Goal: Task Accomplishment & Management: Manage account settings

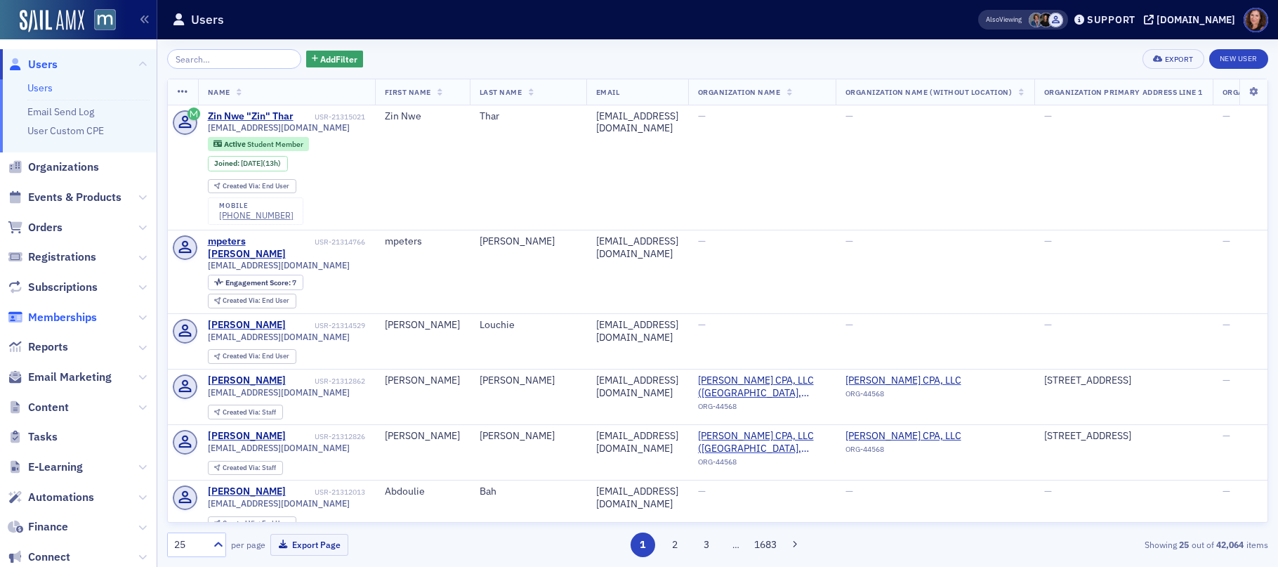
scroll to position [124, 0]
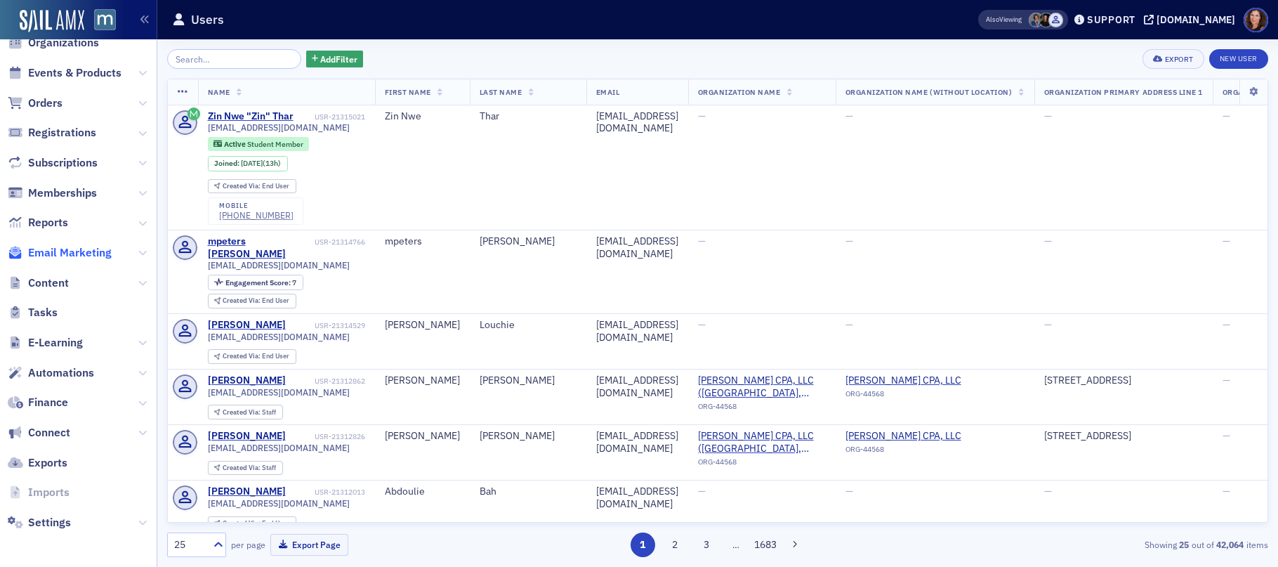
click at [59, 255] on span "Email Marketing" at bounding box center [70, 252] width 84 height 15
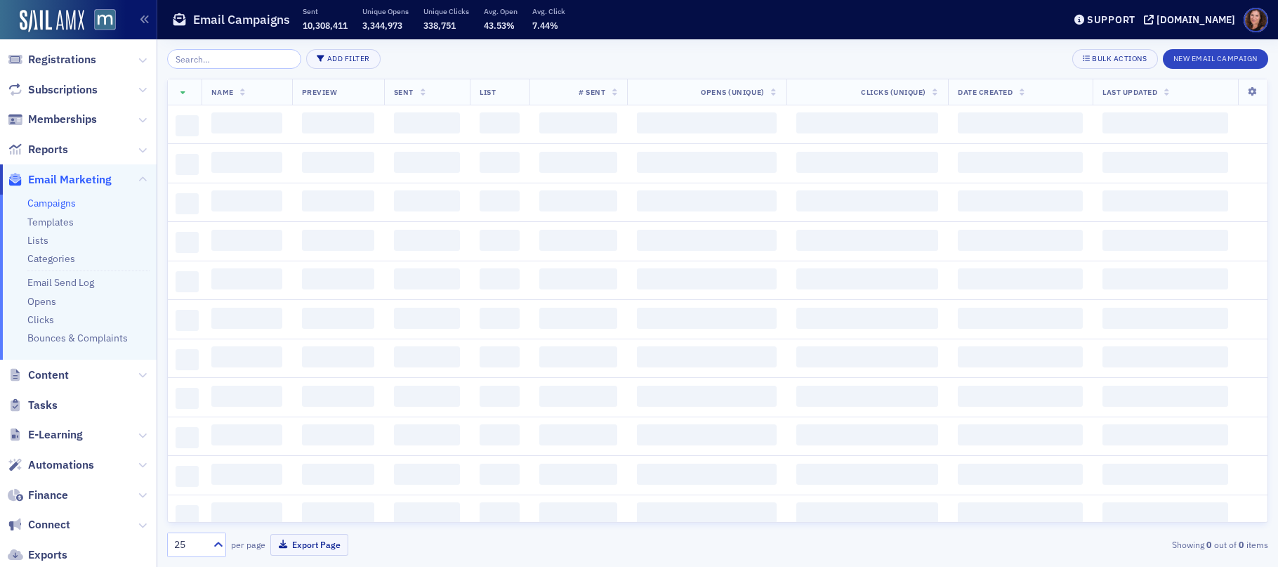
scroll to position [51, 0]
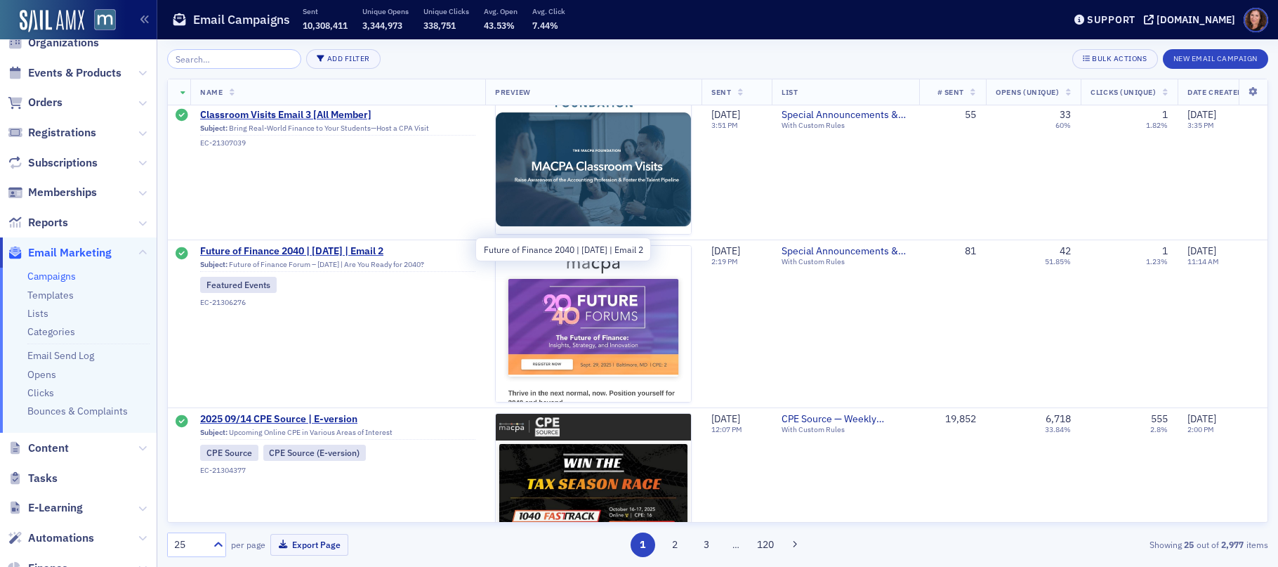
scroll to position [3558, 0]
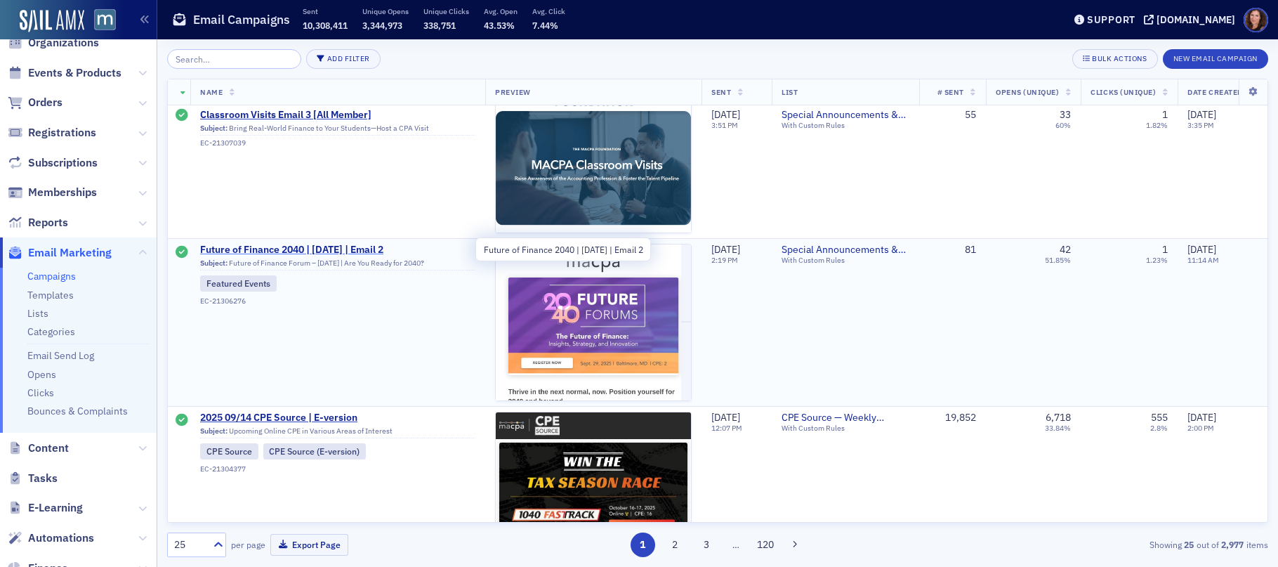
click at [343, 251] on span "Future of Finance 2040 | [DATE] | Email 2" at bounding box center [337, 250] width 275 height 13
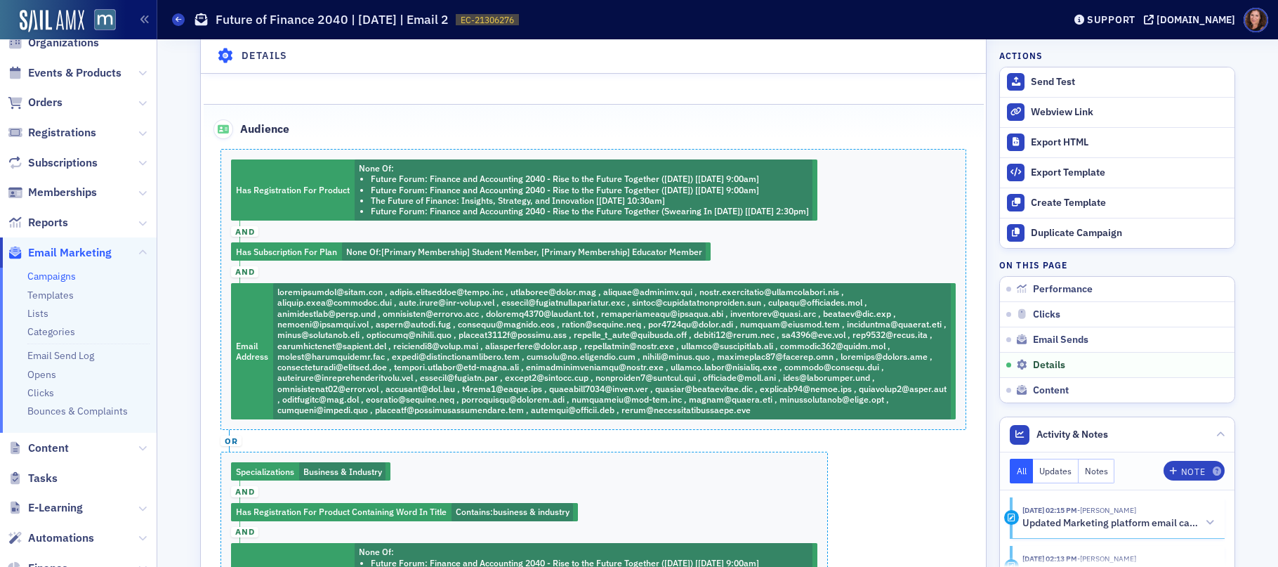
scroll to position [1106, 0]
click at [43, 275] on link "Campaigns" at bounding box center [51, 276] width 48 height 13
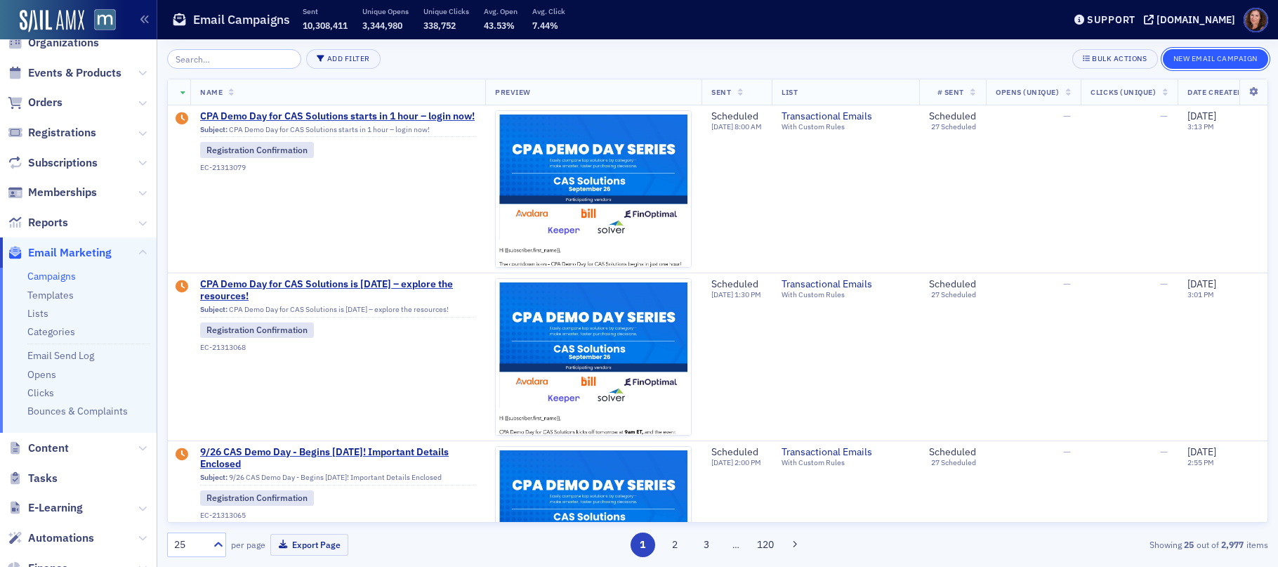
click at [1203, 58] on button "New Email Campaign" at bounding box center [1215, 59] width 105 height 20
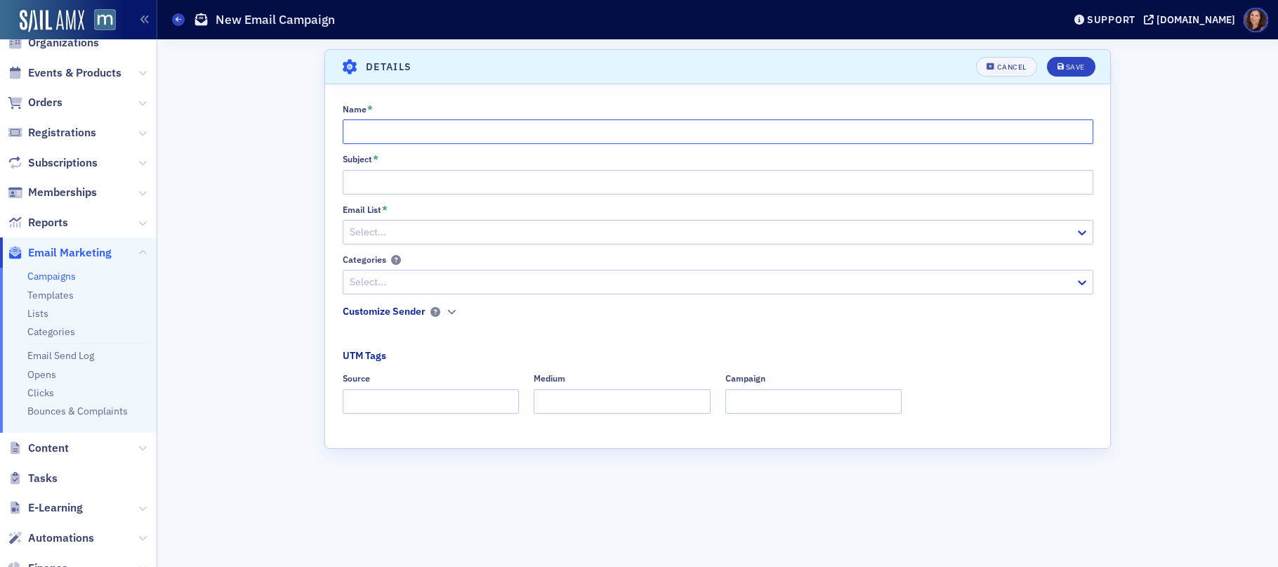
click at [404, 124] on input "Name *" at bounding box center [718, 131] width 750 height 25
type input "Know Before You GO"
click at [389, 188] on input "Subject *" at bounding box center [718, 182] width 750 height 25
type input "Know Before You GO"
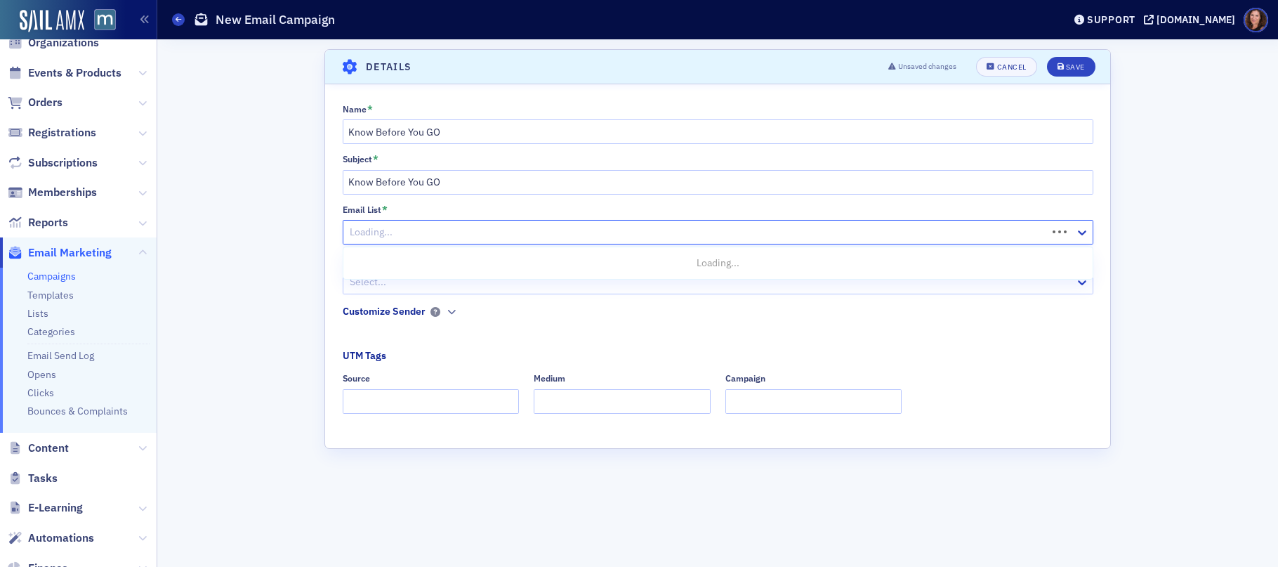
click at [391, 229] on div at bounding box center [696, 232] width 697 height 18
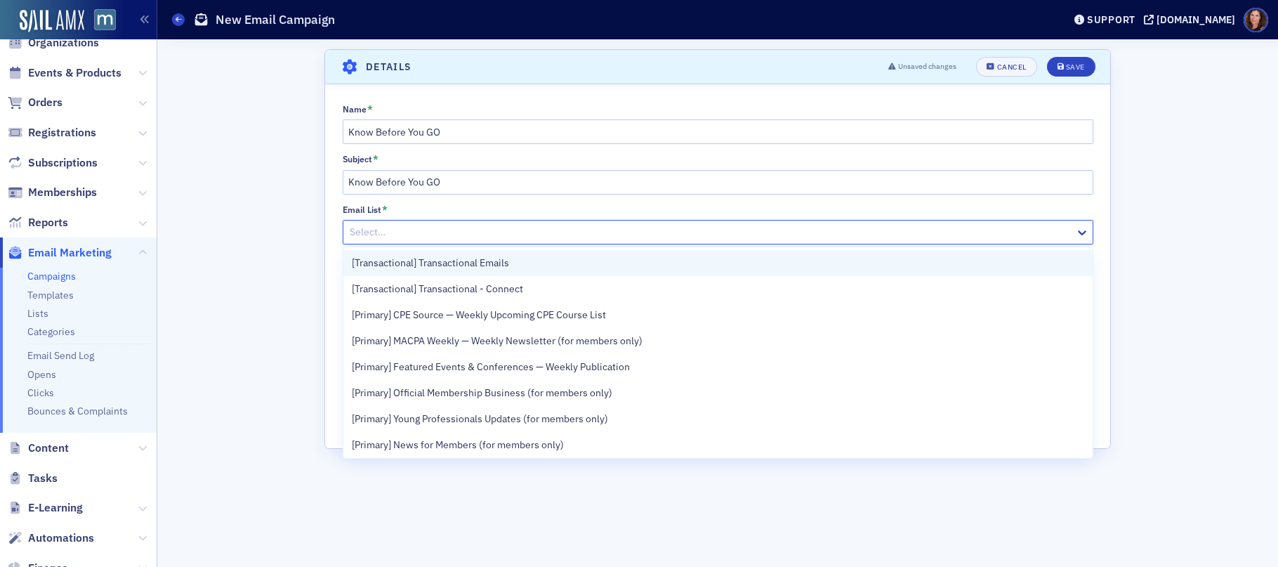
click at [446, 260] on span "[Transactional] Transactional Emails" at bounding box center [430, 263] width 157 height 15
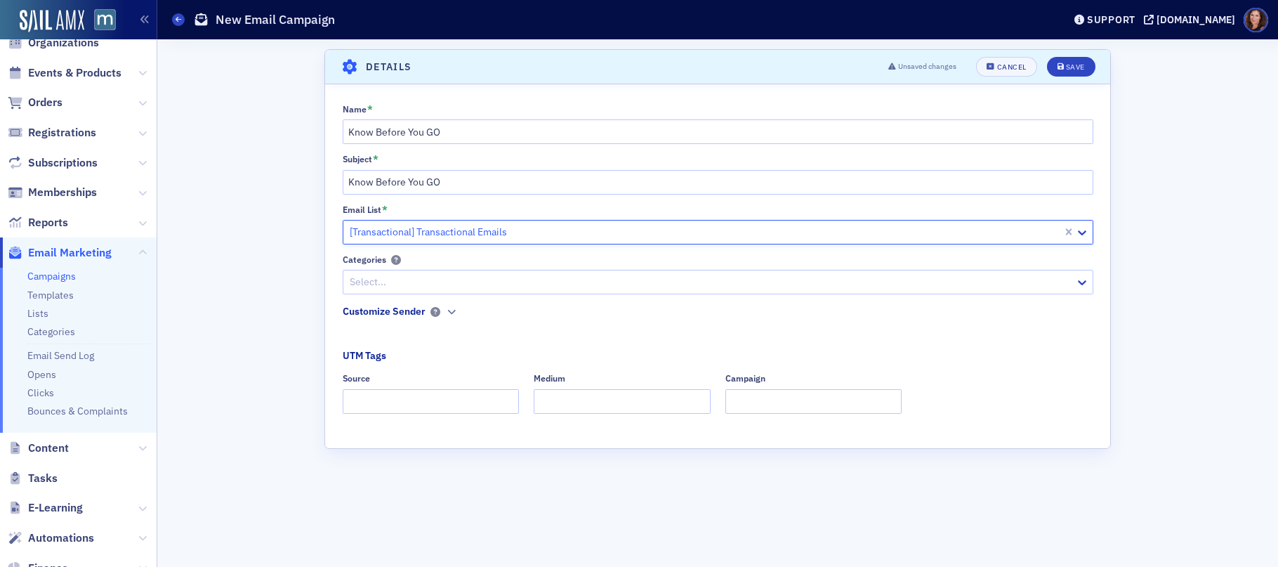
click at [477, 284] on div at bounding box center [710, 282] width 725 height 18
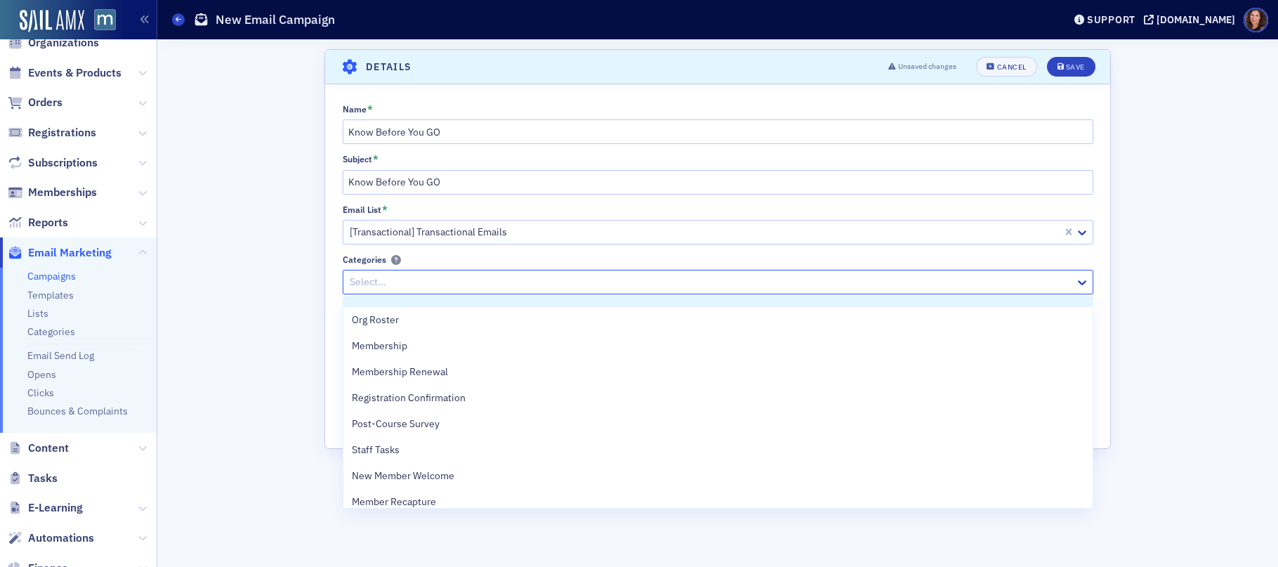
scroll to position [76, 0]
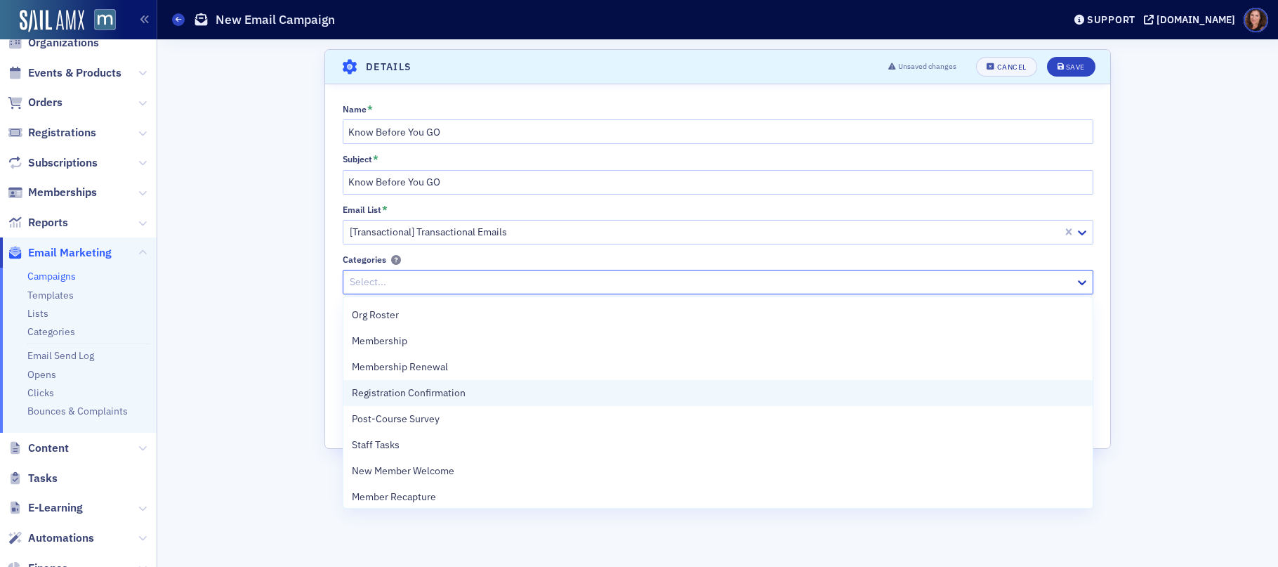
click at [483, 385] on div "Registration Confirmation" at bounding box center [717, 393] width 749 height 26
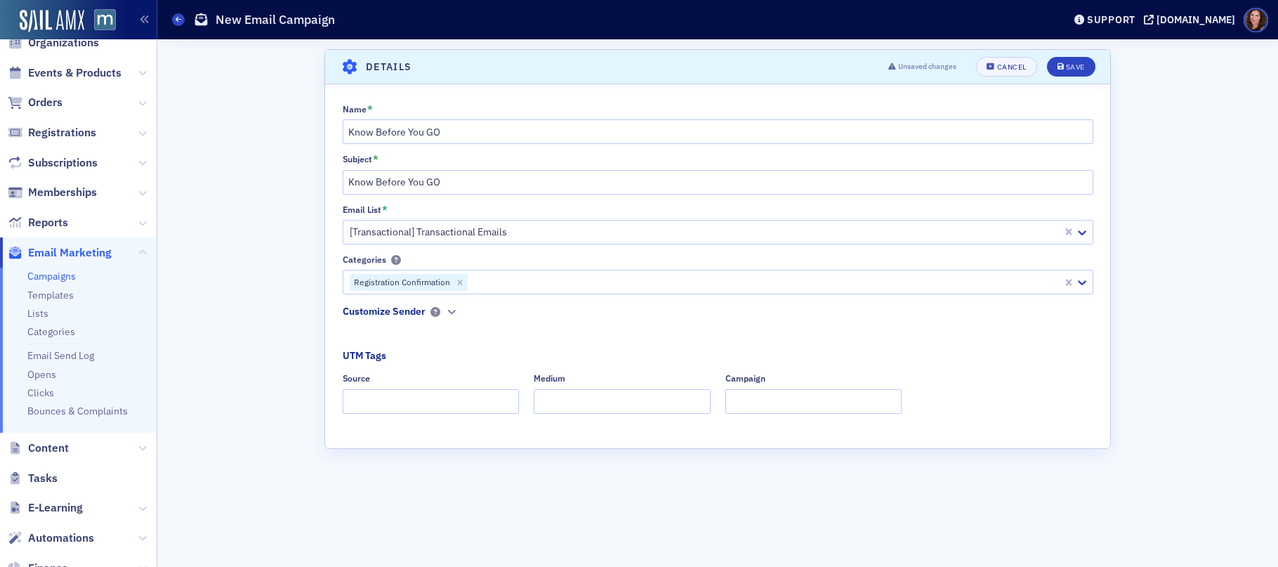
click at [547, 252] on div "Name * Know Before You GO Subject * Know Before You GO Email List * [Transactio…" at bounding box center [717, 263] width 785 height 319
click at [458, 309] on legend "Customize Sender" at bounding box center [405, 314] width 124 height 20
click at [455, 398] on input "Source" at bounding box center [431, 401] width 177 height 25
type input "dedciated"
type input "email"
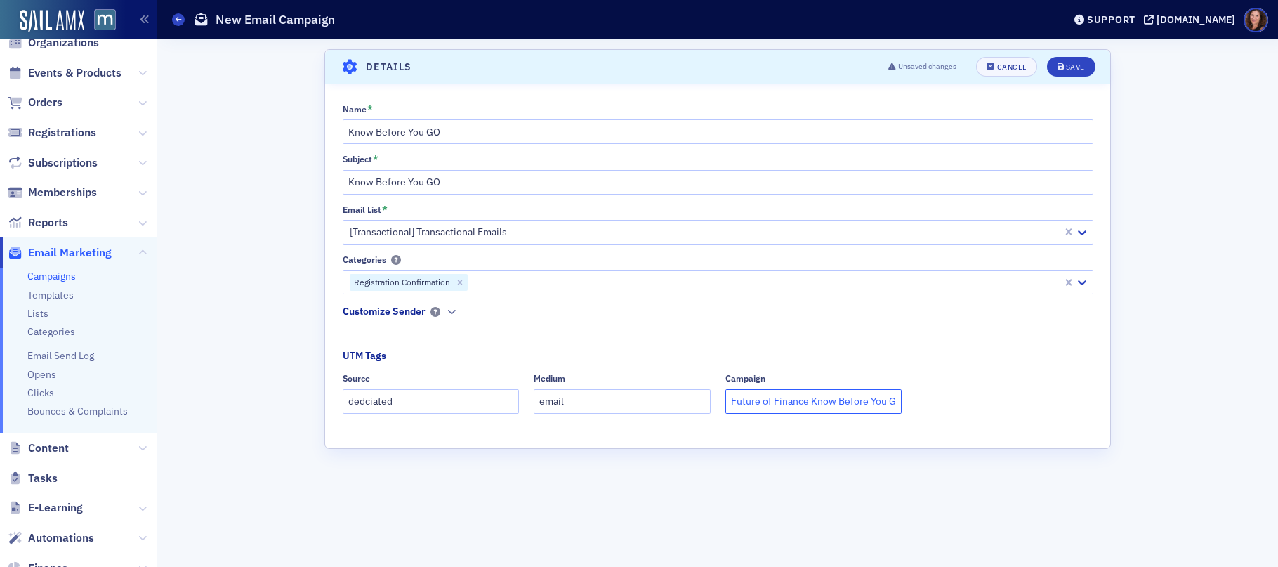
scroll to position [0, 5]
type input "Future of Finance Know Before You GO"
click at [1073, 63] on div "Save" at bounding box center [1075, 67] width 19 height 8
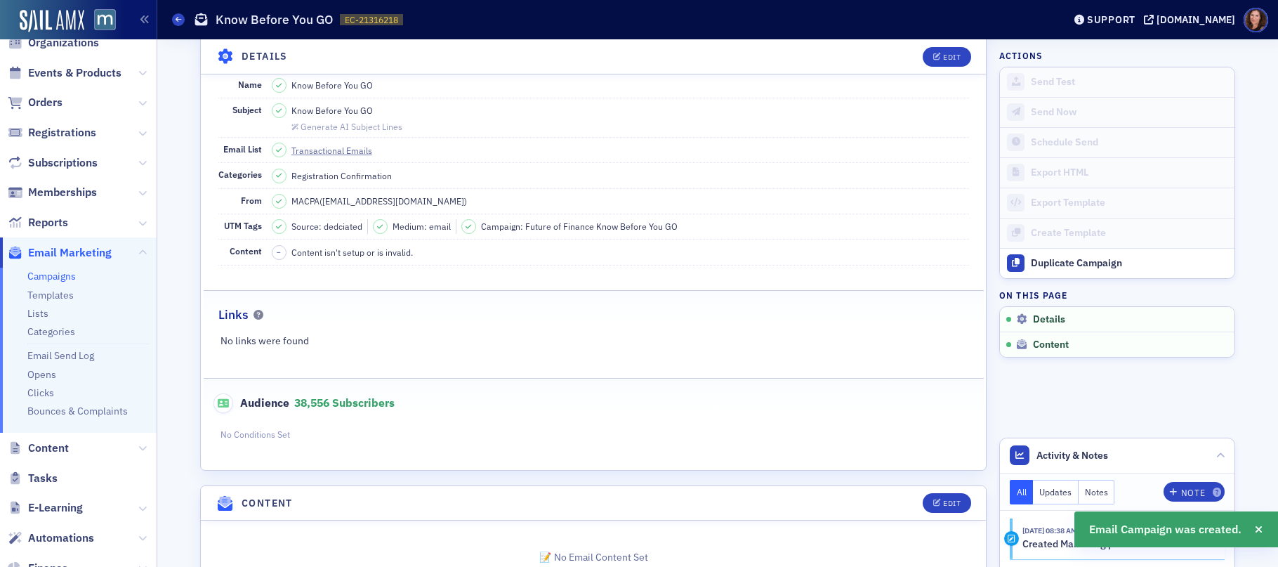
scroll to position [95, 0]
click at [951, 57] on div "Edit" at bounding box center [952, 57] width 18 height 8
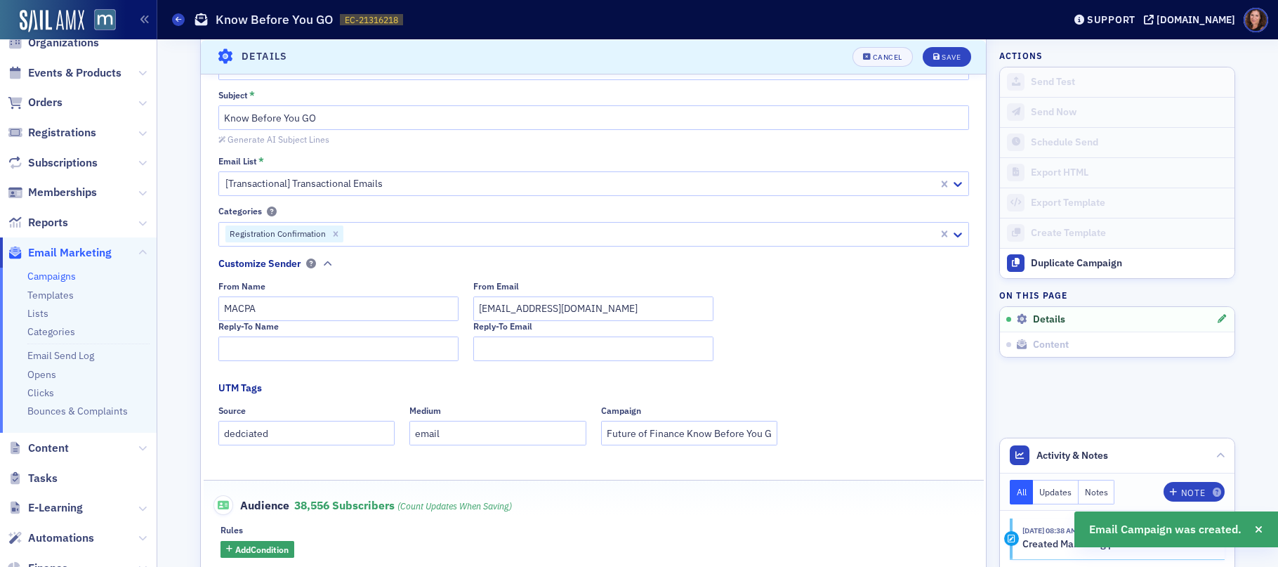
scroll to position [292, 0]
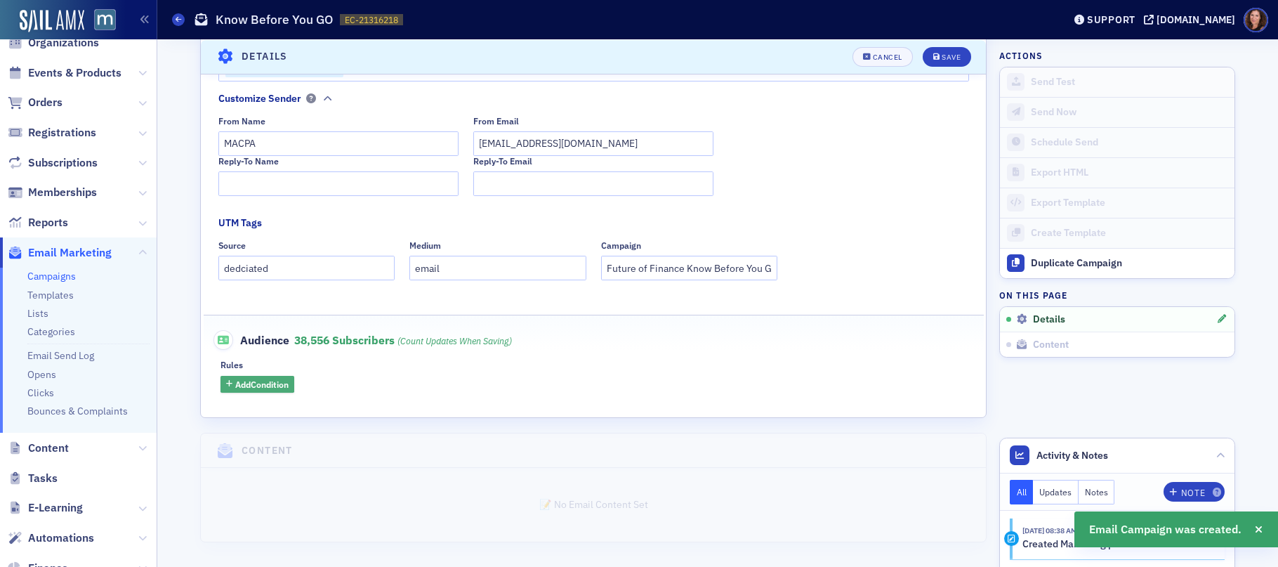
click at [274, 384] on span "Add Condition" at bounding box center [261, 384] width 53 height 13
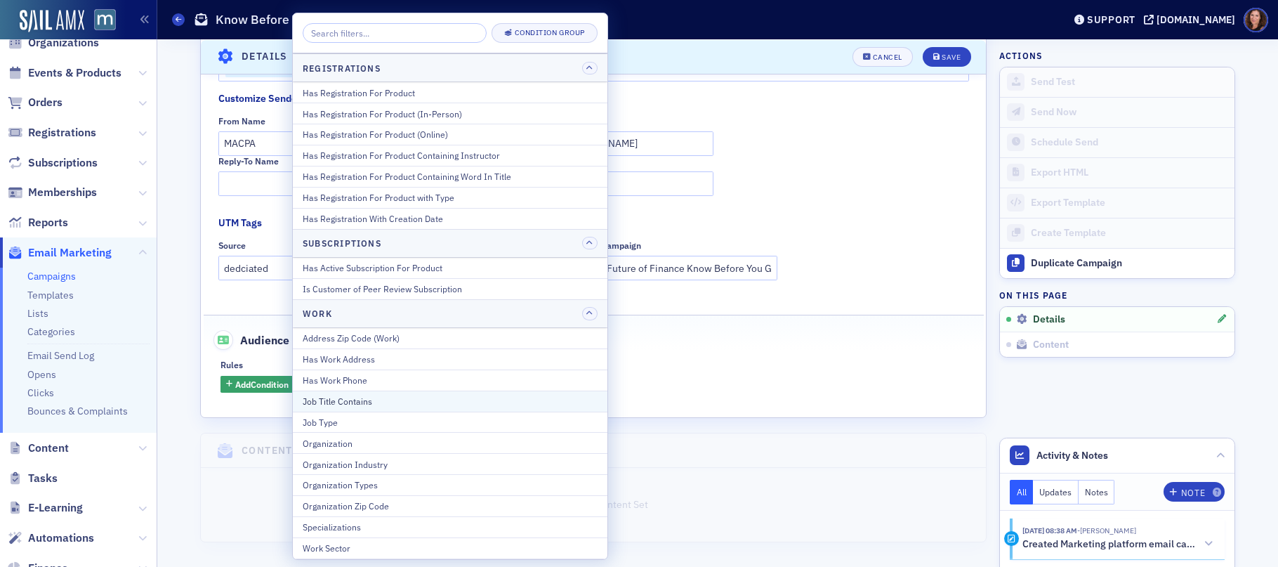
scroll to position [1765, 0]
click at [413, 439] on div "Organization" at bounding box center [450, 443] width 295 height 13
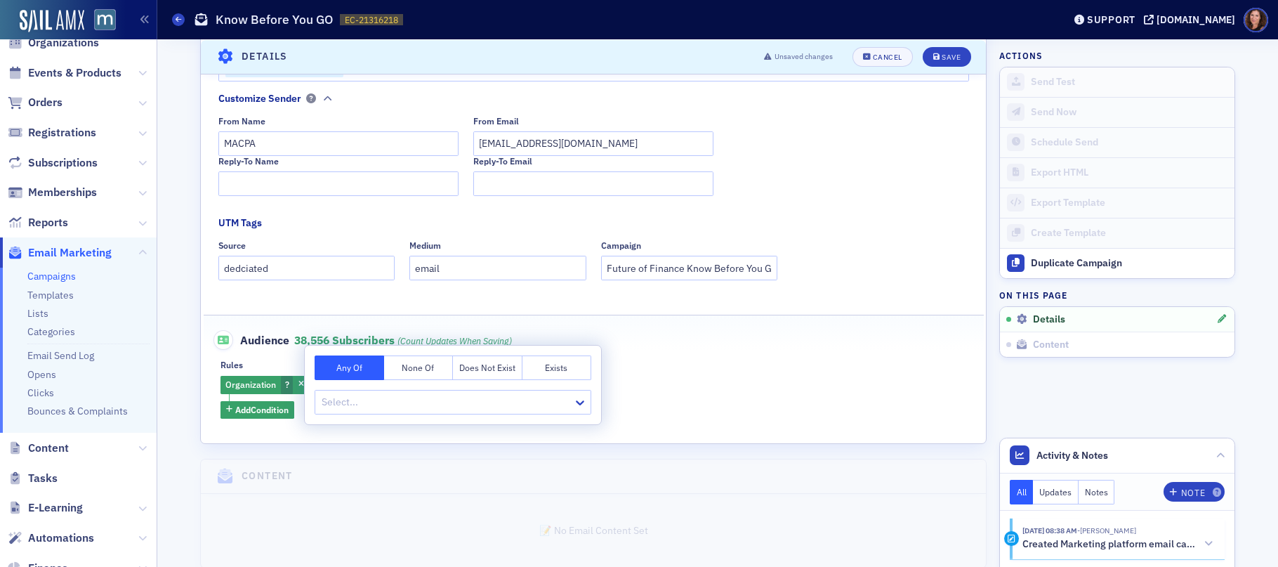
click at [423, 366] on button "None Of" at bounding box center [418, 367] width 69 height 25
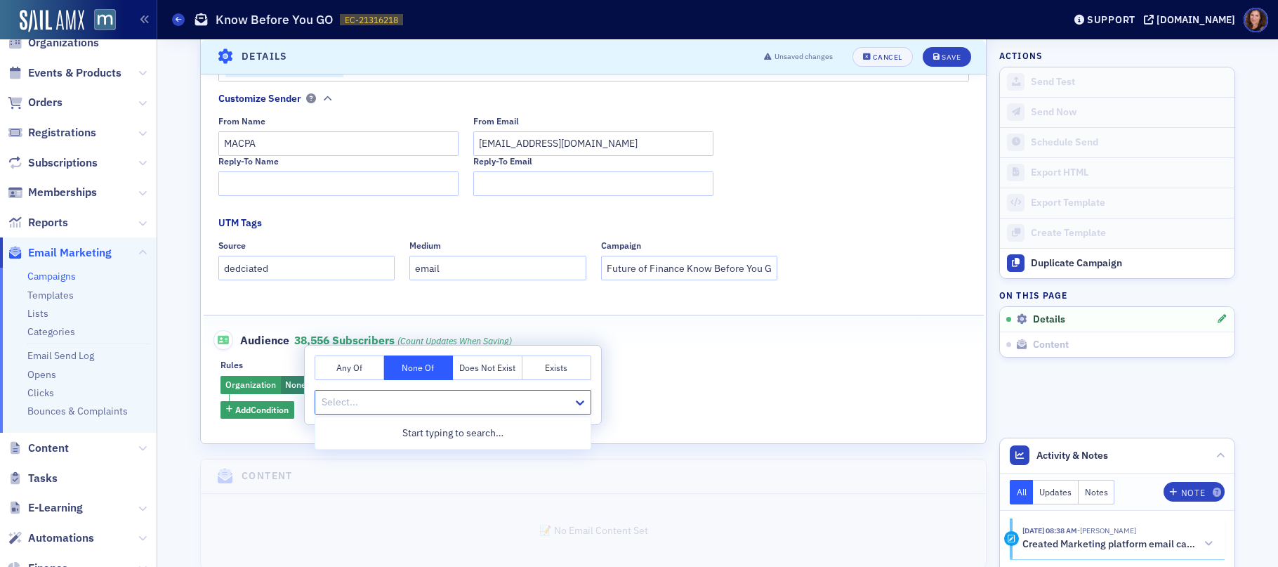
click at [428, 398] on div at bounding box center [445, 402] width 251 height 18
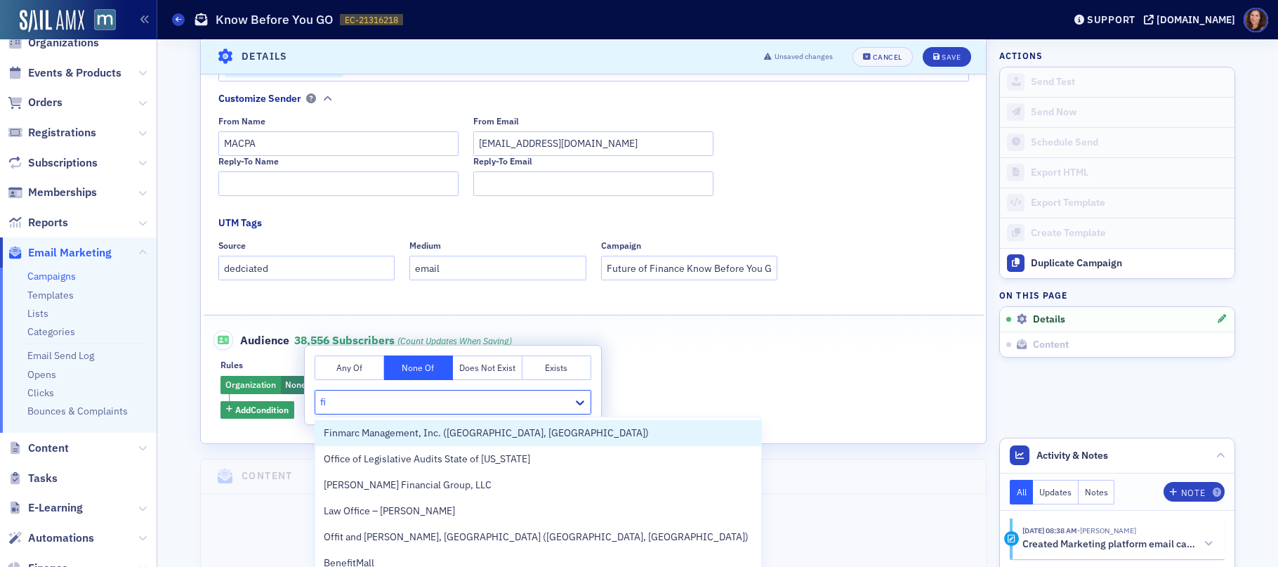
type input "f"
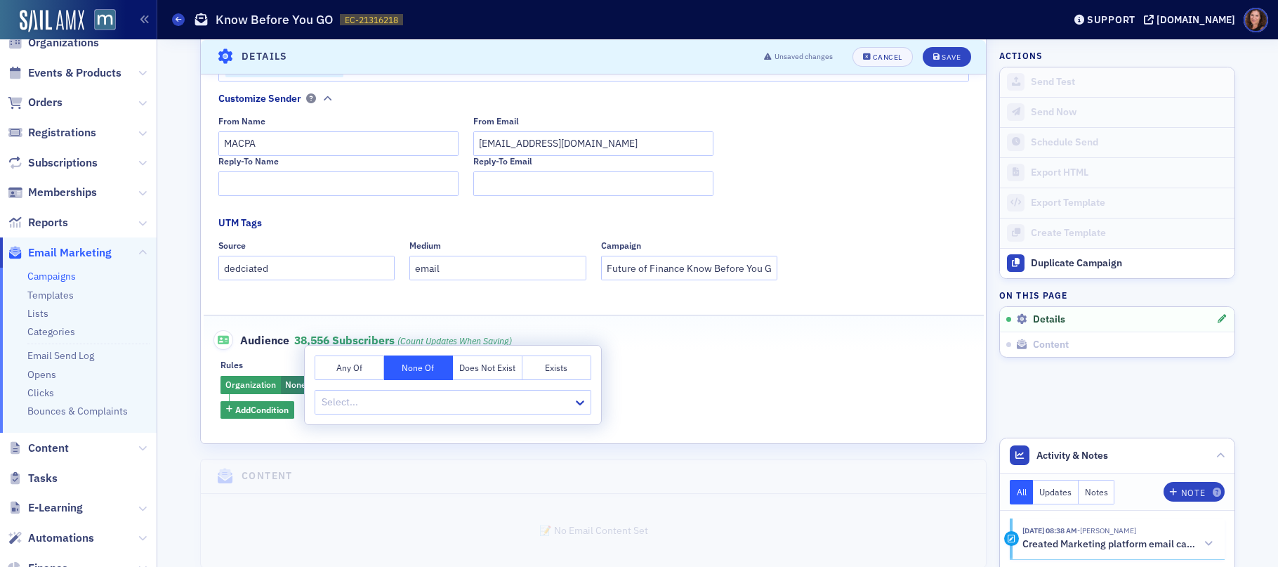
click at [691, 333] on div "Audience 38,556 Subscribers (count updates when saving)" at bounding box center [593, 332] width 750 height 34
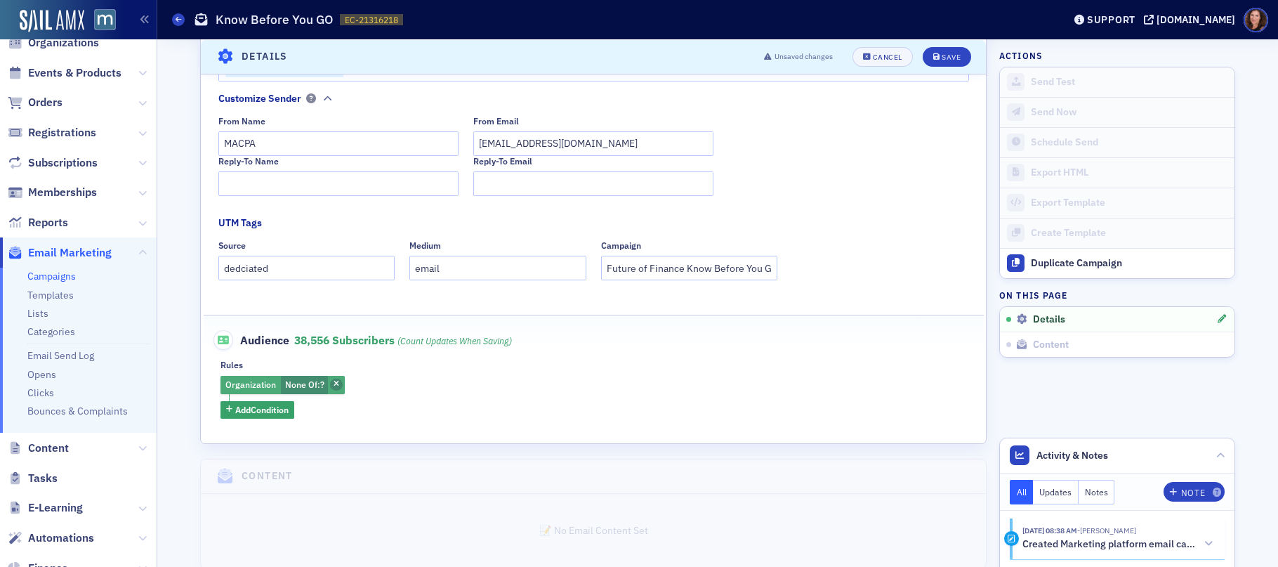
click at [333, 383] on icon "button" at bounding box center [336, 384] width 6 height 8
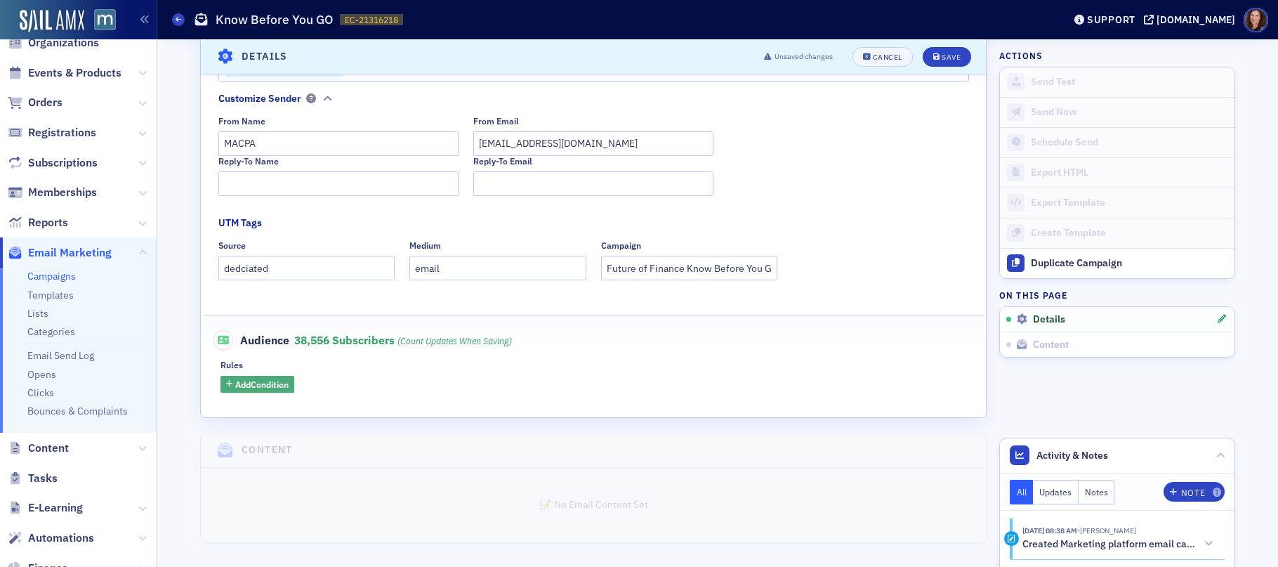
click at [272, 386] on span "Add Condition" at bounding box center [261, 384] width 53 height 13
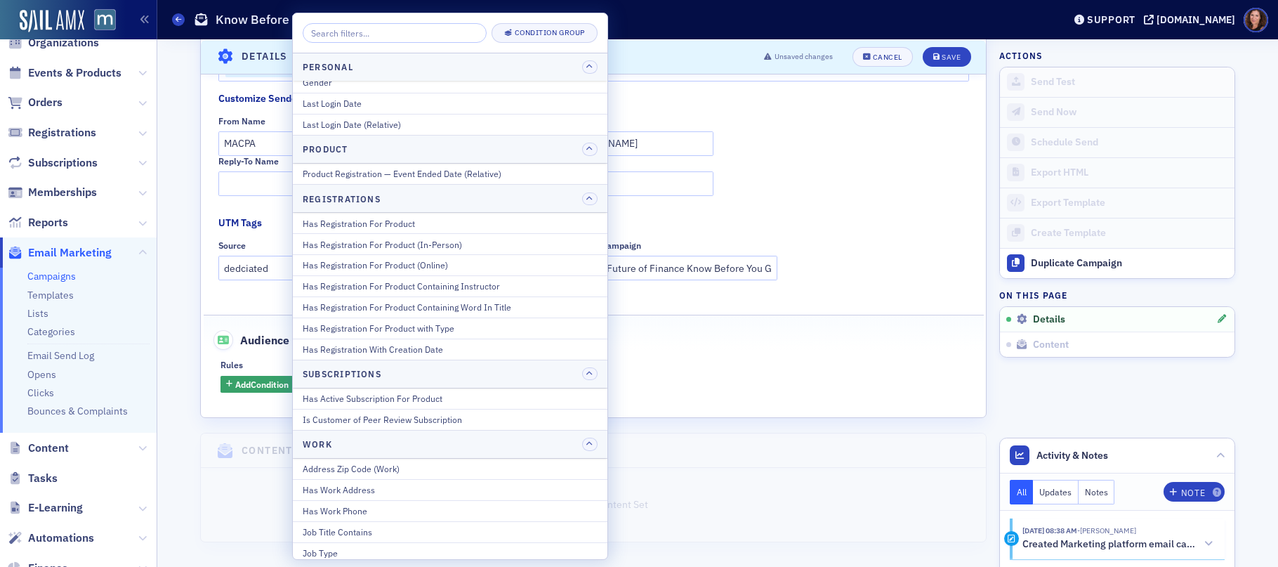
scroll to position [1766, 0]
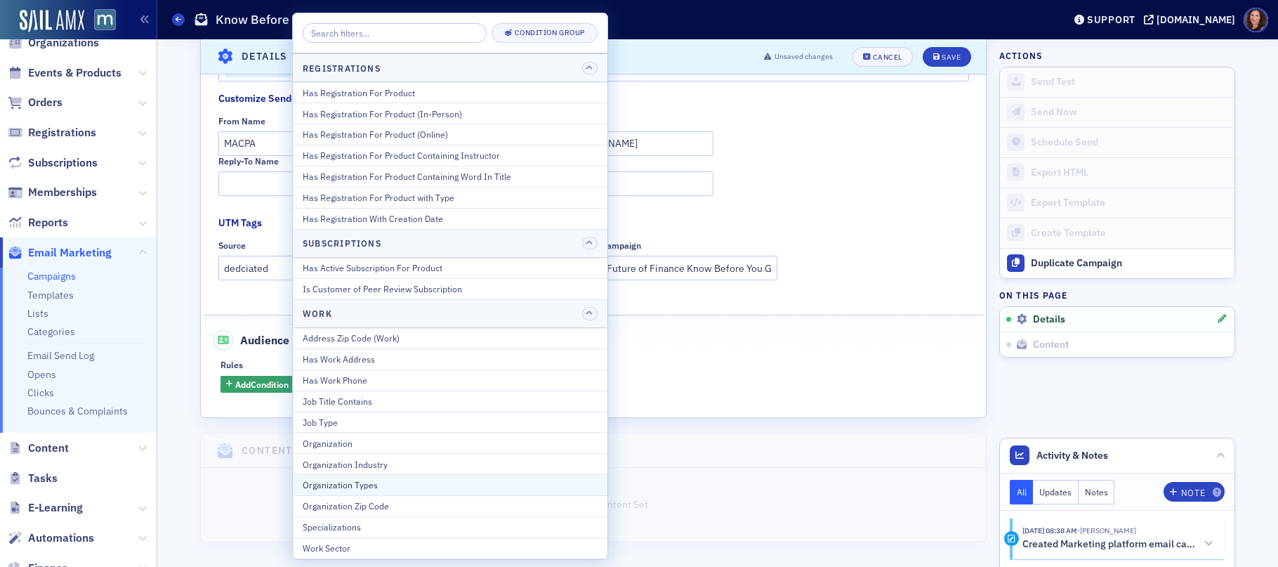
click at [383, 483] on div "Organization Types" at bounding box center [450, 484] width 295 height 13
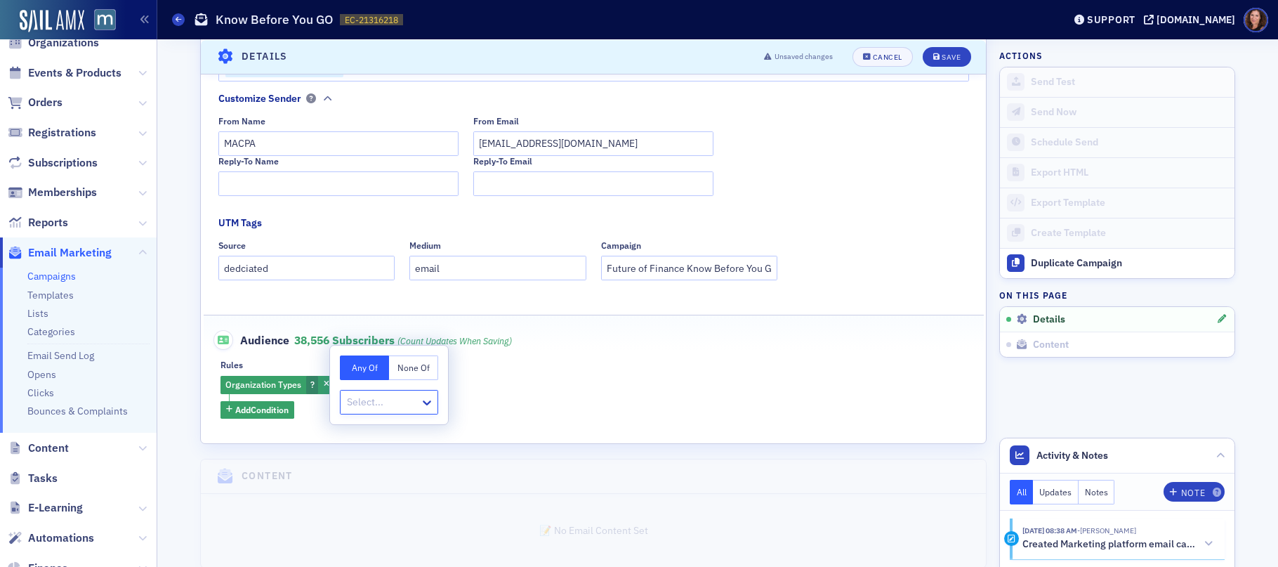
click at [376, 394] on div at bounding box center [381, 402] width 73 height 18
type input "firm"
click at [404, 433] on span "Local Accounting Firm" at bounding box center [398, 432] width 98 height 15
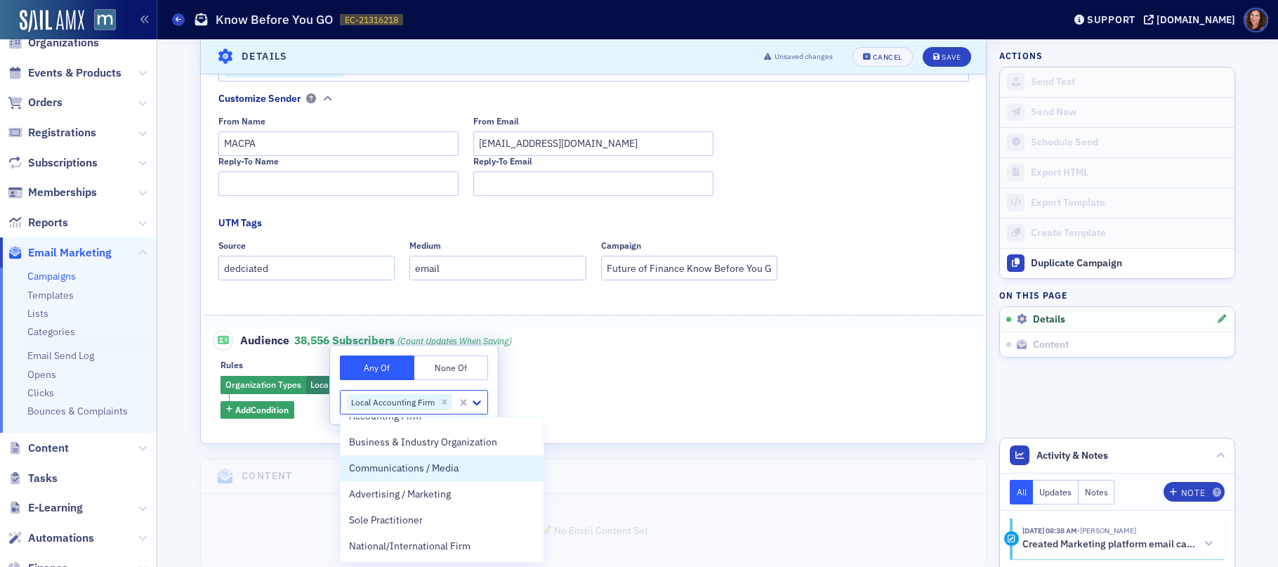
scroll to position [226, 0]
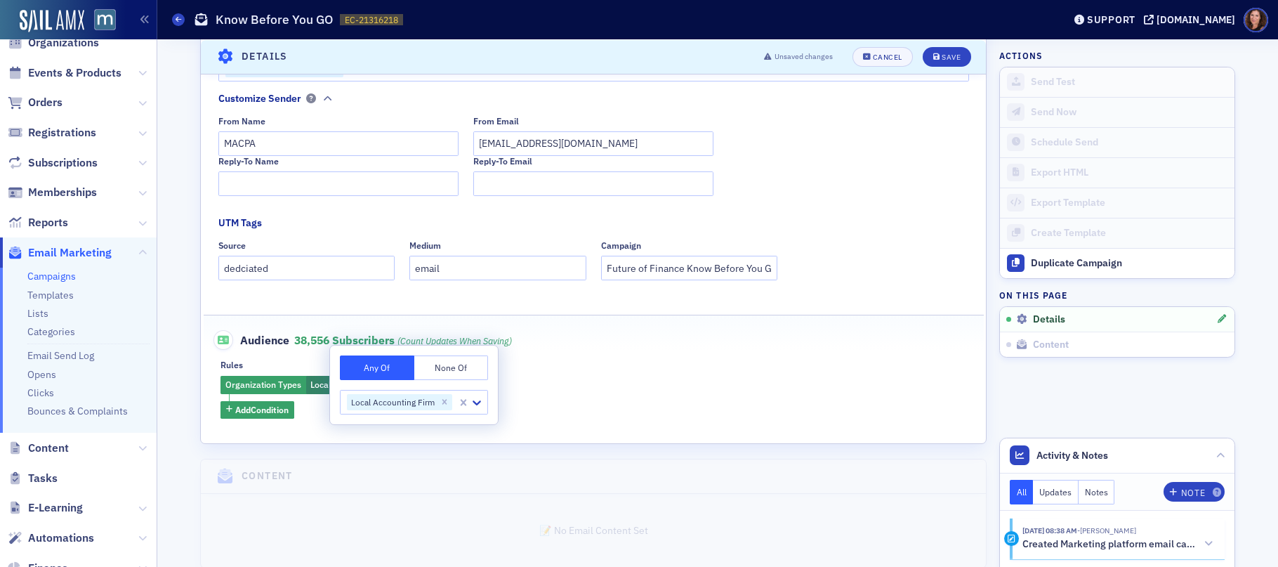
click at [442, 366] on button "None Of" at bounding box center [451, 367] width 74 height 25
drag, startPoint x: 462, startPoint y: 404, endPoint x: 479, endPoint y: 406, distance: 17.0
click at [362, 369] on button "Any Of" at bounding box center [364, 367] width 49 height 25
click at [524, 383] on div "Organization Types ? Add Condition" at bounding box center [593, 397] width 746 height 43
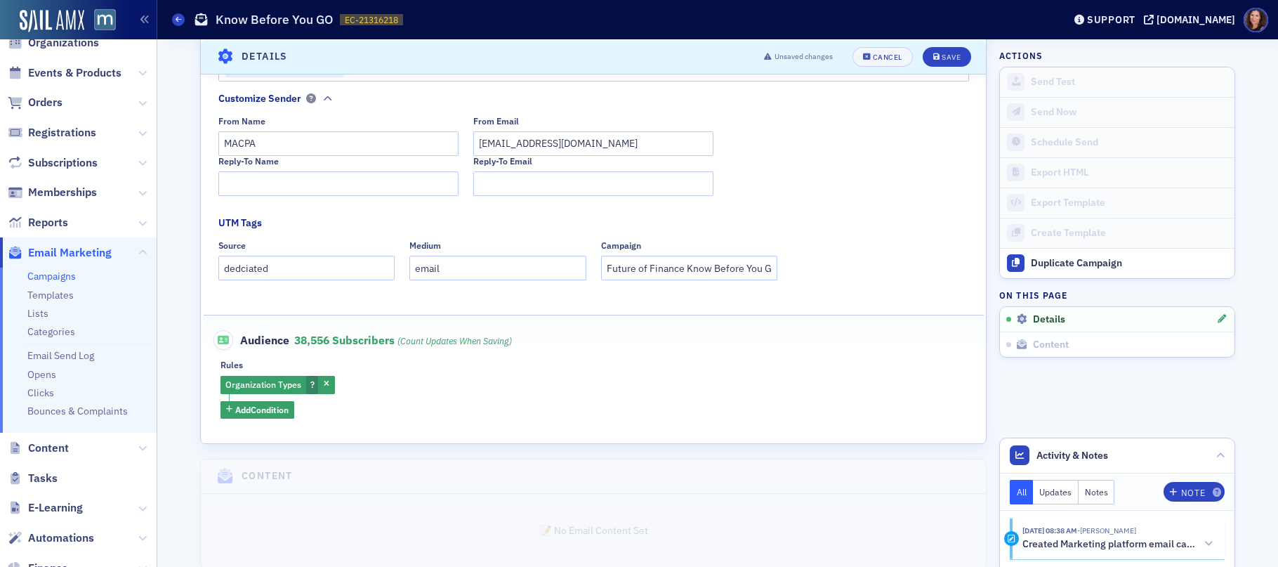
drag, startPoint x: 319, startPoint y: 383, endPoint x: 305, endPoint y: 394, distance: 18.5
click at [324, 383] on icon "button" at bounding box center [327, 384] width 6 height 8
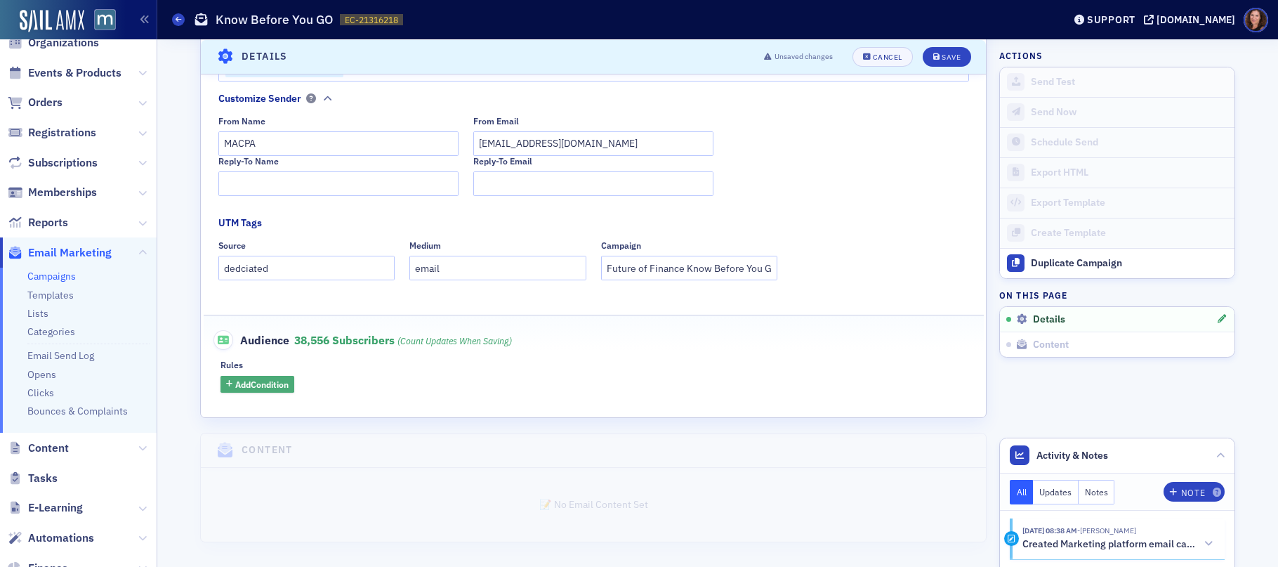
click at [273, 388] on span "Add Condition" at bounding box center [261, 384] width 53 height 13
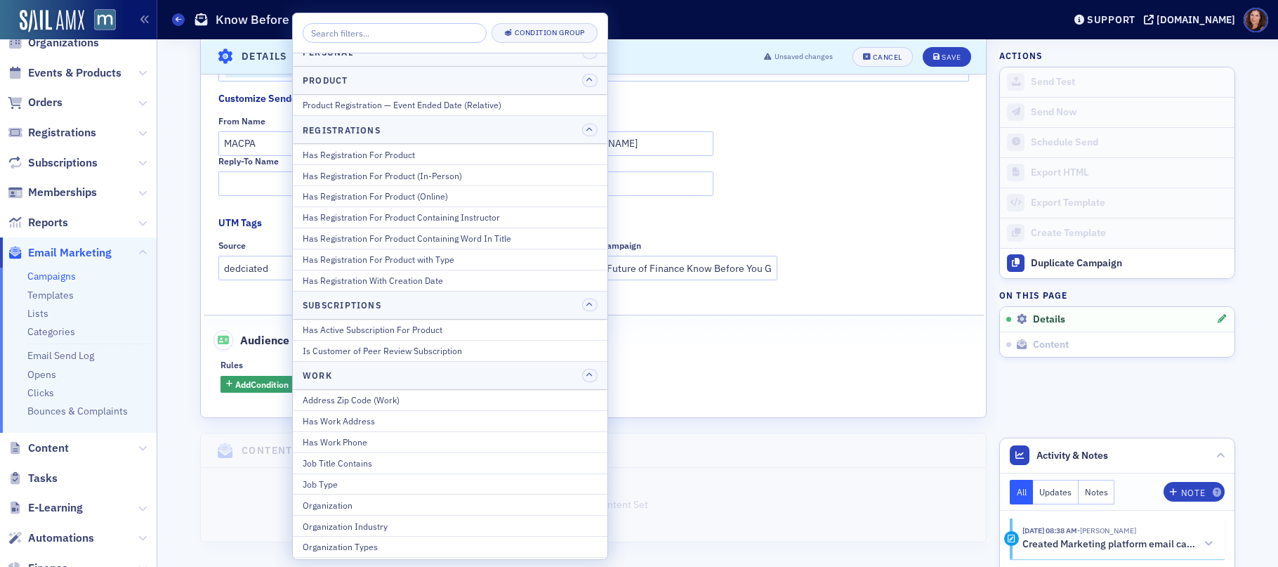
scroll to position [1766, 0]
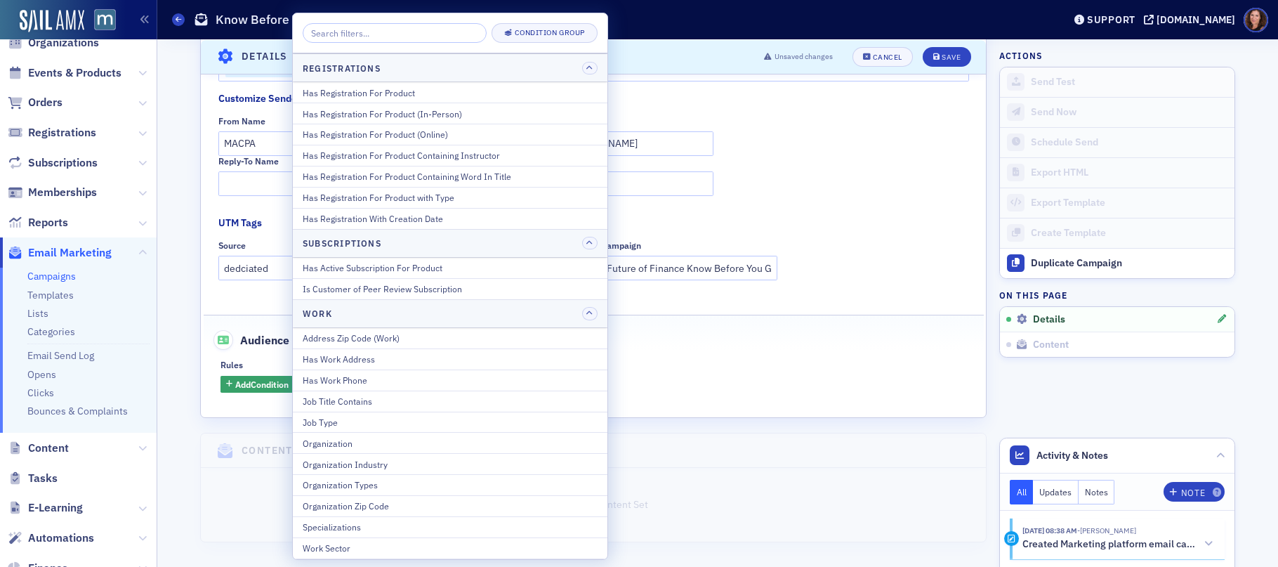
click at [395, 480] on div "Organization Types" at bounding box center [450, 484] width 295 height 13
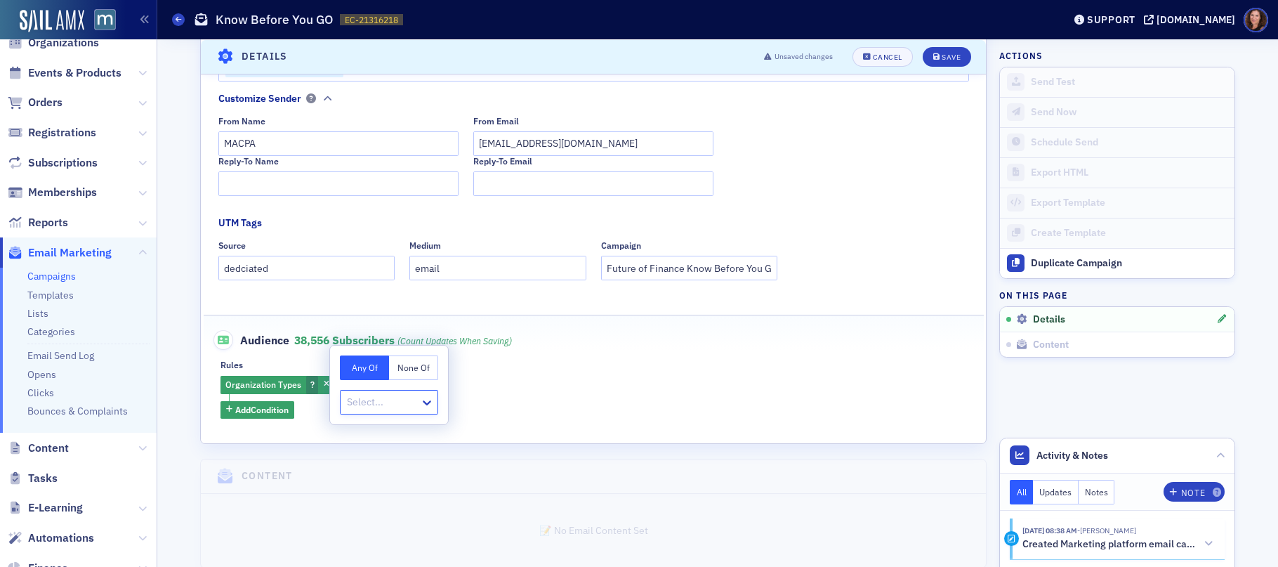
click at [390, 399] on div at bounding box center [381, 402] width 73 height 18
type input "busi"
click at [467, 426] on span "Business & Industry Organization" at bounding box center [423, 432] width 148 height 15
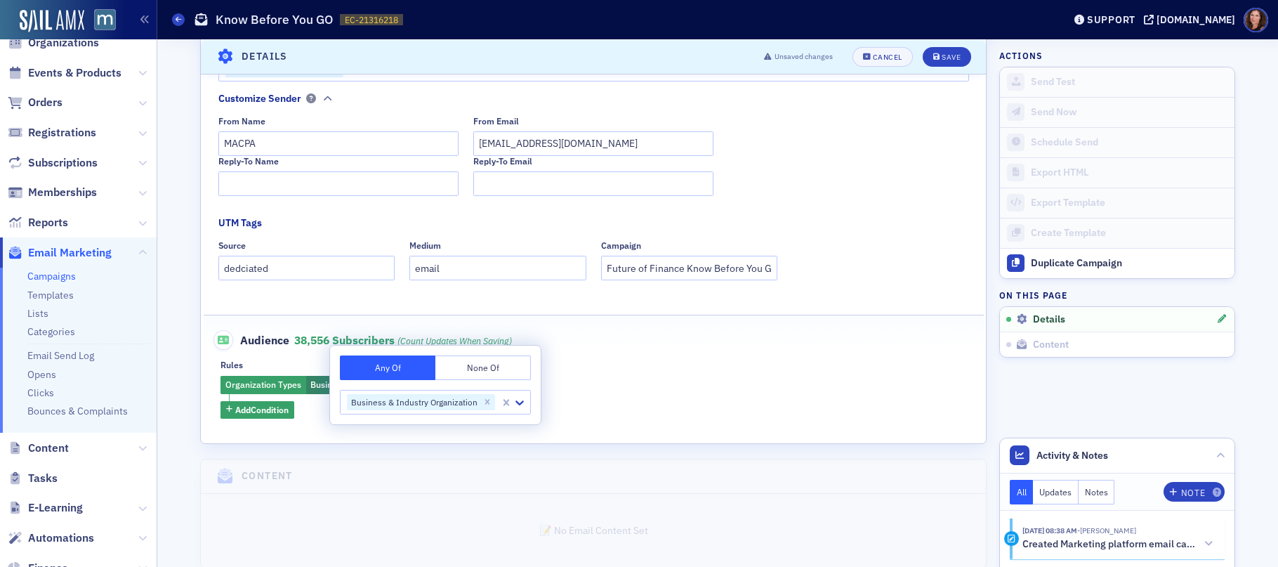
click at [628, 355] on fieldset "Audience 38,556 Subscribers (count updates when saving) Rules Organization Type…" at bounding box center [594, 368] width 780 height 108
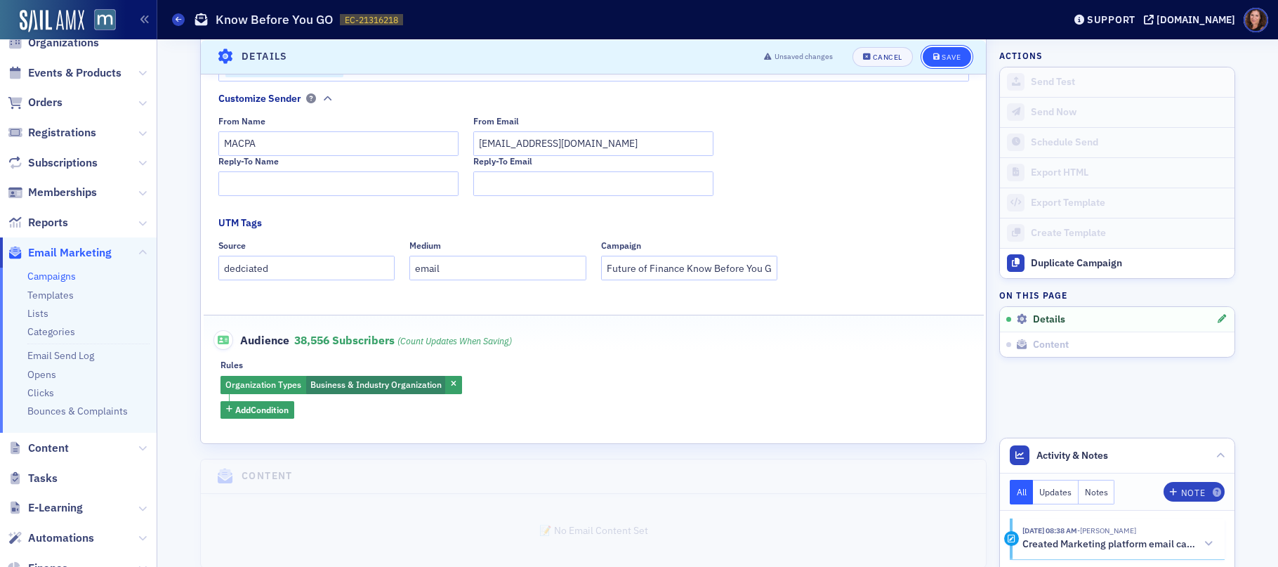
click at [933, 53] on icon "submit" at bounding box center [936, 57] width 7 height 8
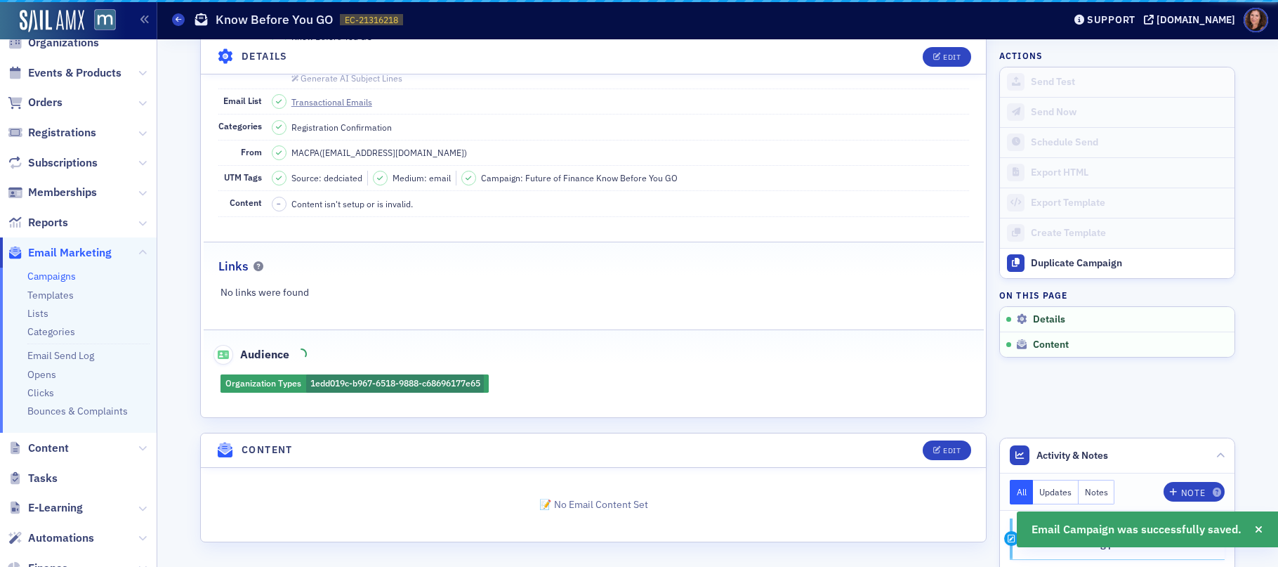
scroll to position [66, 0]
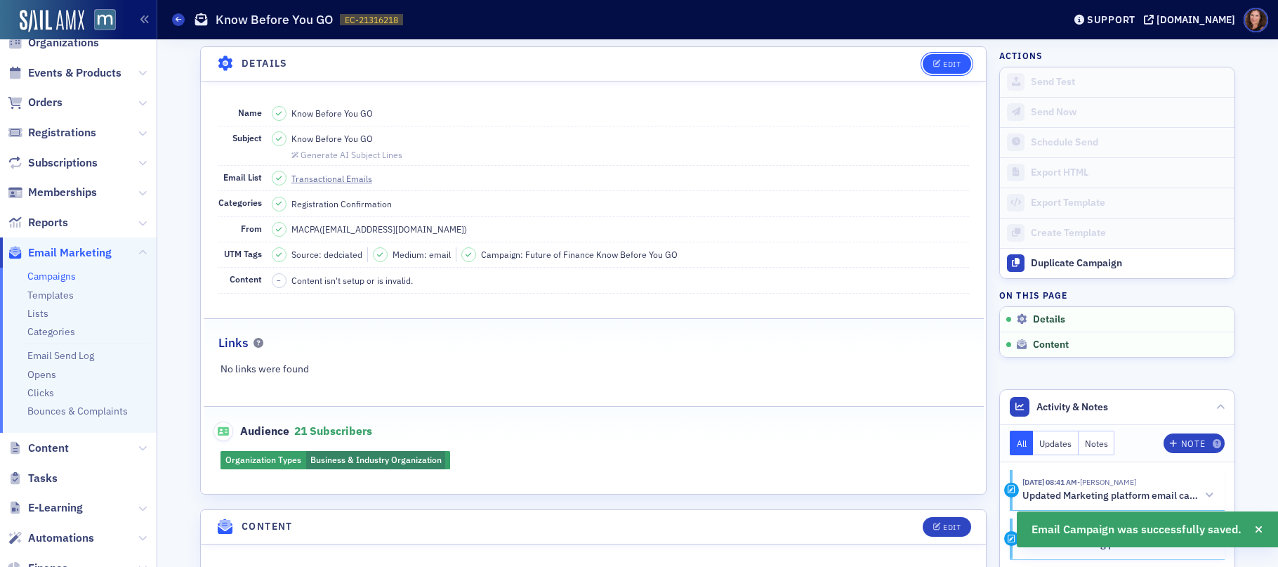
click at [951, 64] on div "Edit" at bounding box center [952, 64] width 18 height 8
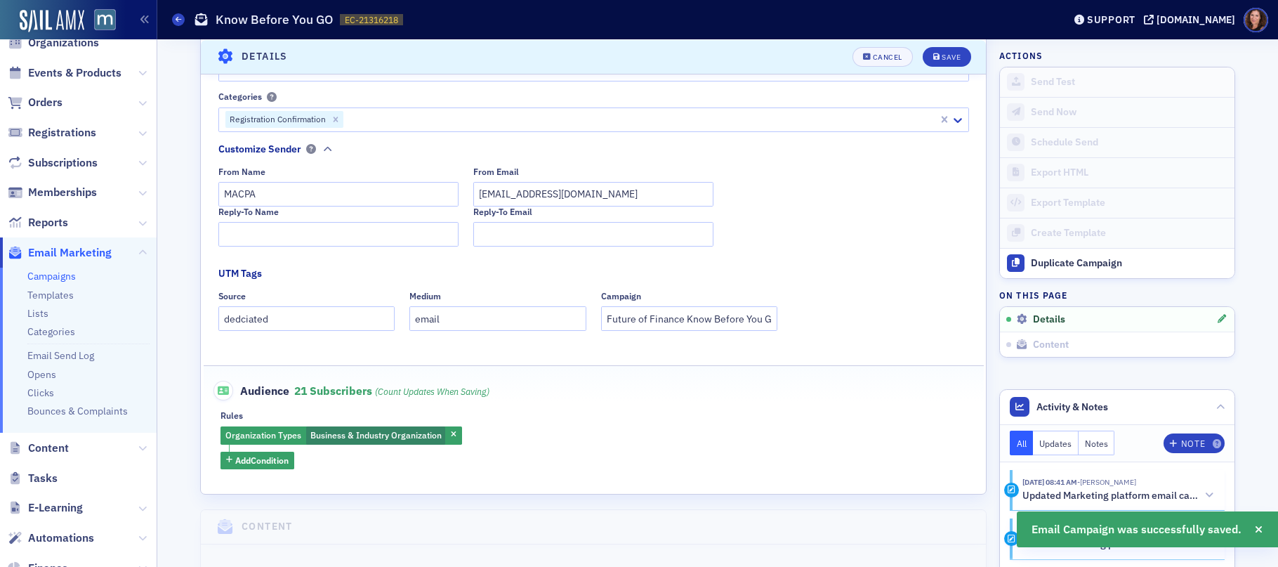
scroll to position [318, 0]
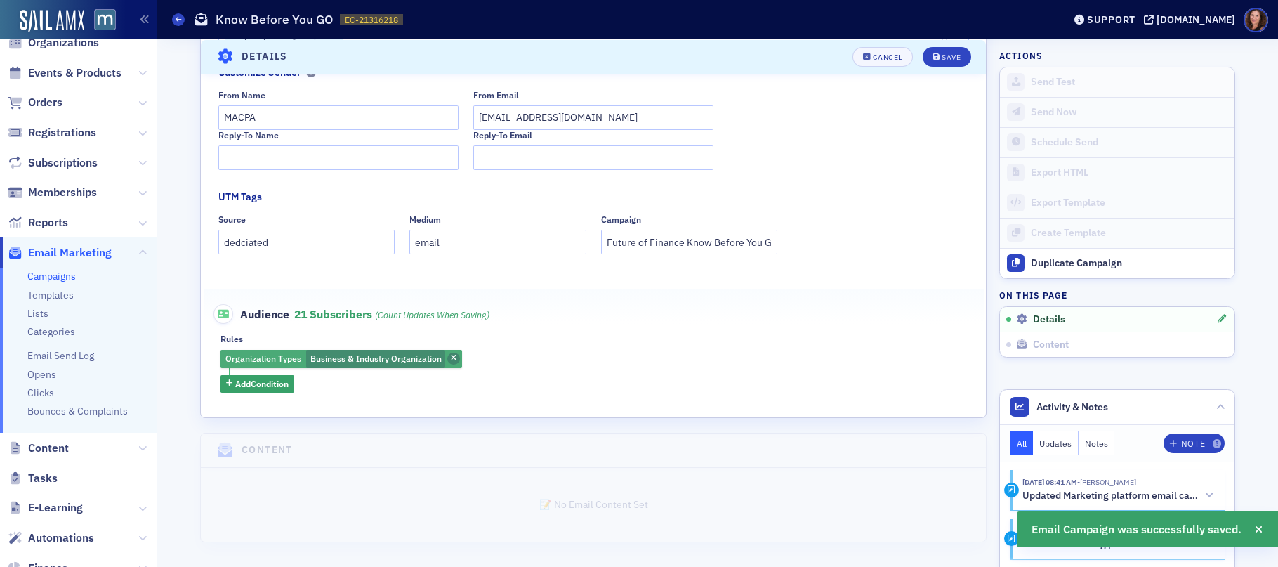
click at [451, 358] on icon "button" at bounding box center [454, 359] width 6 height 8
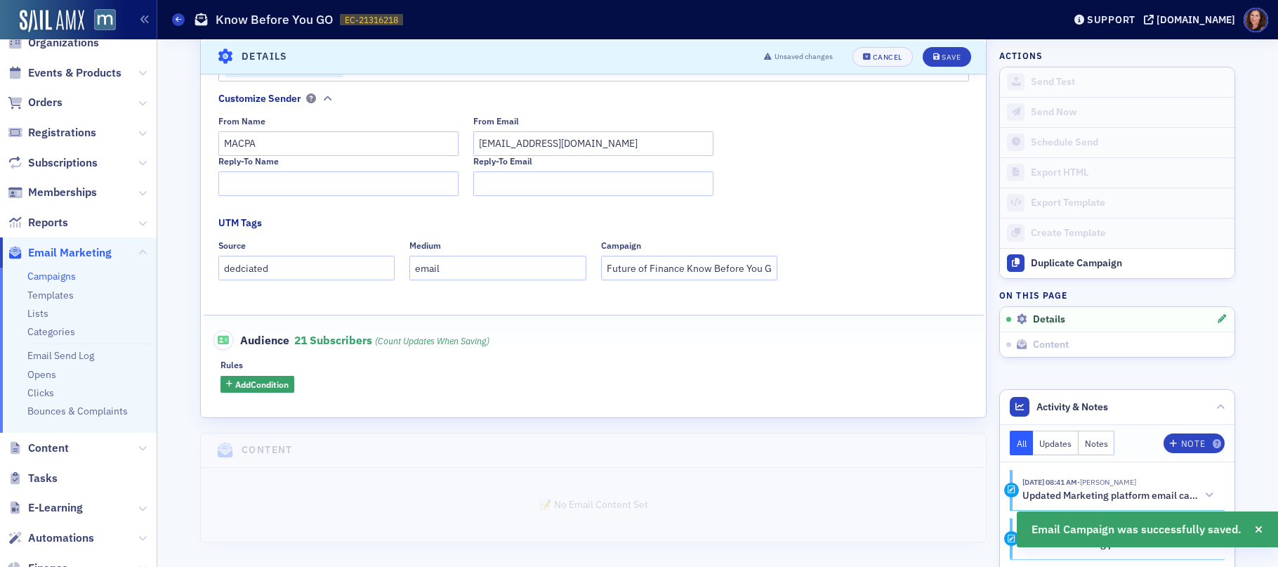
scroll to position [292, 0]
click at [251, 383] on span "Add Condition" at bounding box center [261, 384] width 53 height 13
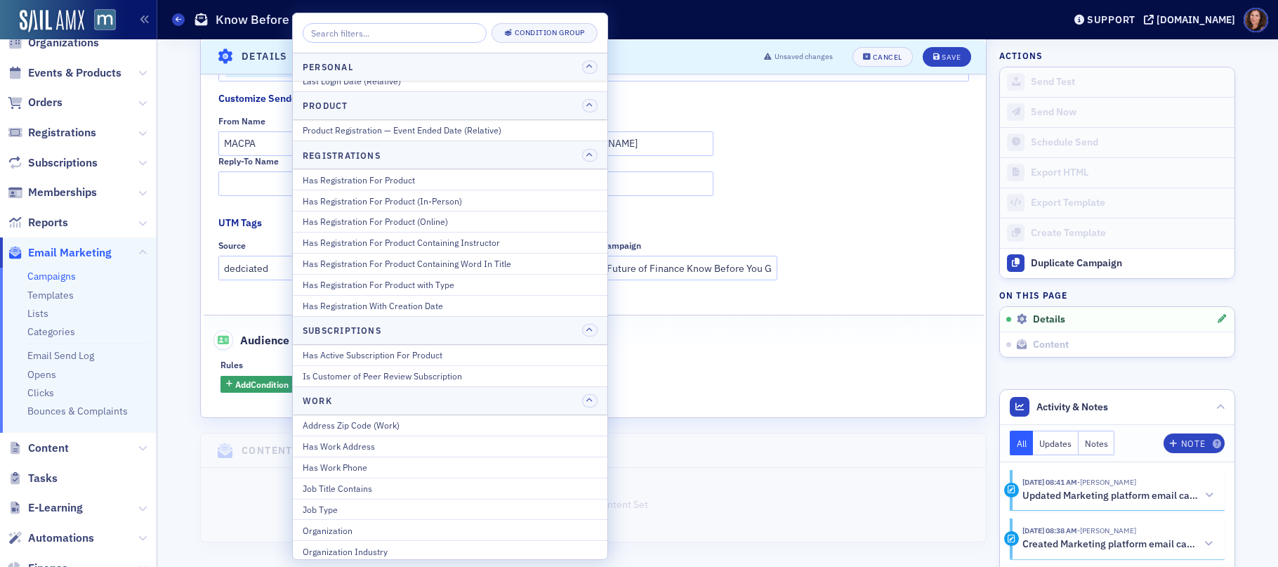
scroll to position [1766, 0]
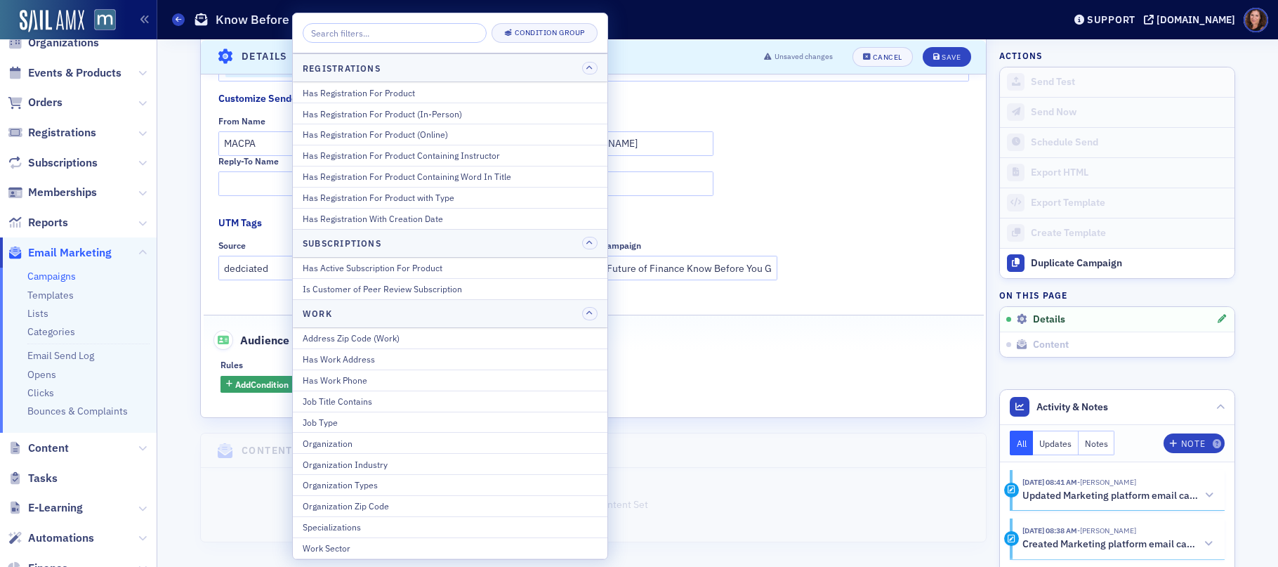
click at [442, 463] on div "Organization Industry" at bounding box center [450, 464] width 295 height 13
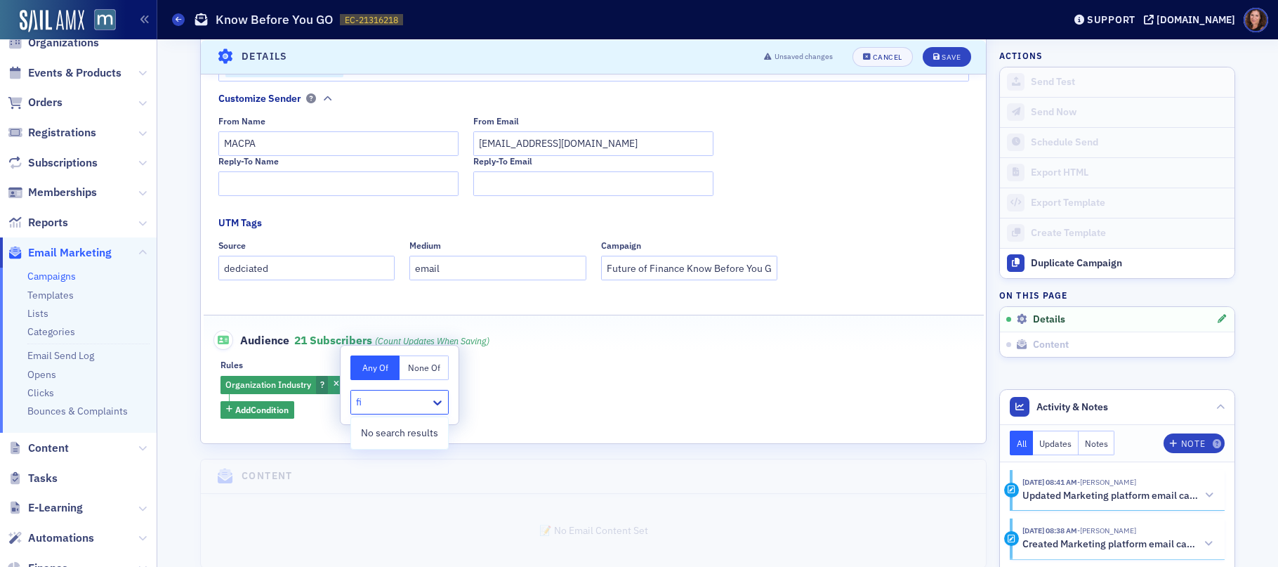
type input "f"
type input "a"
click at [421, 402] on div at bounding box center [392, 402] width 73 height 18
type input "f"
click at [421, 402] on div at bounding box center [392, 402] width 73 height 18
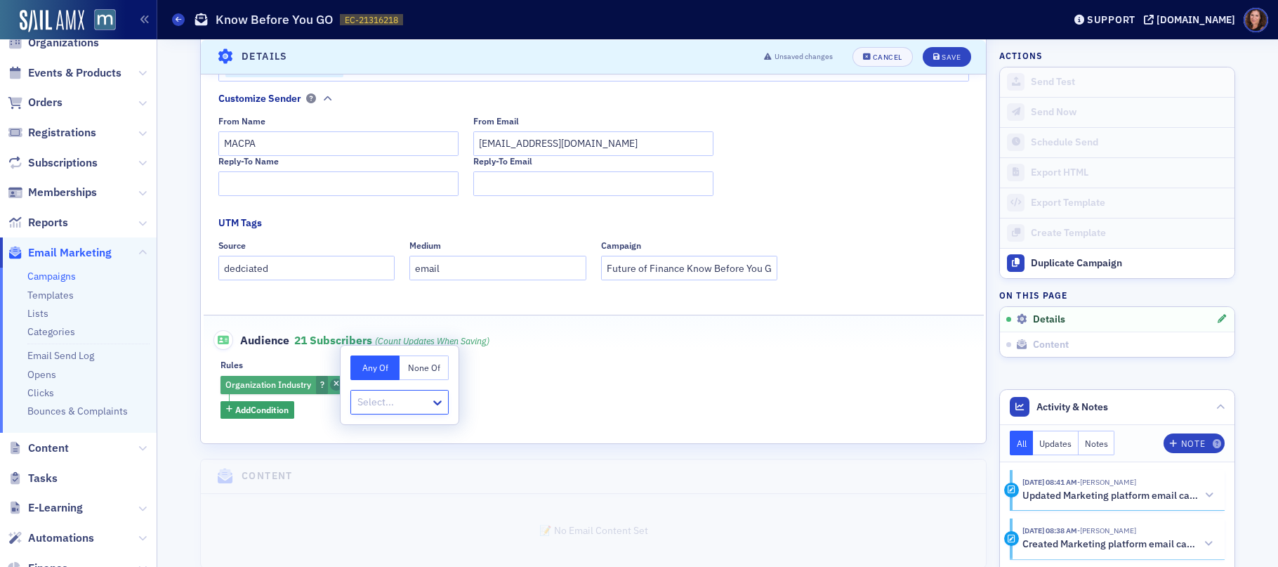
click at [333, 380] on icon "button" at bounding box center [336, 384] width 6 height 8
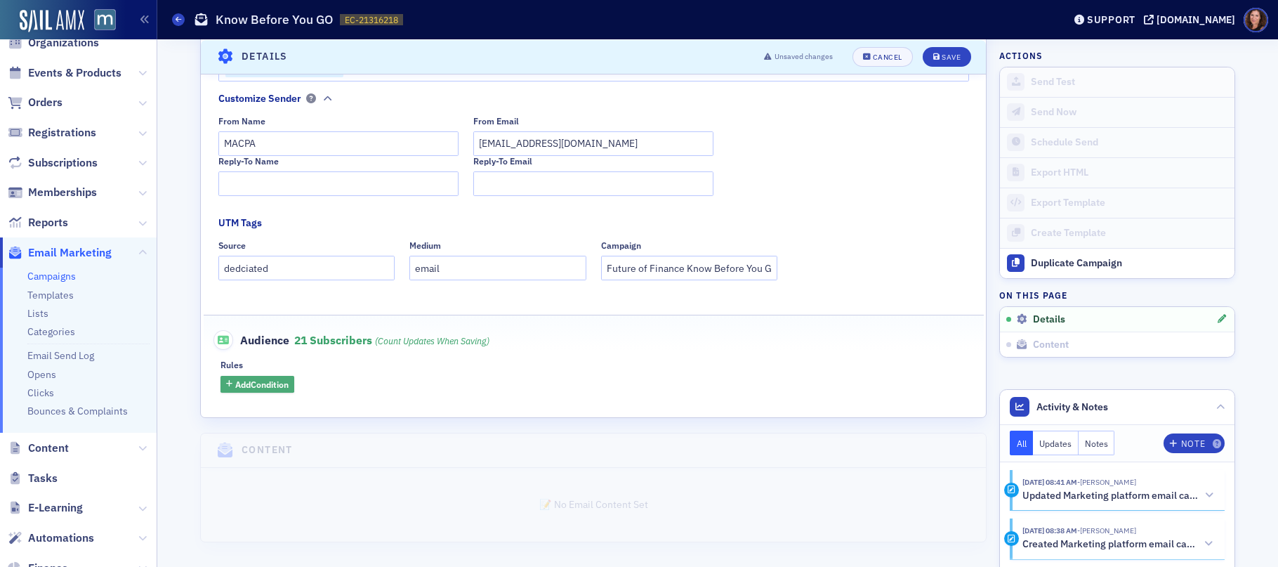
click at [262, 385] on span "Add Condition" at bounding box center [261, 384] width 53 height 13
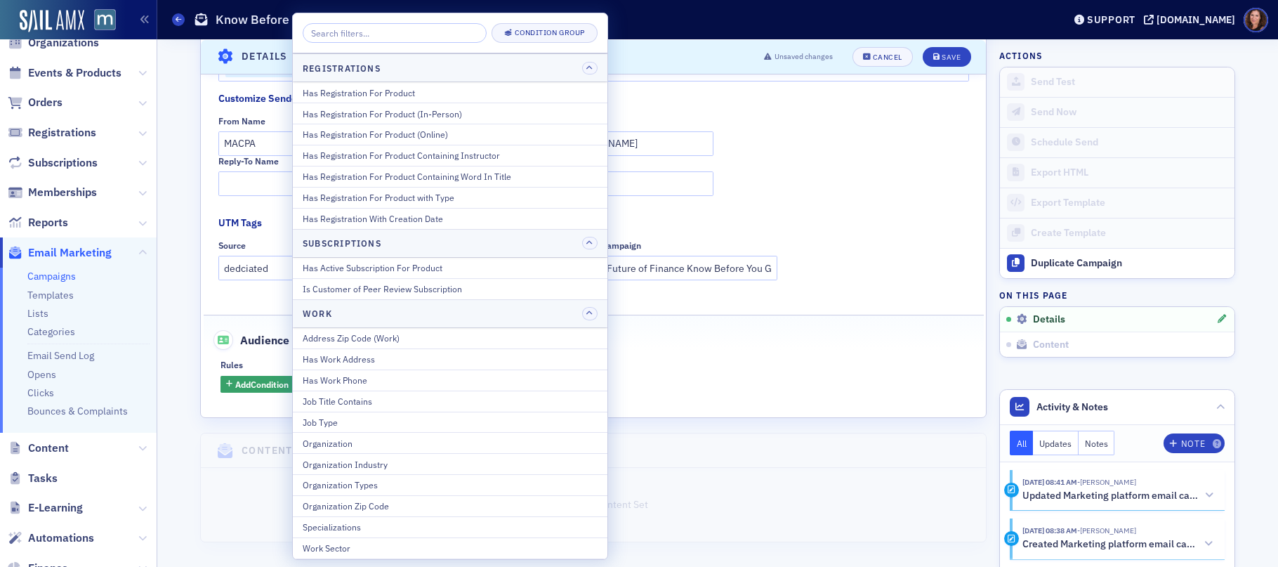
click at [391, 482] on div "Organization Types" at bounding box center [450, 484] width 295 height 13
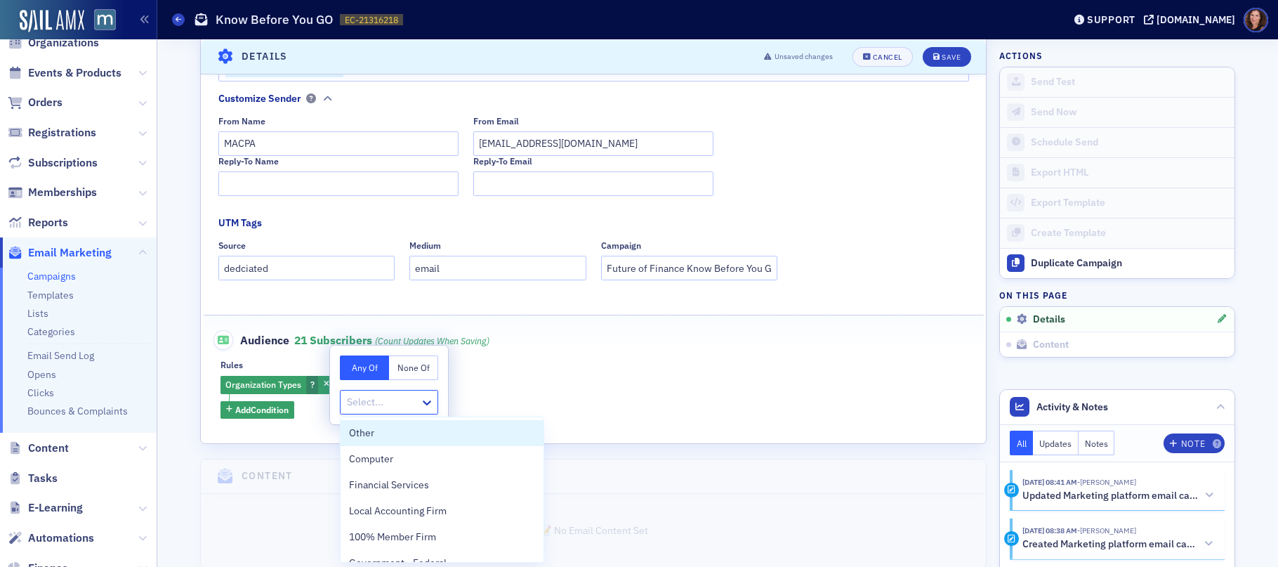
click at [390, 404] on div at bounding box center [381, 402] width 73 height 18
type input "firm"
click at [403, 428] on span "Local Accounting Firm" at bounding box center [398, 432] width 98 height 15
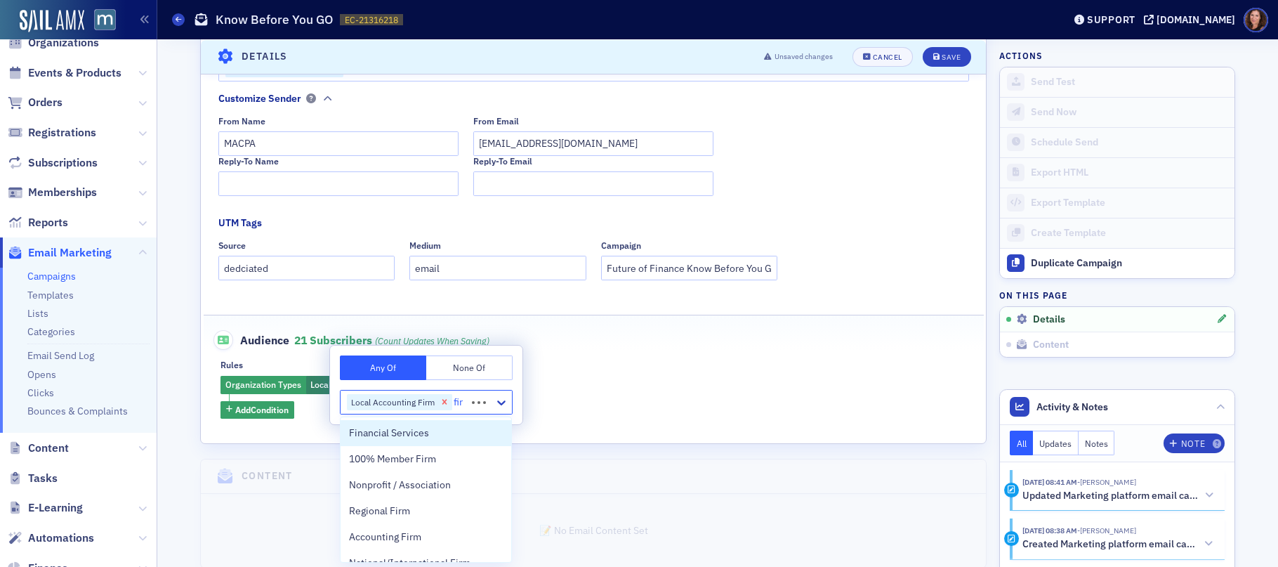
type input "firm"
click at [437, 433] on div "100% Member Firm" at bounding box center [422, 432] width 147 height 15
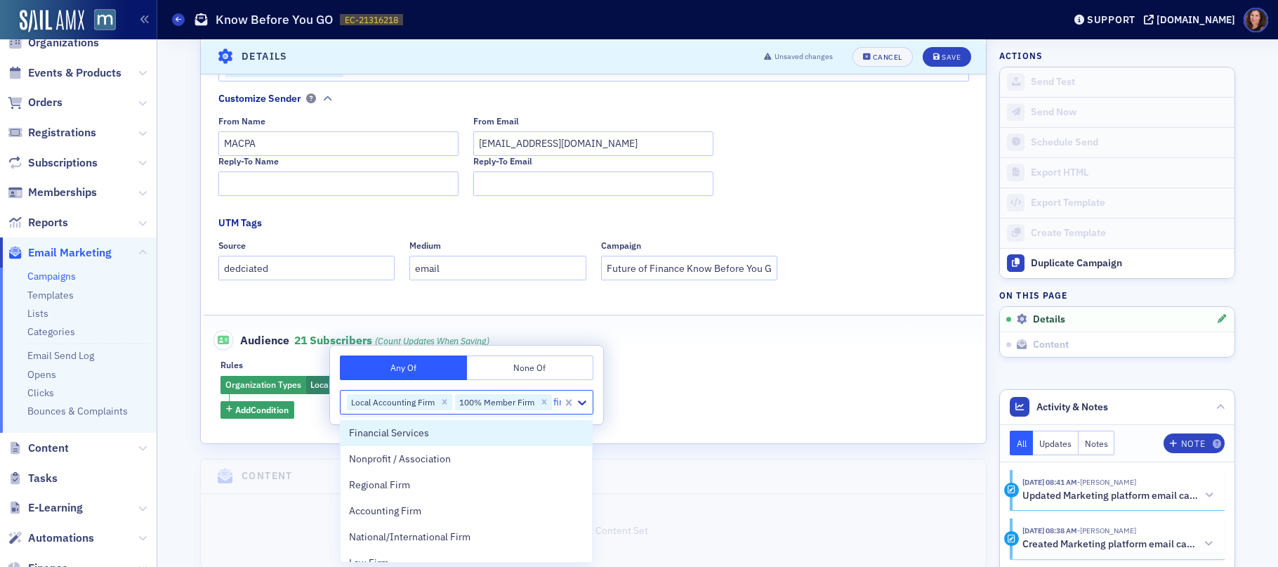
type input "firm"
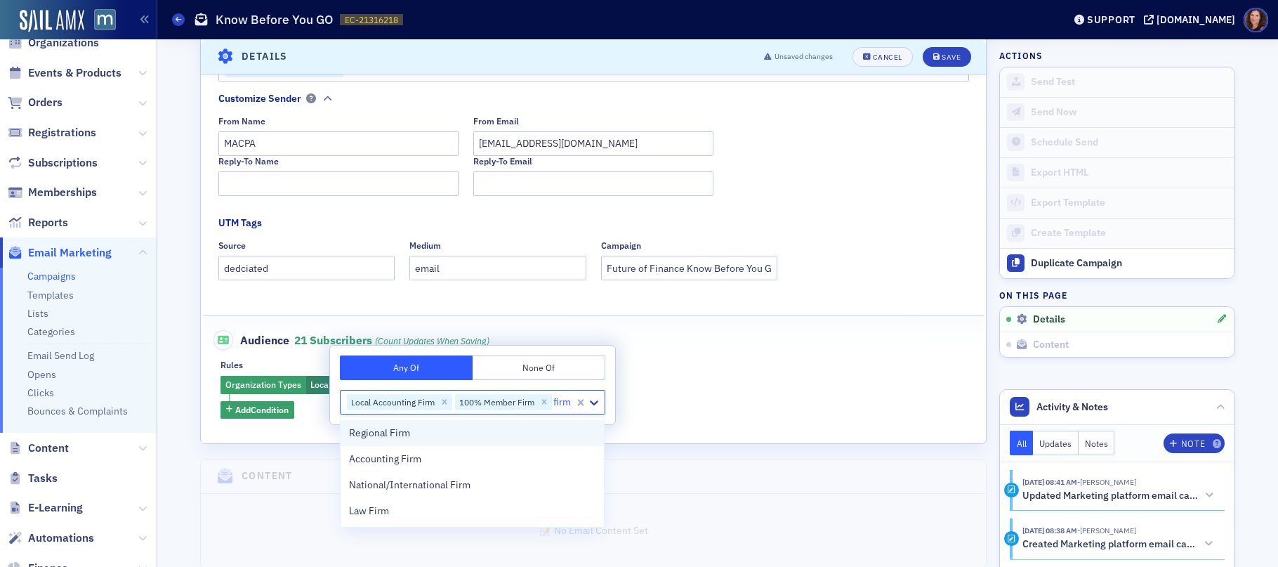
click at [392, 435] on span "Regional Firm" at bounding box center [379, 432] width 61 height 15
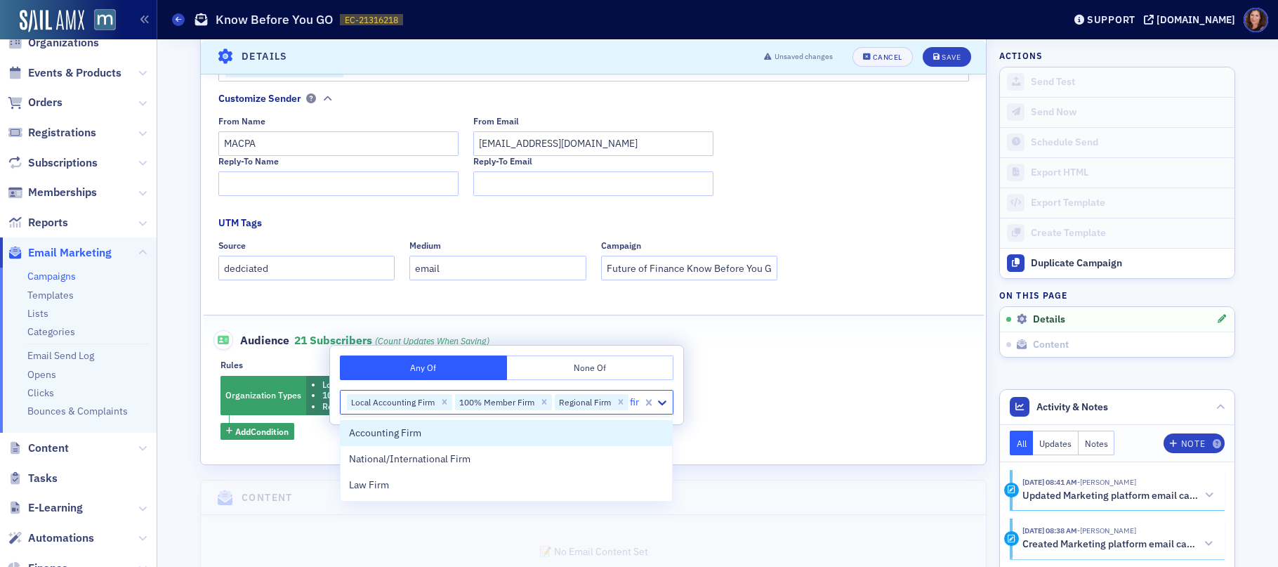
type input "firm"
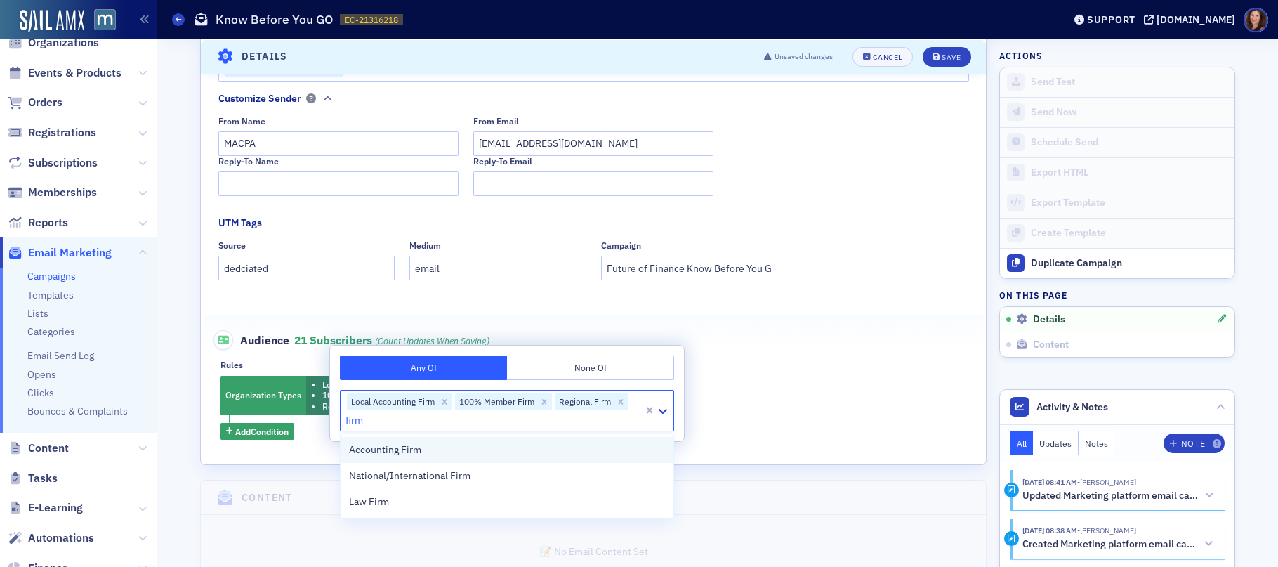
click at [392, 449] on span "Accounting Firm" at bounding box center [385, 449] width 72 height 15
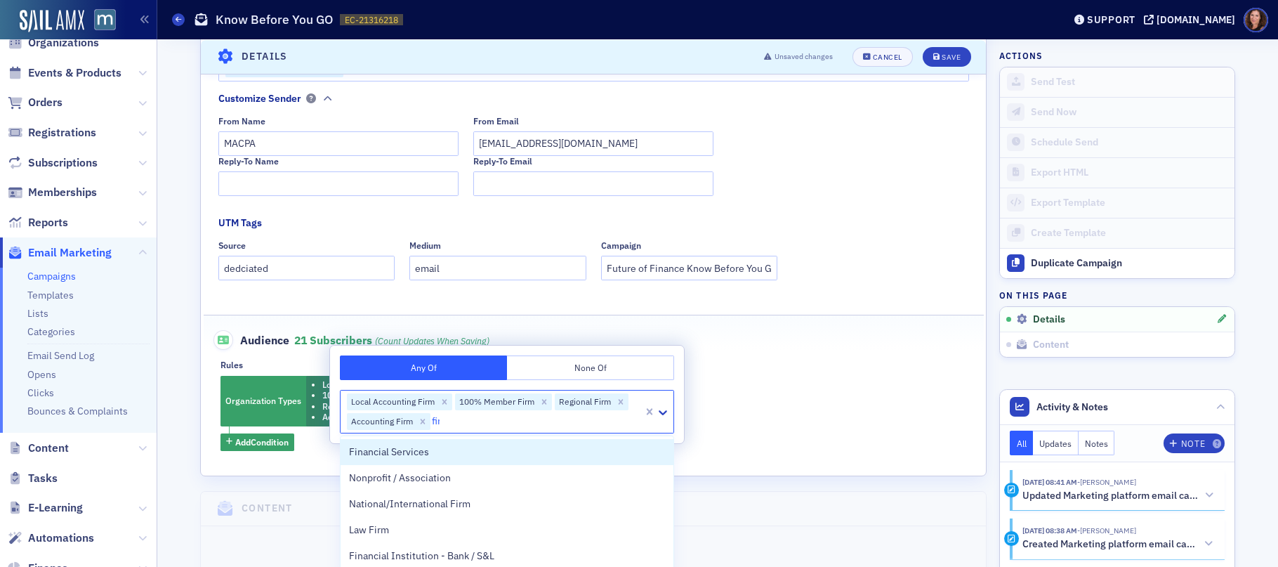
type input "firm"
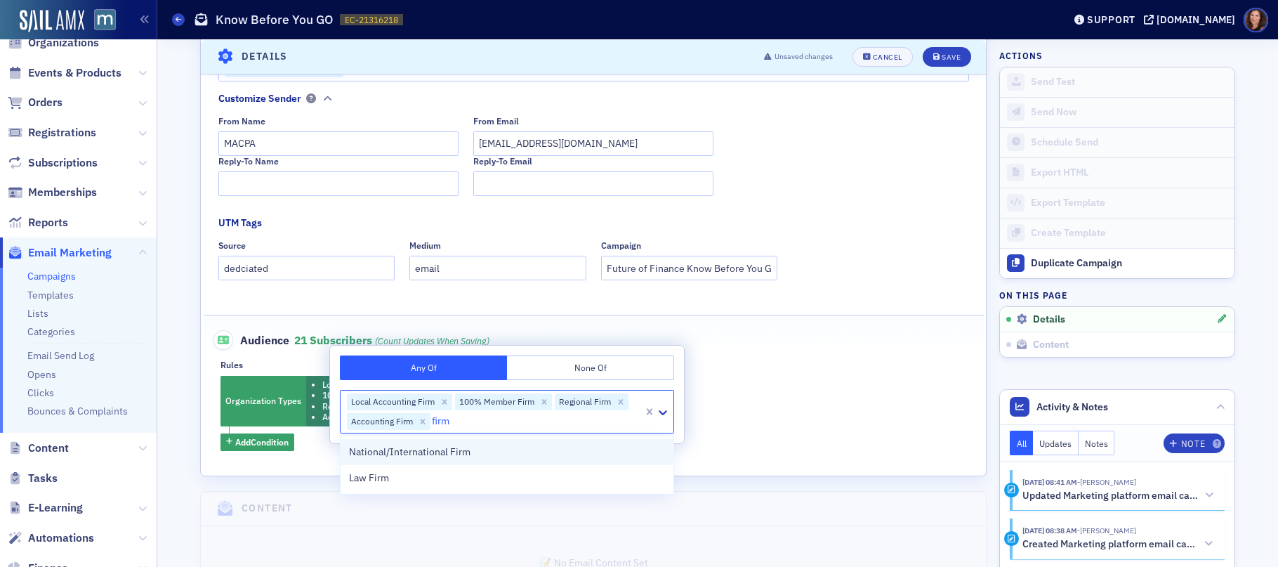
click at [413, 451] on span "National/International Firm" at bounding box center [409, 451] width 121 height 15
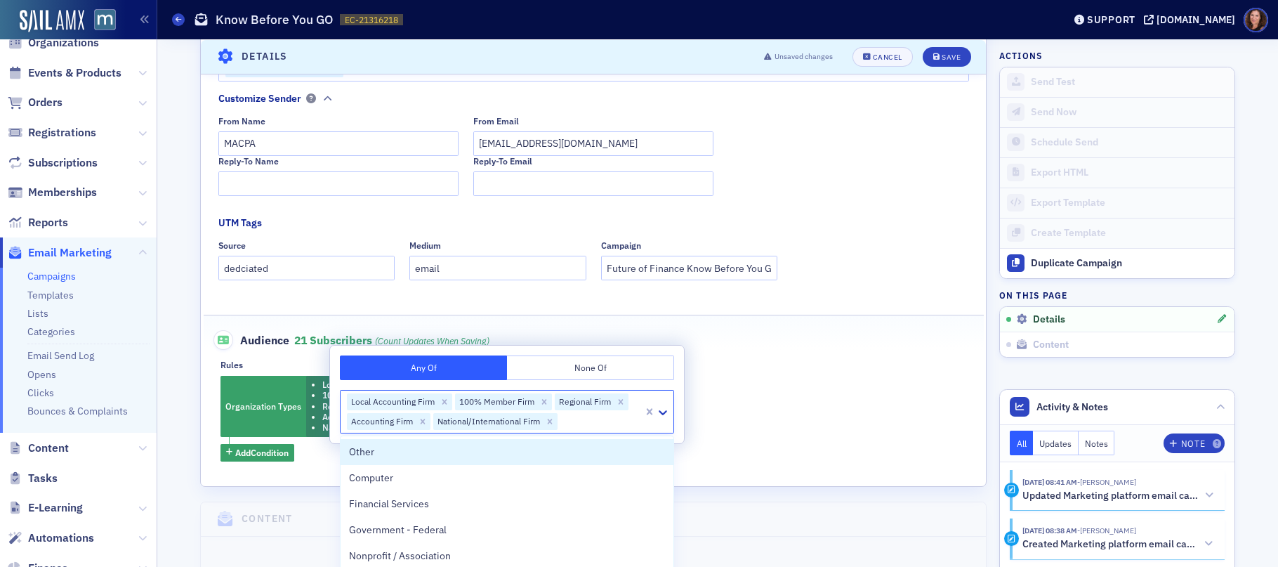
click at [591, 374] on button "None Of" at bounding box center [590, 367] width 167 height 25
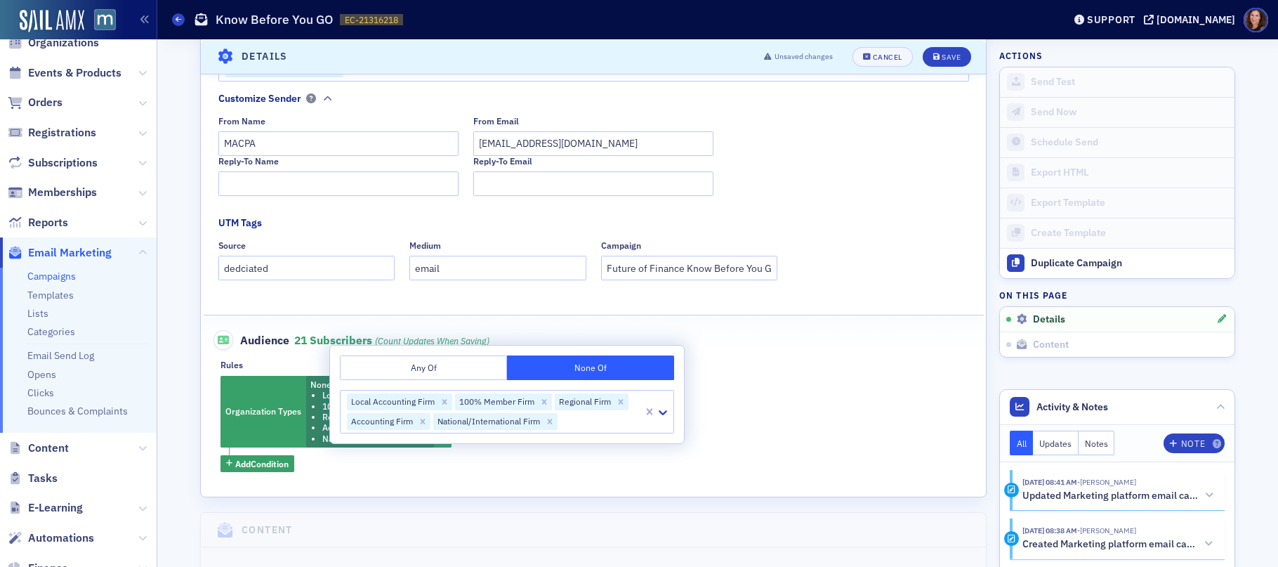
click at [729, 366] on div "Rules" at bounding box center [593, 364] width 746 height 11
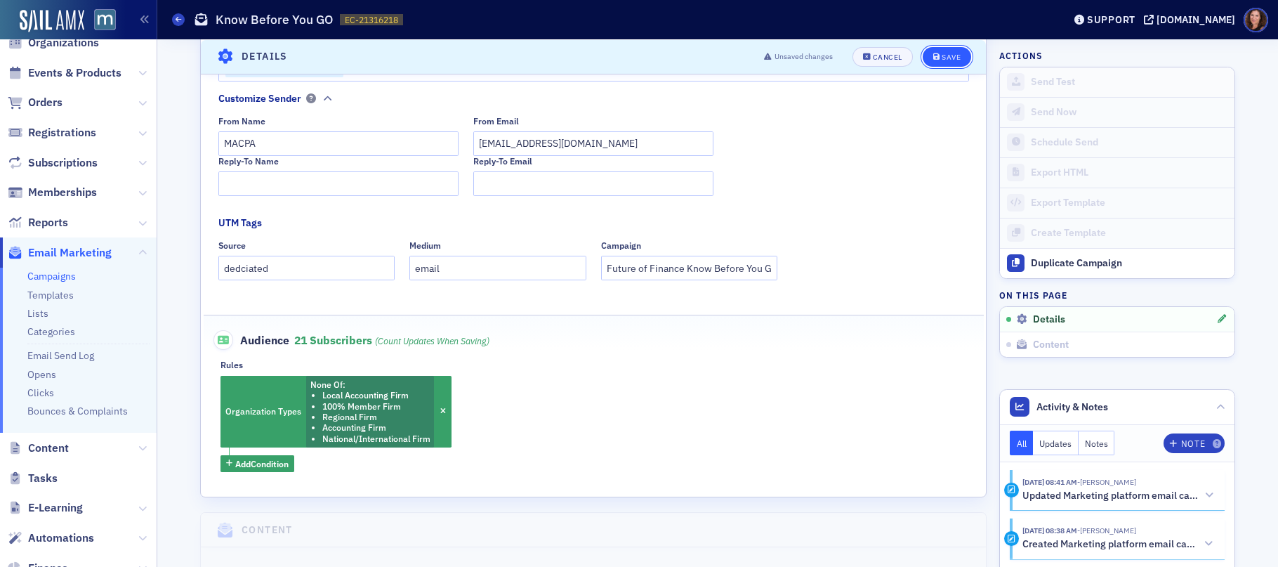
click at [941, 53] on div "Save" at bounding box center [950, 57] width 19 height 8
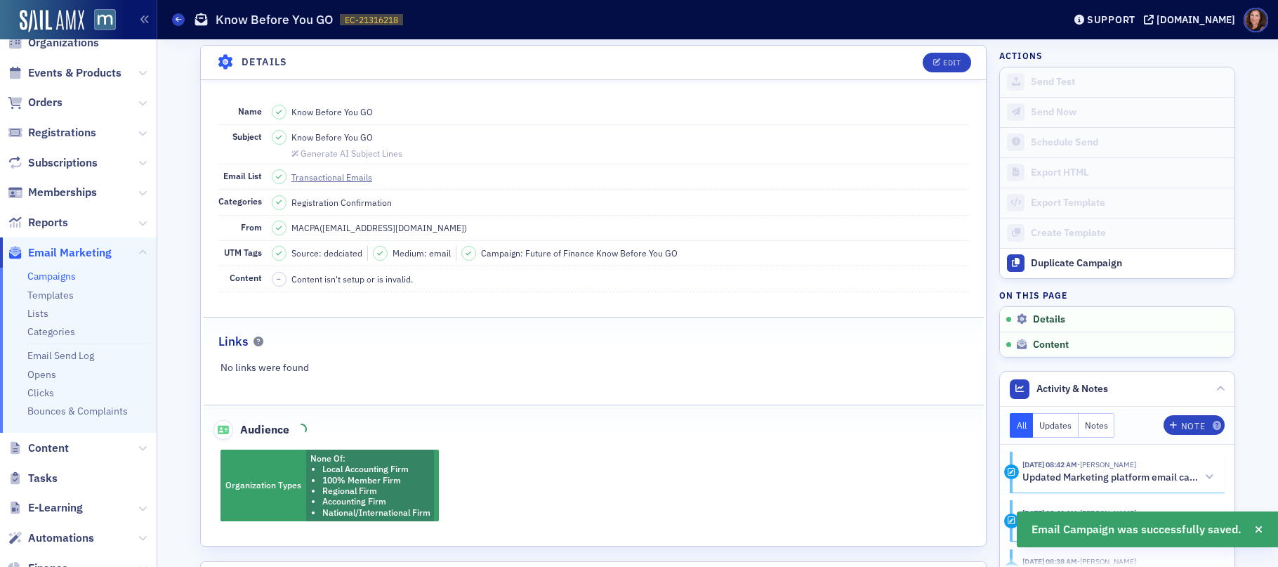
scroll to position [66, 0]
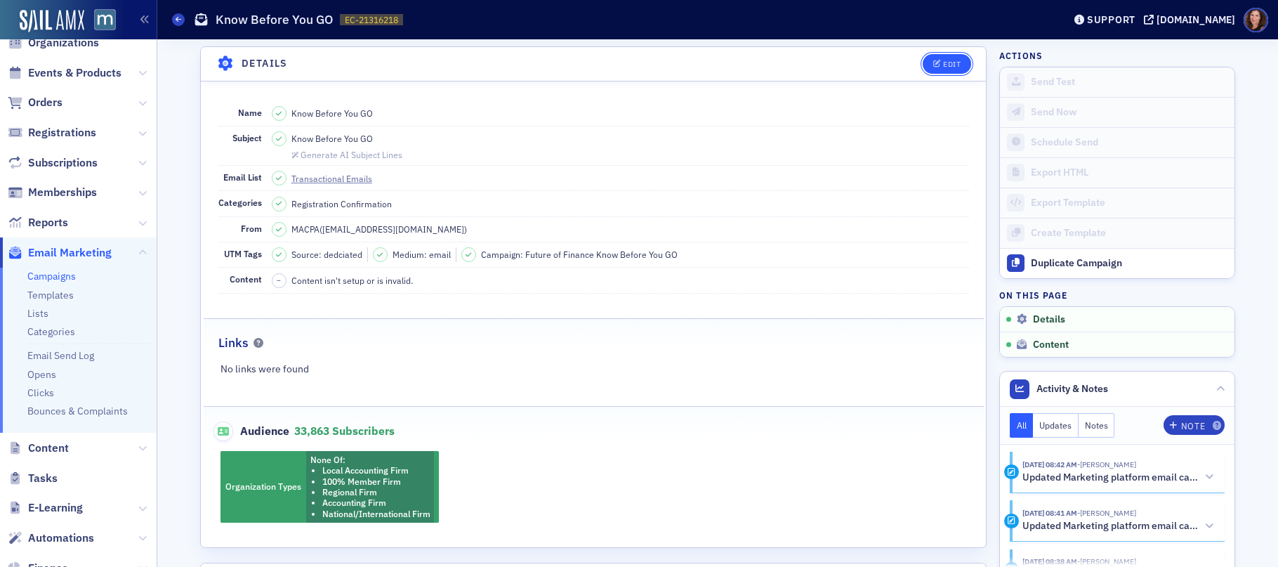
click at [949, 64] on div "Edit" at bounding box center [952, 64] width 18 height 8
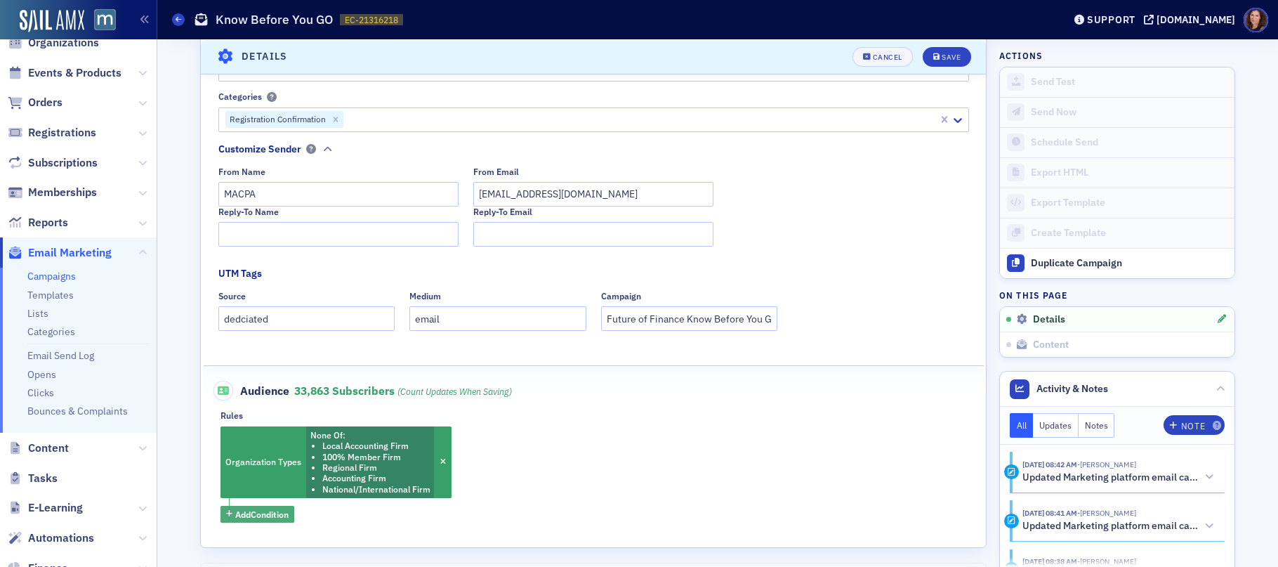
drag, startPoint x: 240, startPoint y: 517, endPoint x: 269, endPoint y: 508, distance: 30.0
click at [240, 517] on span "Add Condition" at bounding box center [261, 514] width 53 height 13
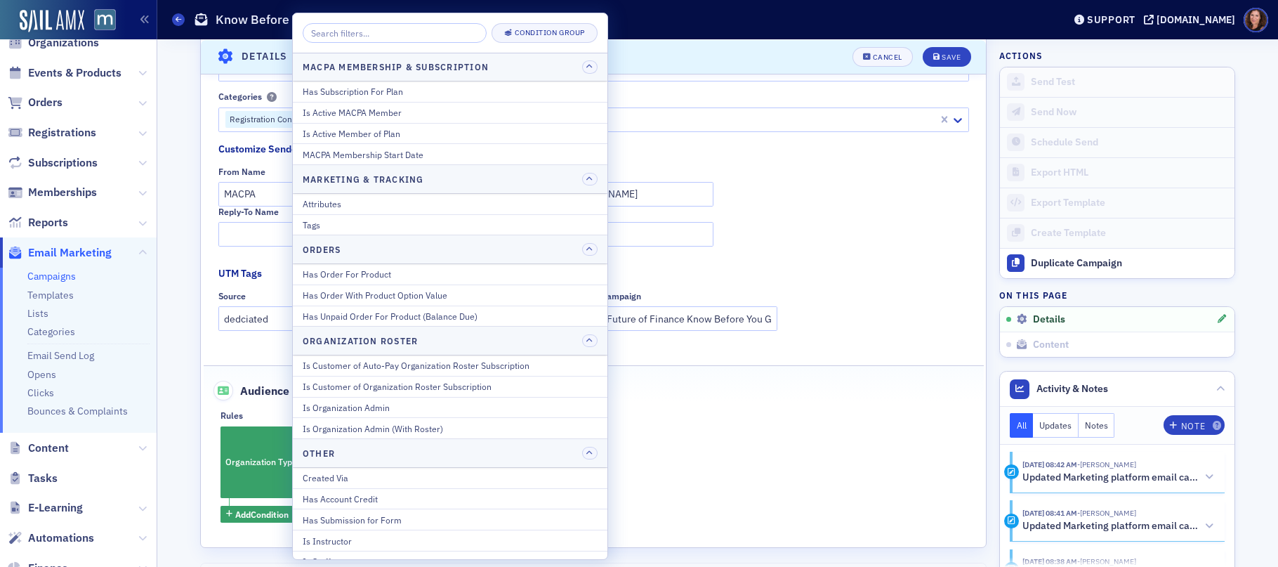
scroll to position [738, 0]
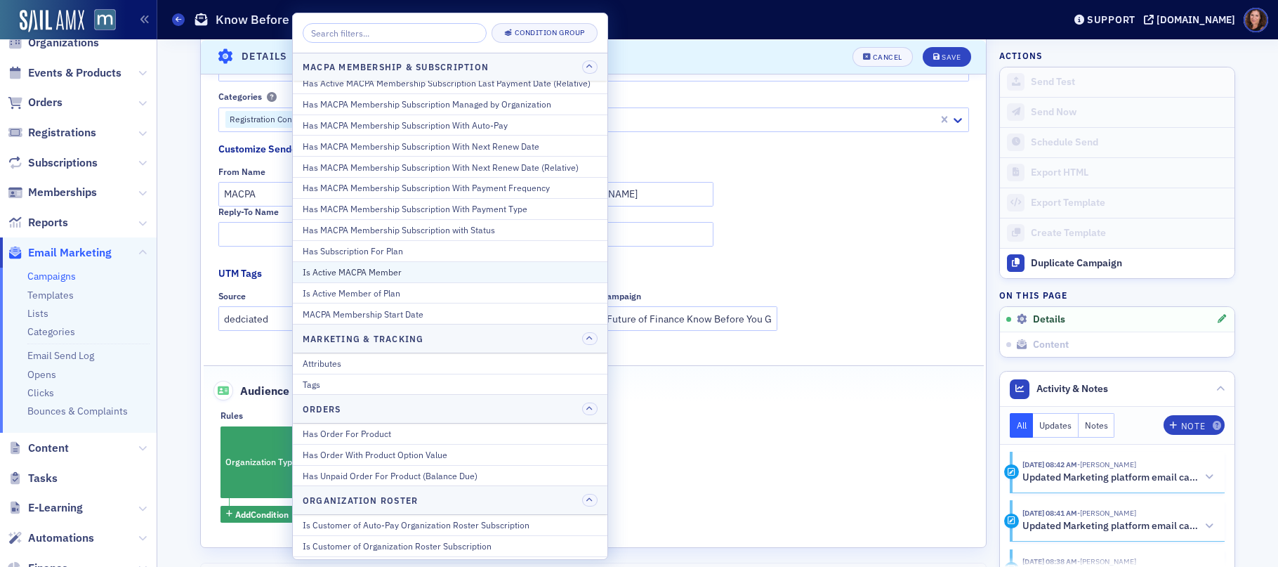
click at [397, 272] on div "Is Active MACPA Member" at bounding box center [450, 271] width 295 height 13
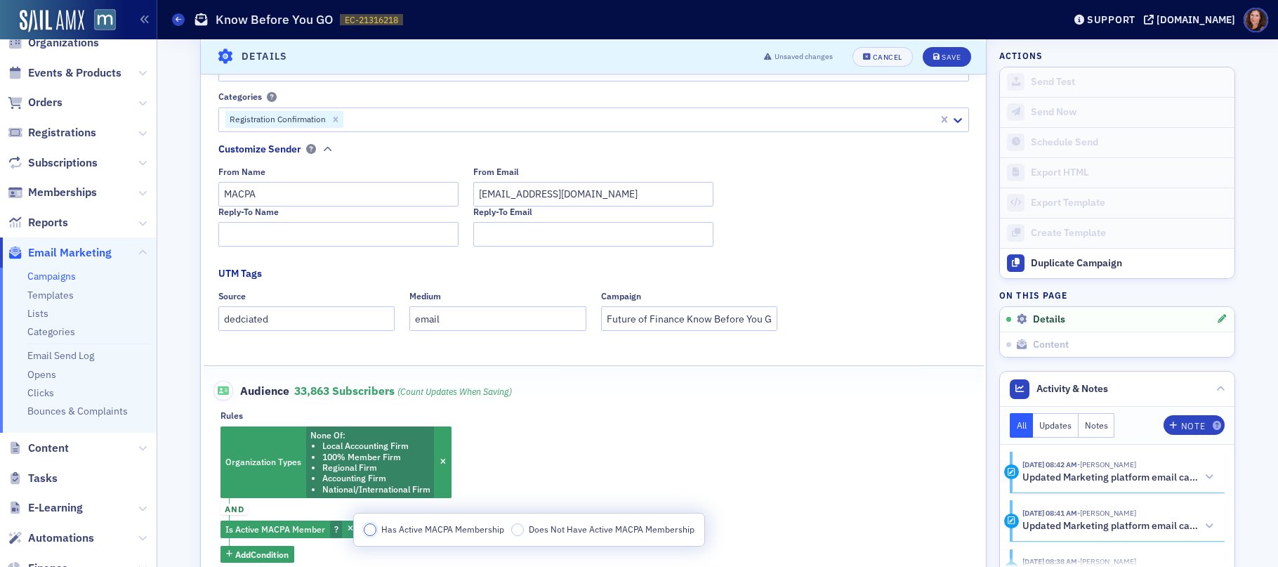
click at [371, 530] on input "Has Active MACPA Membership" at bounding box center [370, 529] width 13 height 13
drag, startPoint x: 938, startPoint y: 53, endPoint x: 937, endPoint y: 77, distance: 23.9
click at [941, 53] on div "Save" at bounding box center [950, 57] width 19 height 8
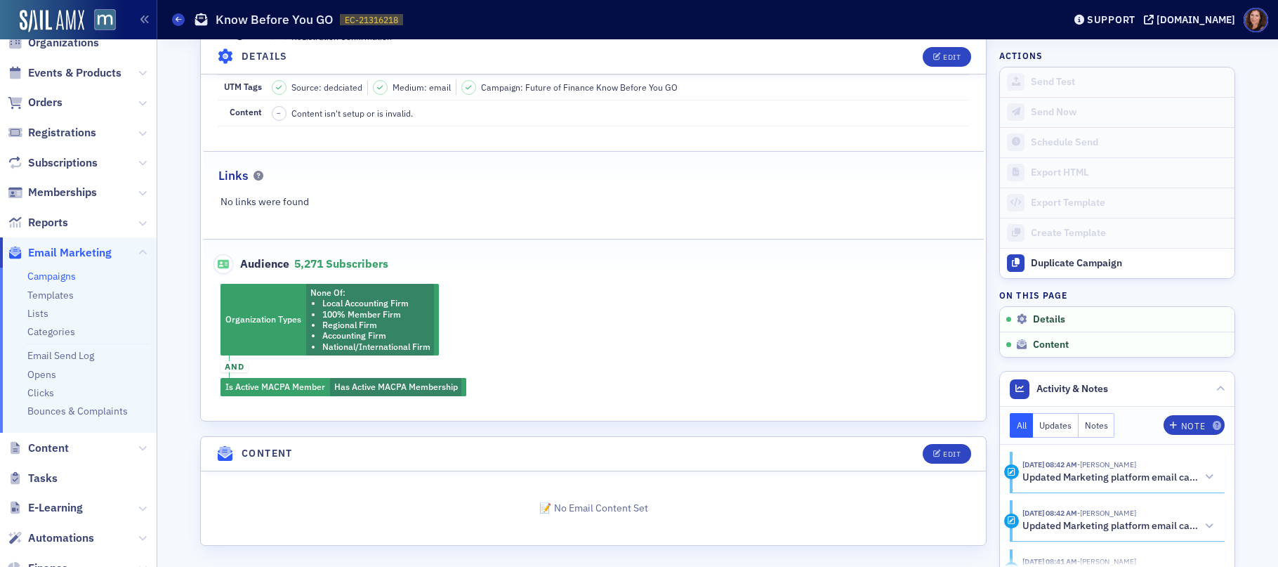
scroll to position [237, 0]
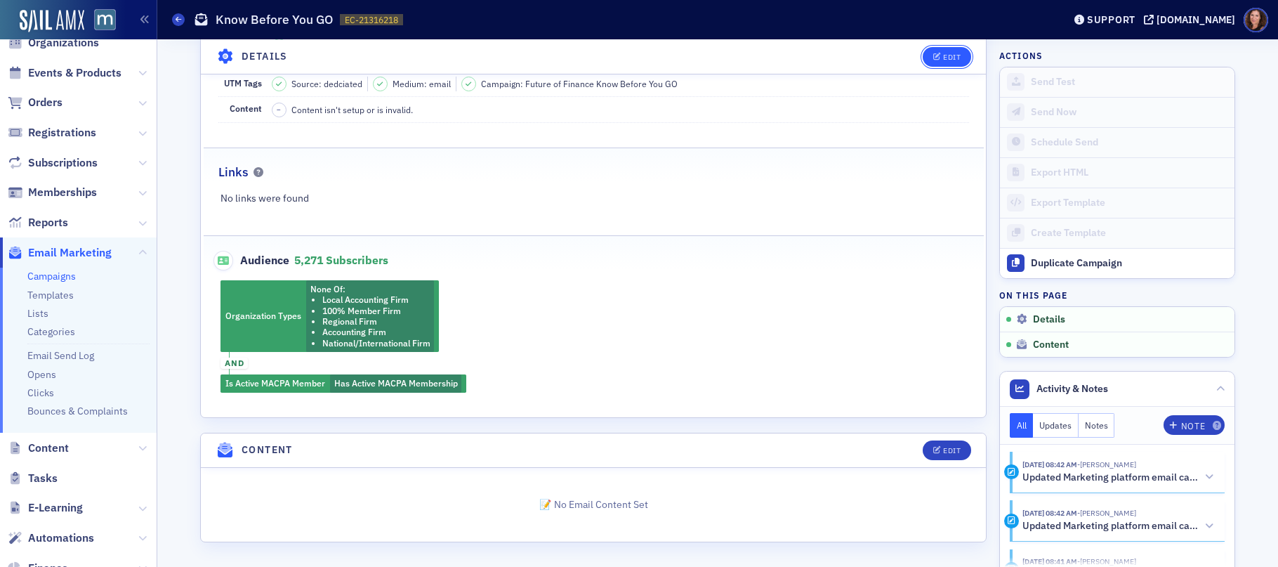
click at [934, 53] on icon "button" at bounding box center [937, 57] width 8 height 8
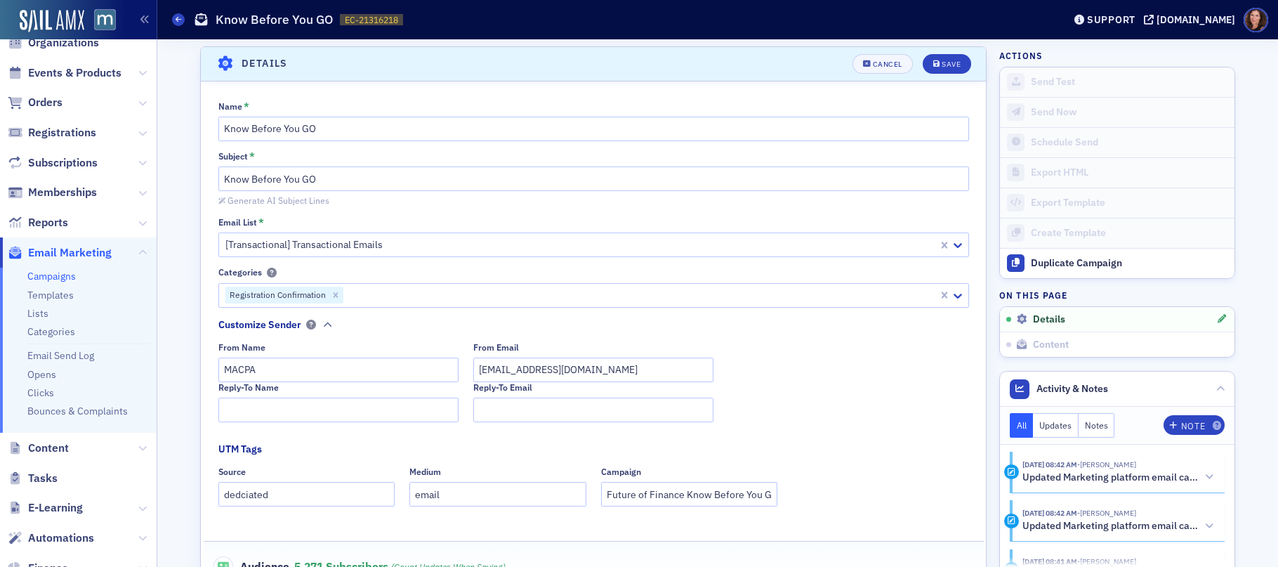
scroll to position [411, 0]
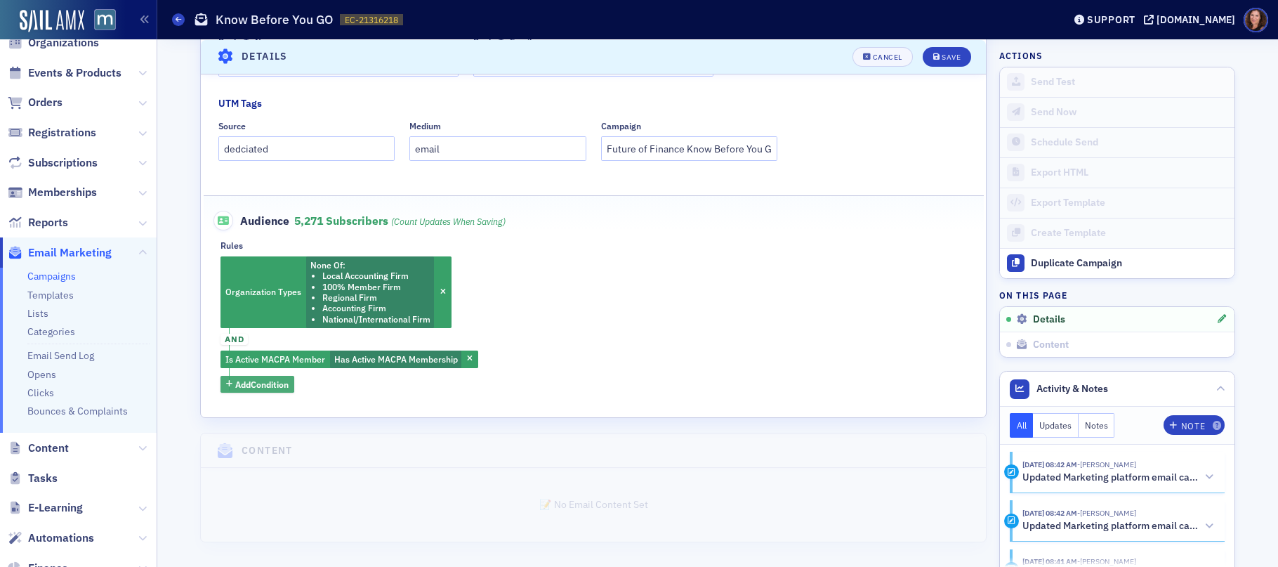
click at [265, 385] on span "Add Condition" at bounding box center [261, 384] width 53 height 13
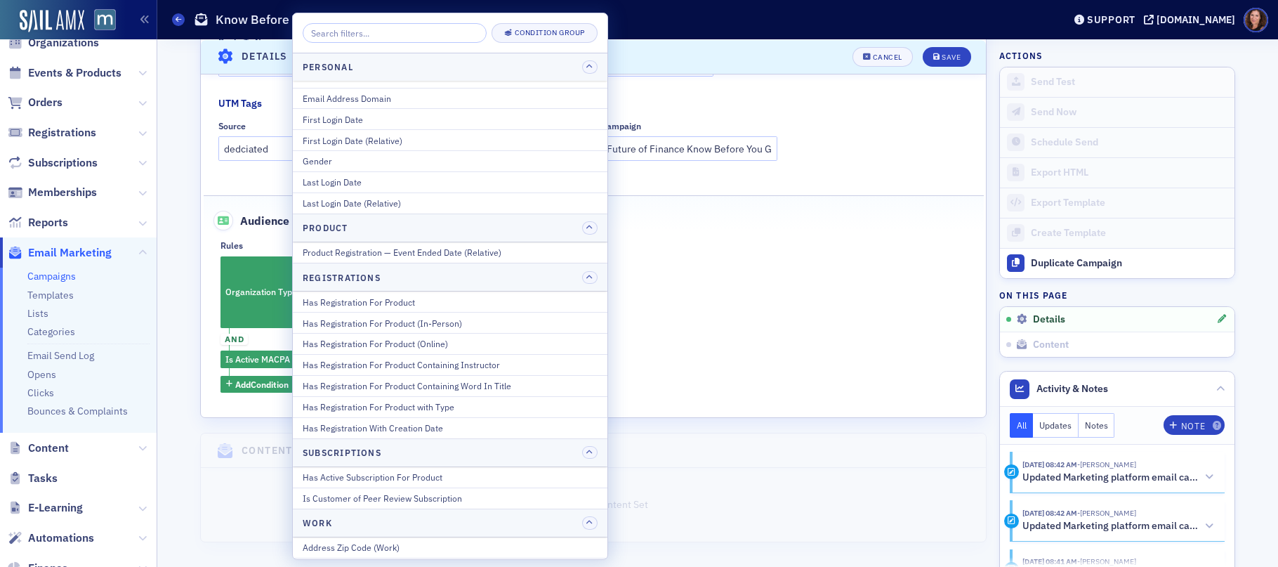
scroll to position [1558, 0]
click at [454, 299] on div "Has Registration For Product" at bounding box center [450, 300] width 295 height 13
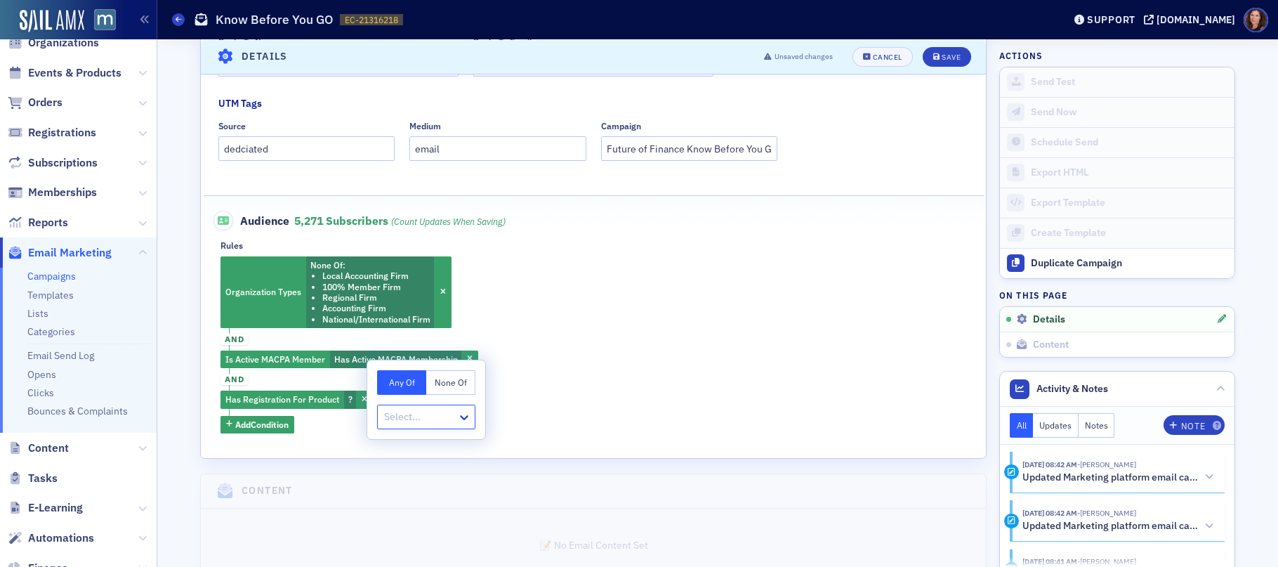
click at [429, 417] on div at bounding box center [419, 417] width 73 height 18
type input "9"
type input "future of finance"
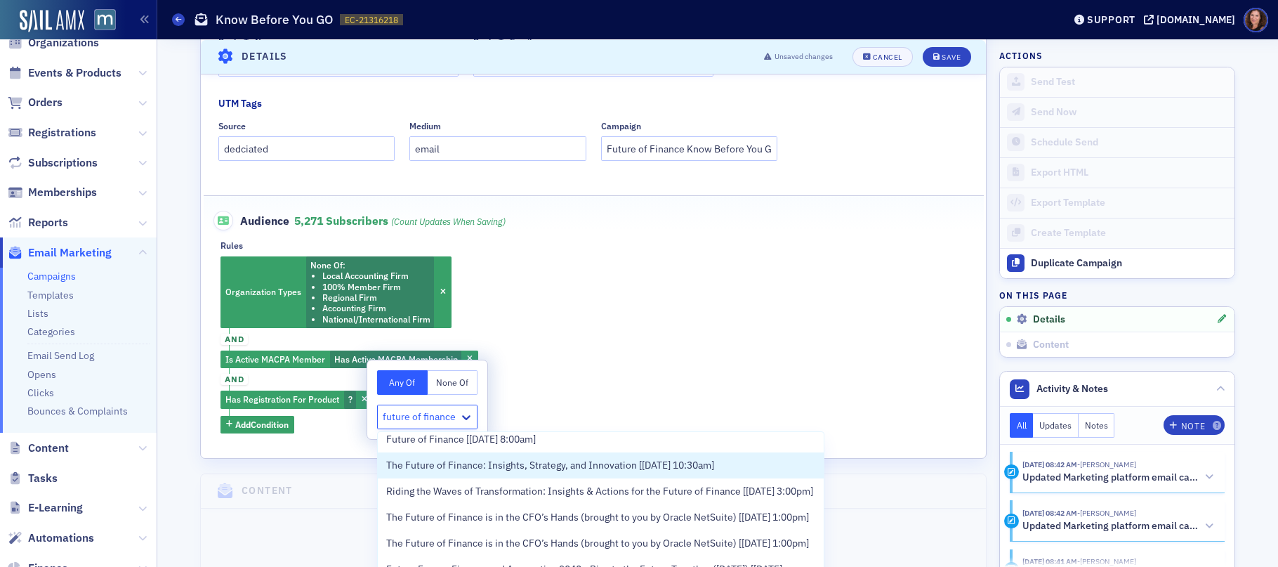
scroll to position [166, 0]
click at [641, 468] on span "The Future of Finance: Insights, Strategy, and Innovation [[DATE] 10:30am]" at bounding box center [550, 463] width 328 height 15
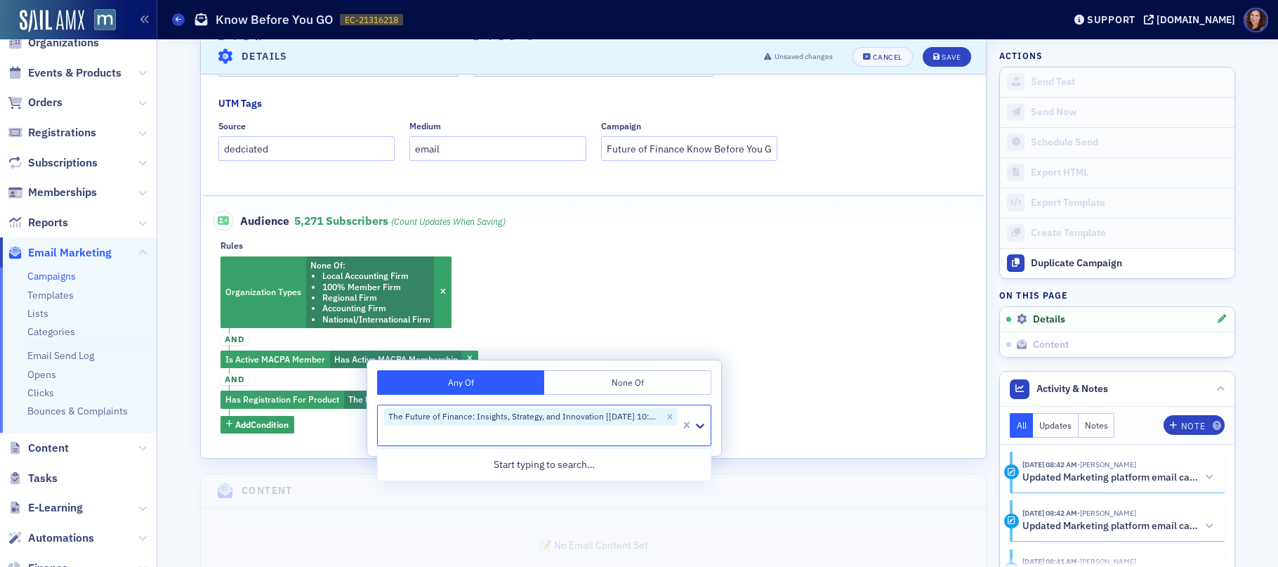
scroll to position [0, 0]
click at [828, 373] on div "Organization Types None Of : Local Accounting Firm 100% Member Firm Regional Fi…" at bounding box center [593, 344] width 746 height 177
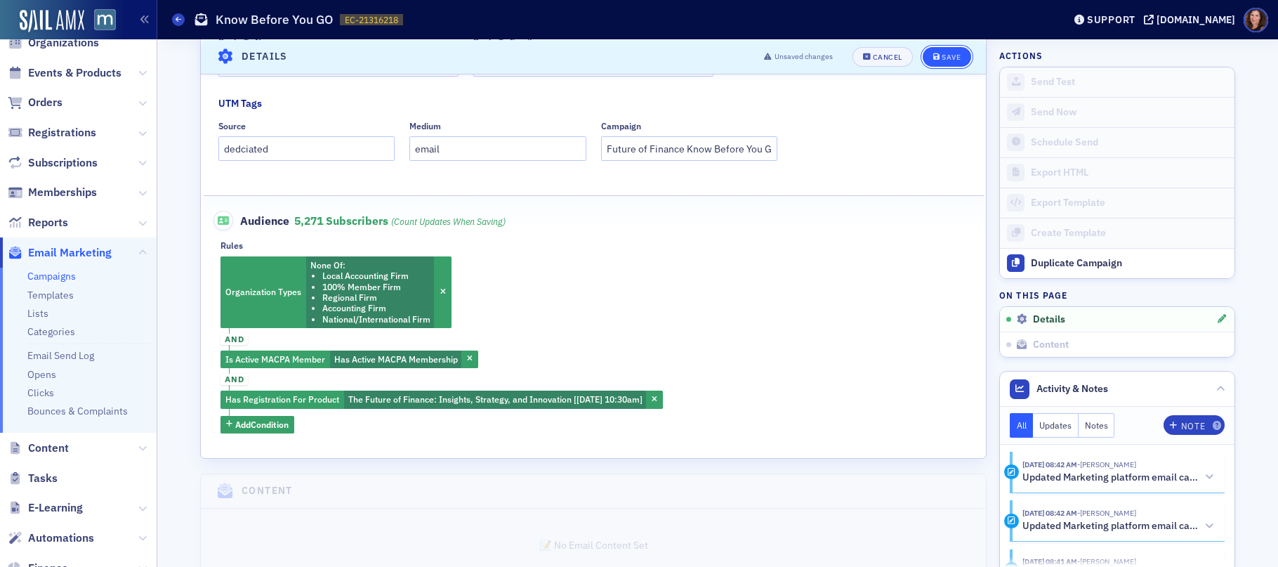
click at [946, 58] on div "Save" at bounding box center [950, 57] width 19 height 8
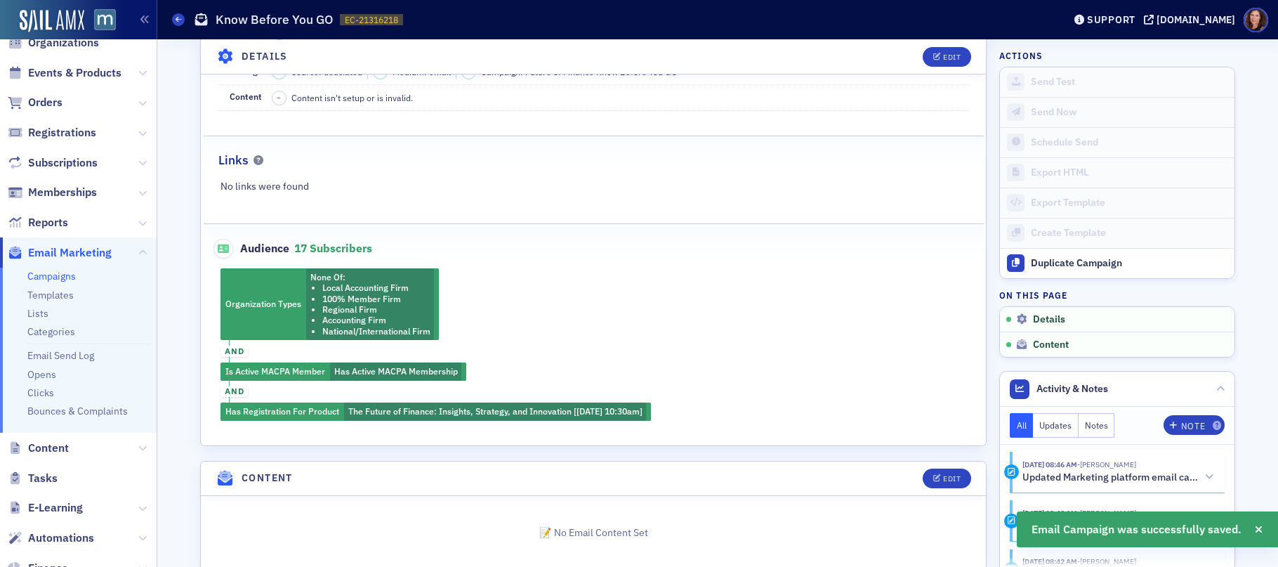
scroll to position [260, 0]
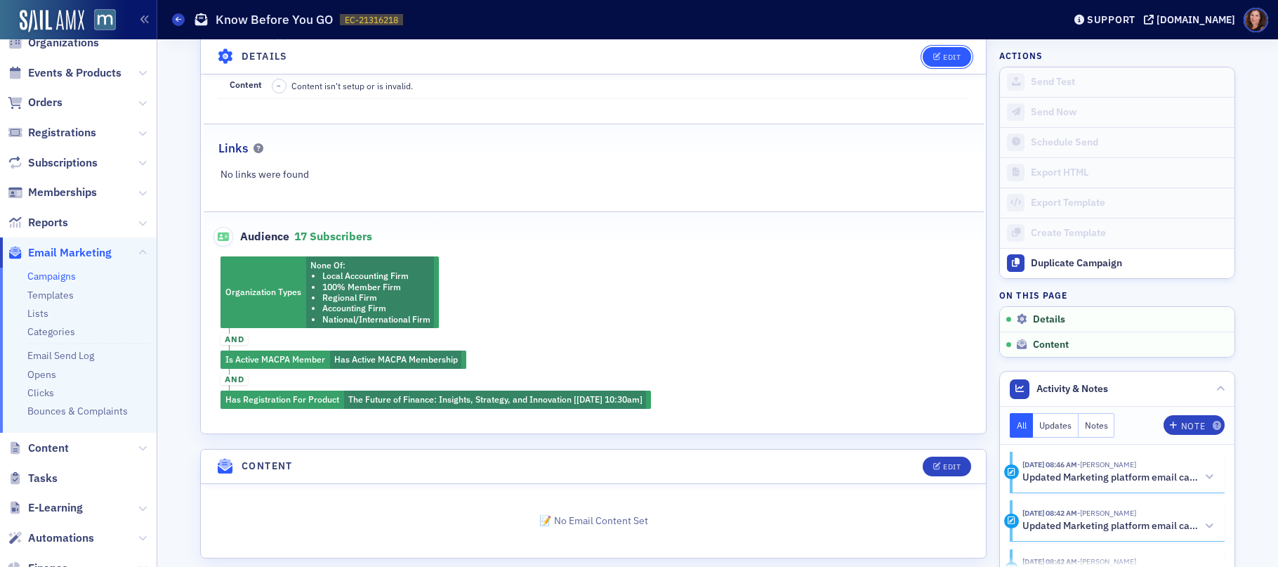
click at [937, 50] on button "Edit" at bounding box center [946, 56] width 48 height 20
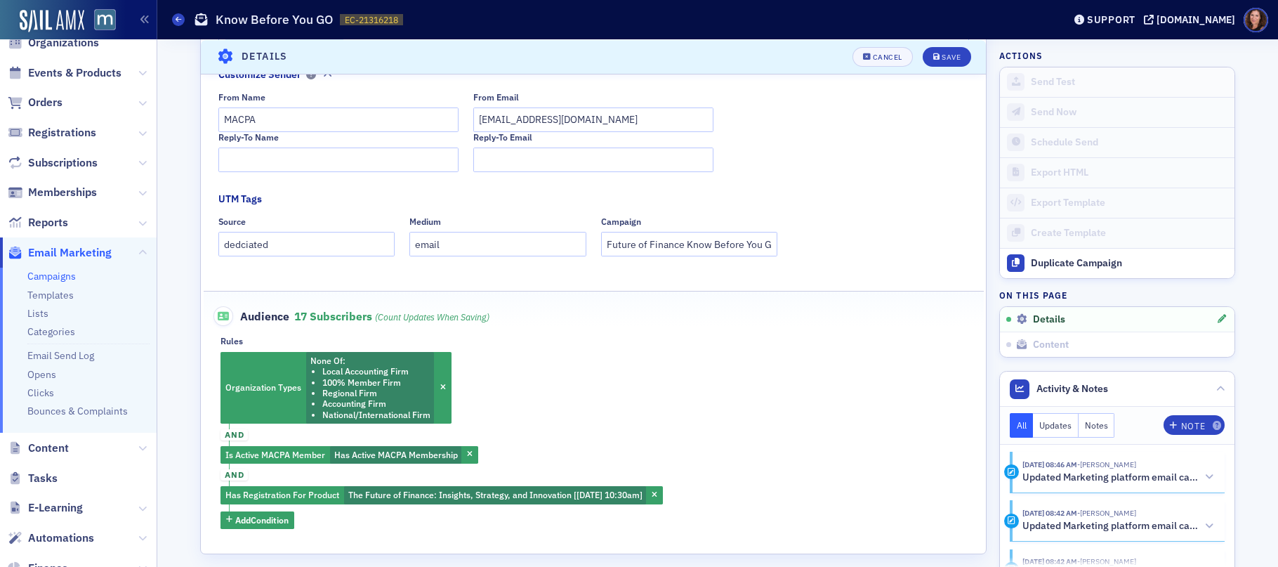
scroll to position [452, 0]
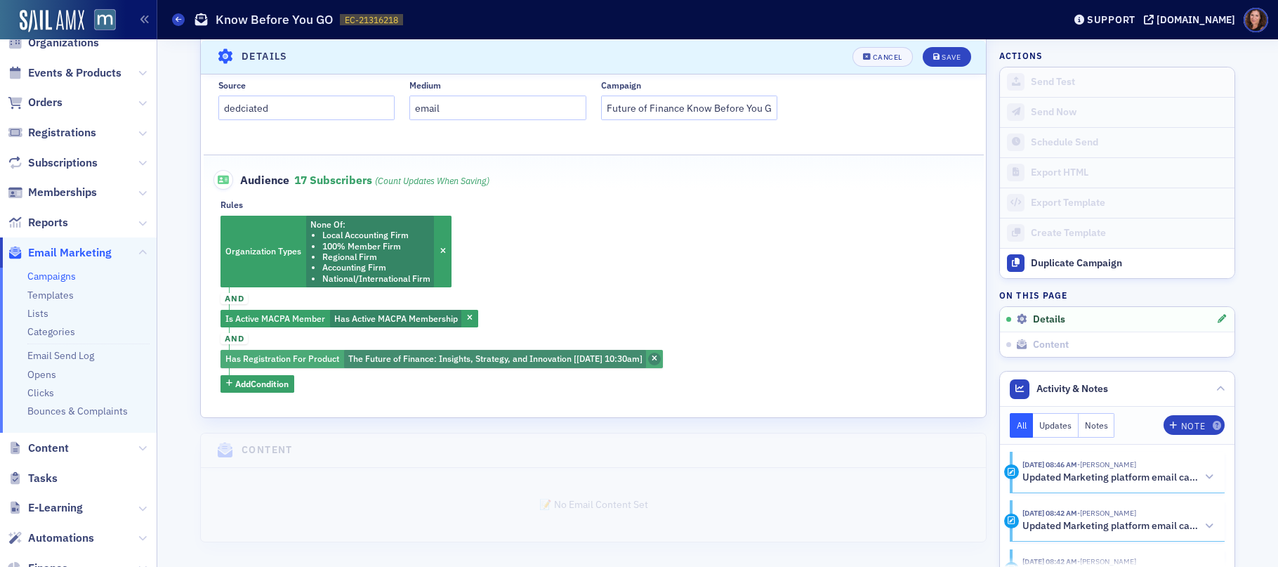
click at [657, 361] on icon "button" at bounding box center [654, 359] width 6 height 8
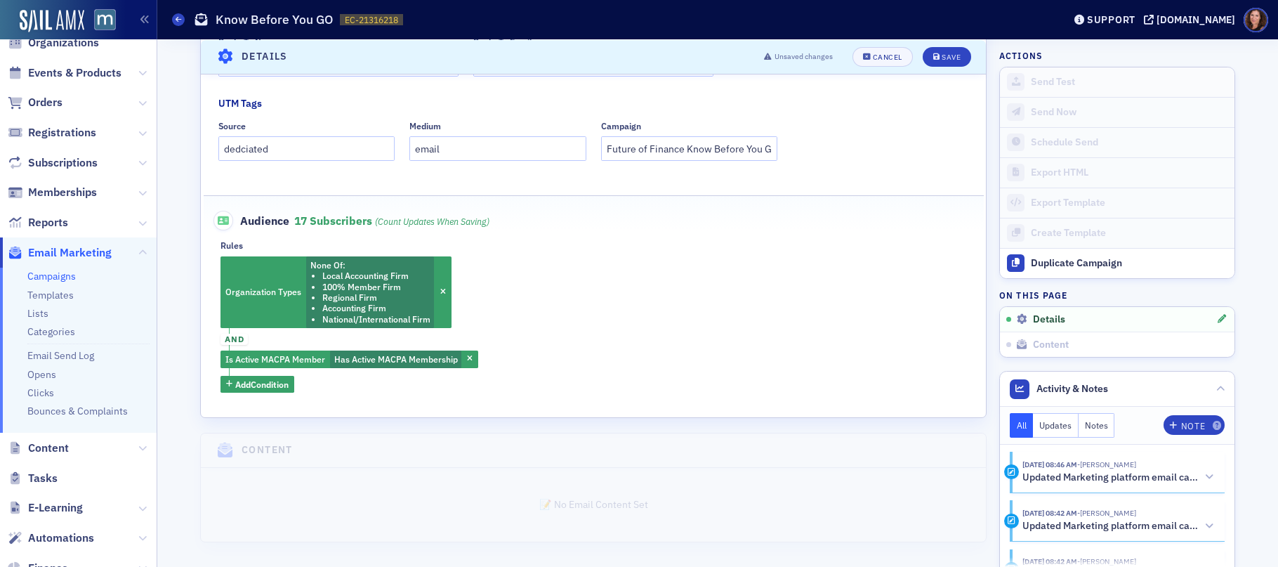
scroll to position [411, 0]
drag, startPoint x: 942, startPoint y: 55, endPoint x: 921, endPoint y: 98, distance: 48.4
click at [942, 55] on div "Save" at bounding box center [950, 57] width 19 height 8
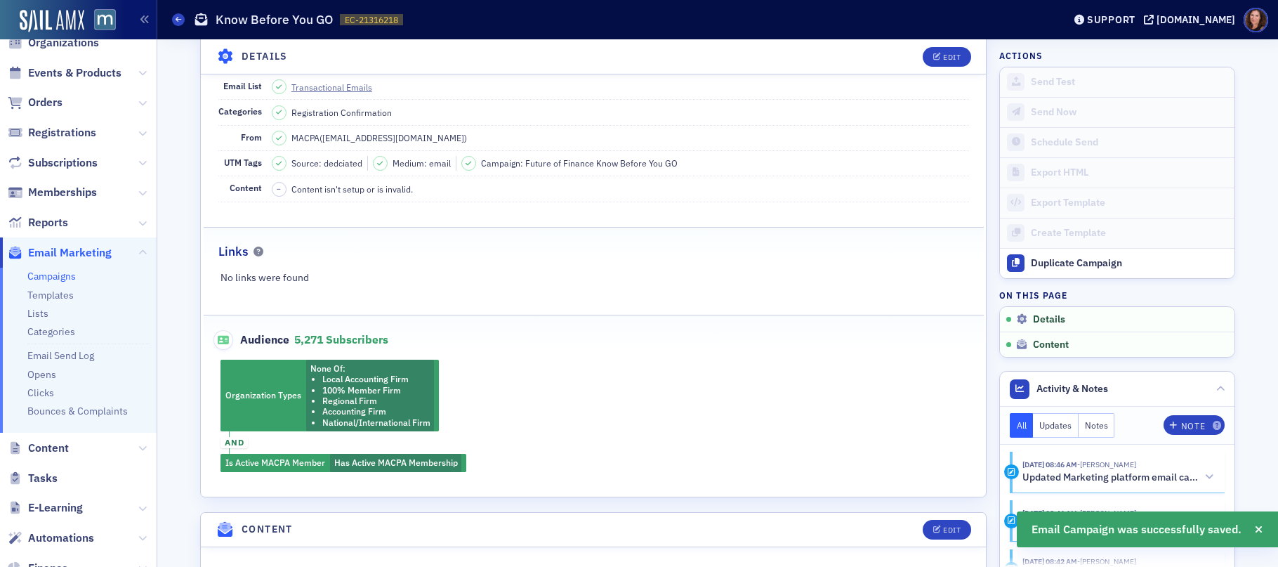
scroll to position [237, 0]
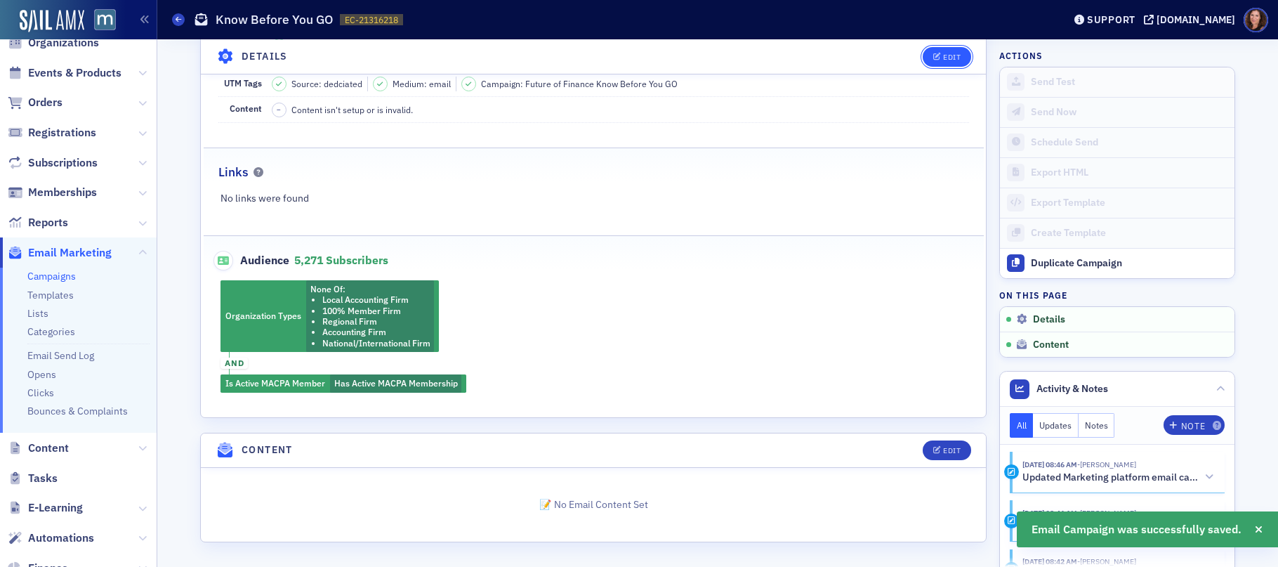
click at [941, 50] on button "Edit" at bounding box center [946, 56] width 48 height 20
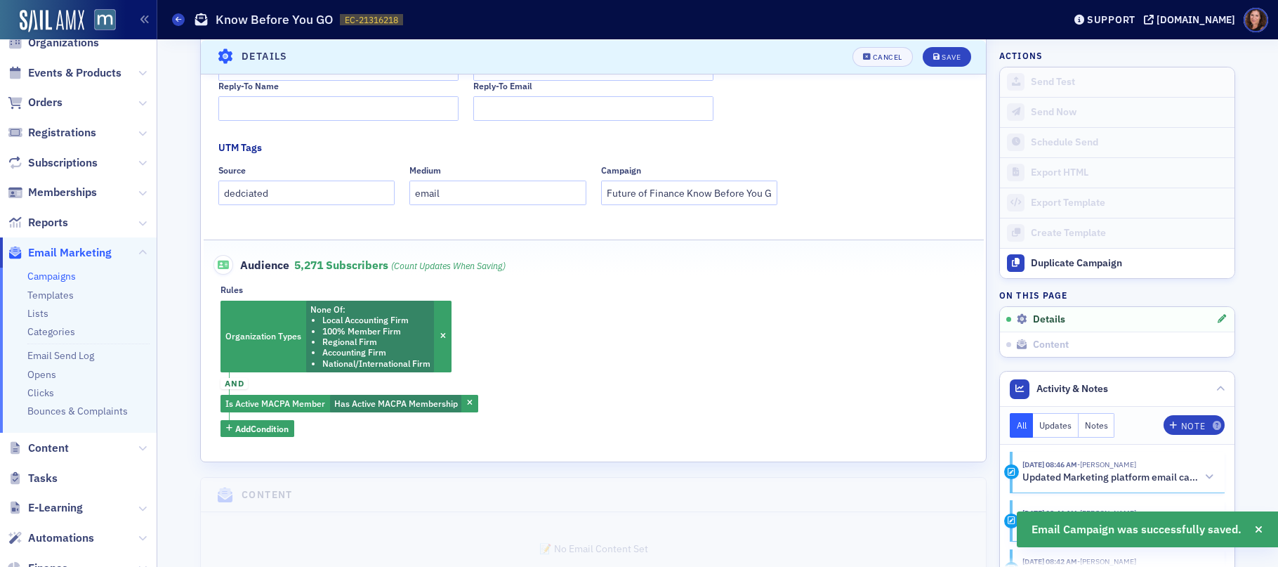
scroll to position [371, 0]
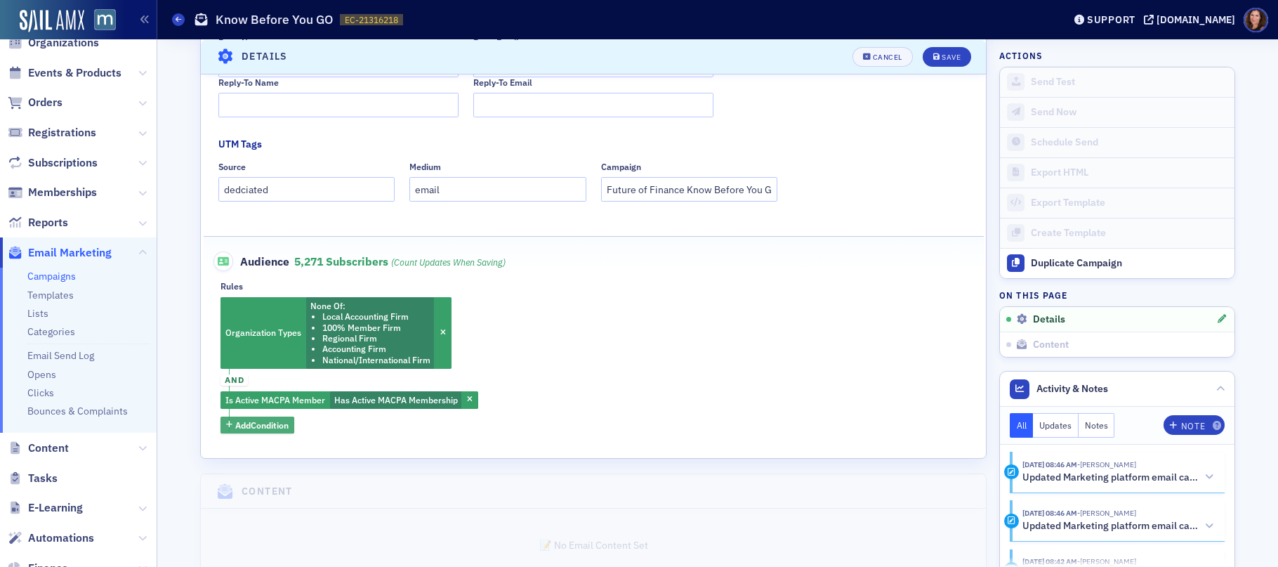
drag, startPoint x: 246, startPoint y: 423, endPoint x: 254, endPoint y: 423, distance: 8.5
click at [246, 423] on span "Add Condition" at bounding box center [261, 424] width 53 height 13
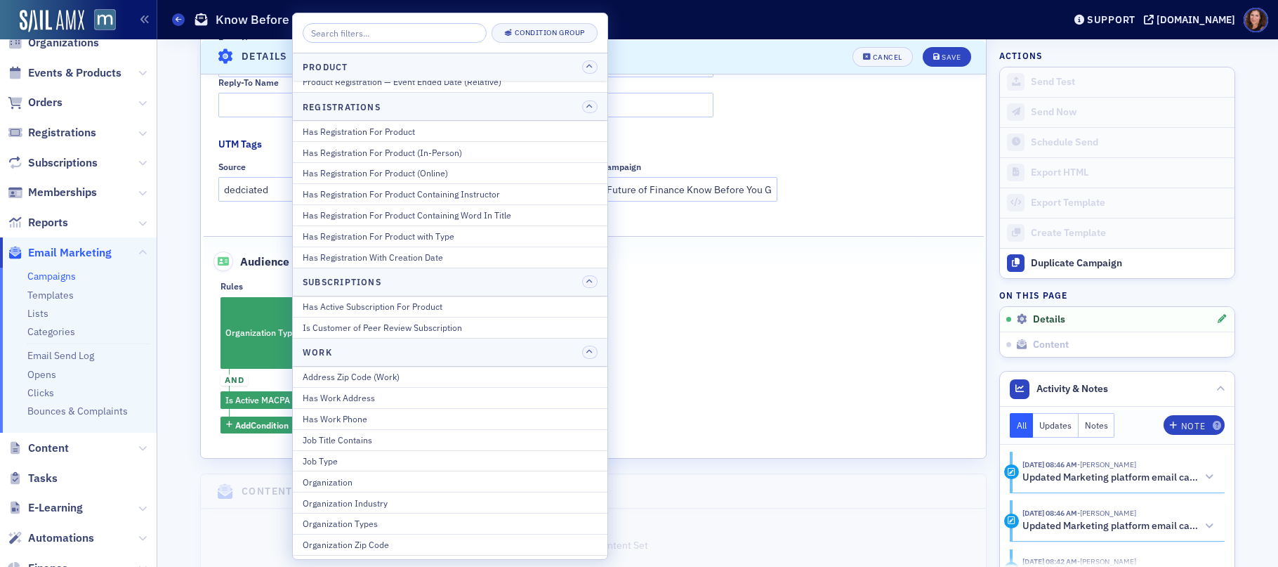
scroll to position [1723, 0]
click at [433, 129] on div "Has Registration For Product" at bounding box center [450, 135] width 295 height 13
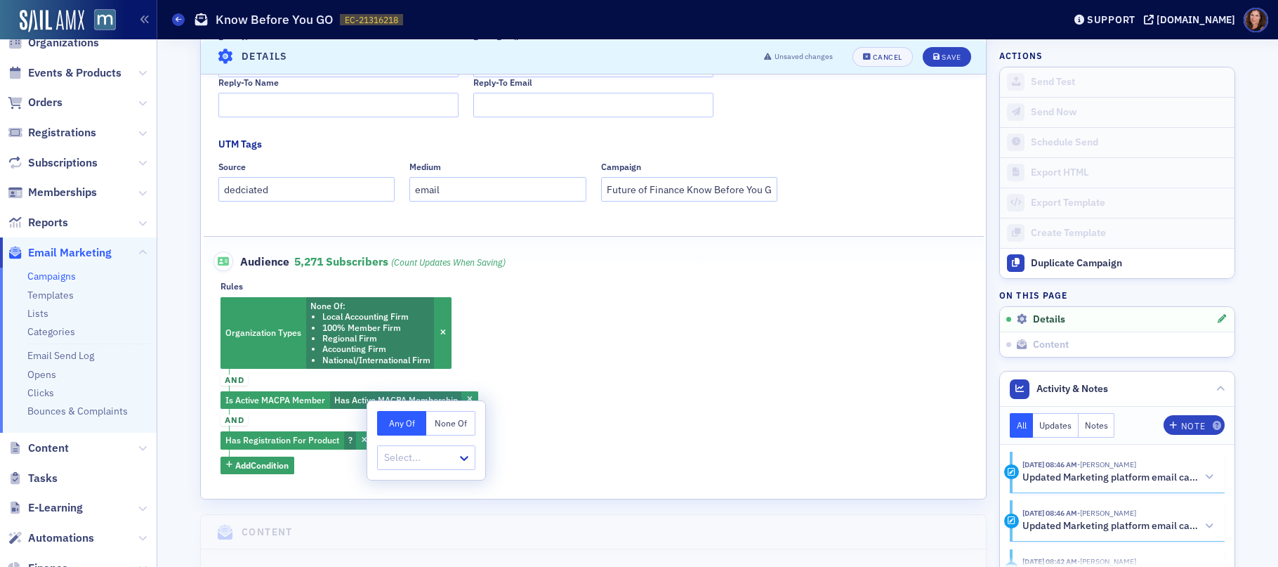
click at [463, 423] on button "None Of" at bounding box center [450, 423] width 49 height 25
click at [430, 454] on div at bounding box center [419, 458] width 73 height 18
type input "future of finance"
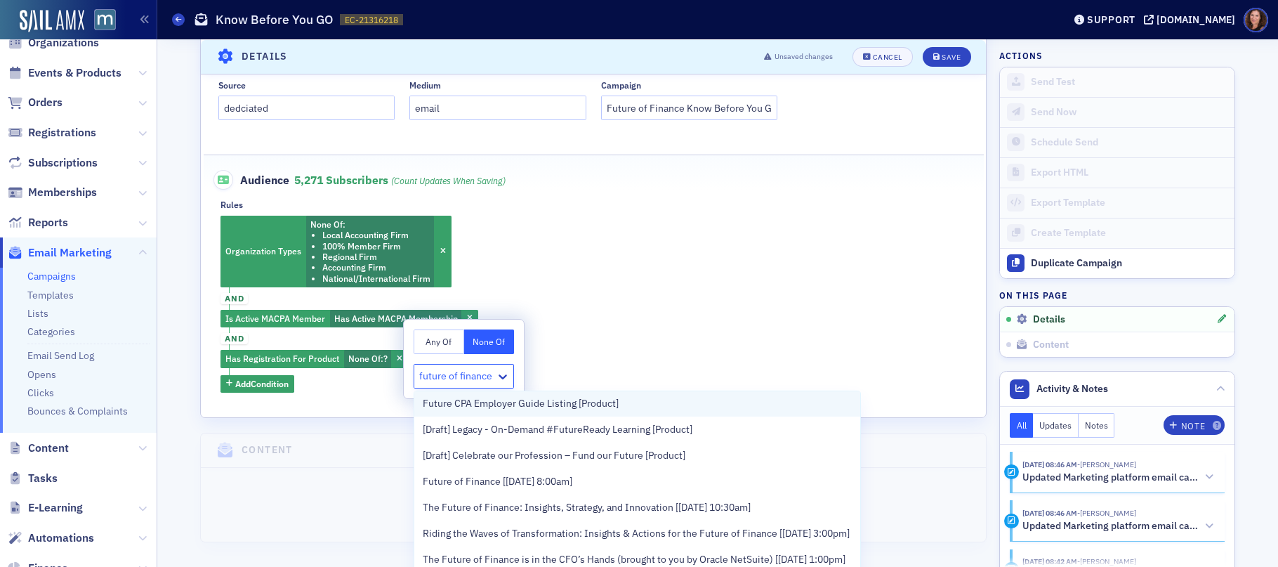
scroll to position [99, 0]
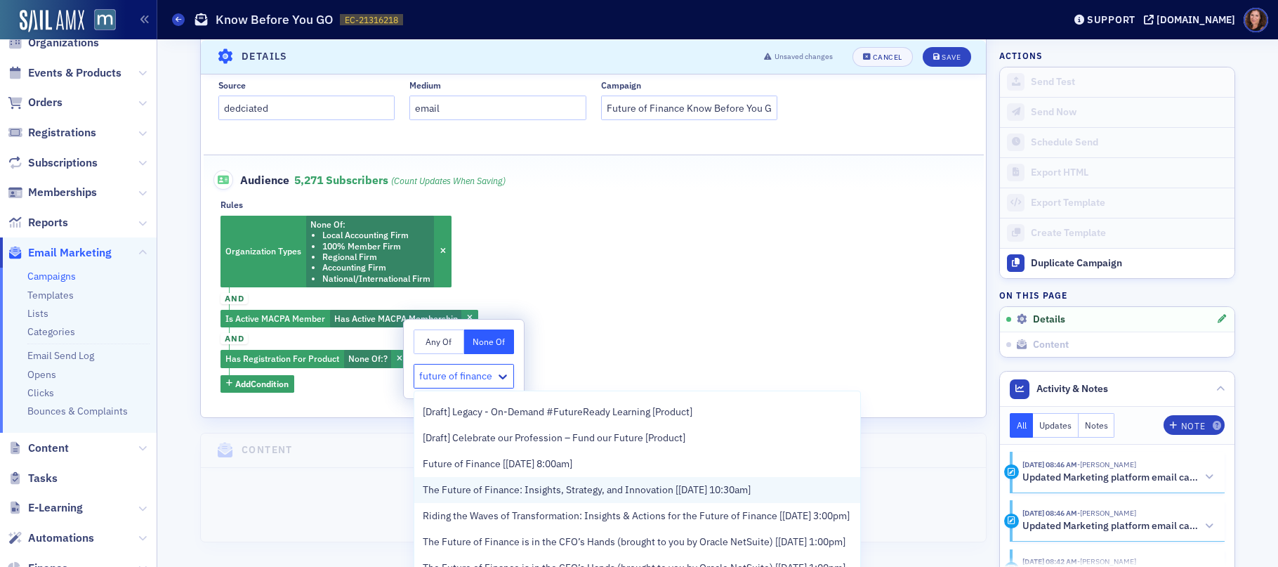
click at [625, 488] on span "The Future of Finance: Insights, Strategy, and Innovation [[DATE] 10:30am]" at bounding box center [587, 489] width 328 height 15
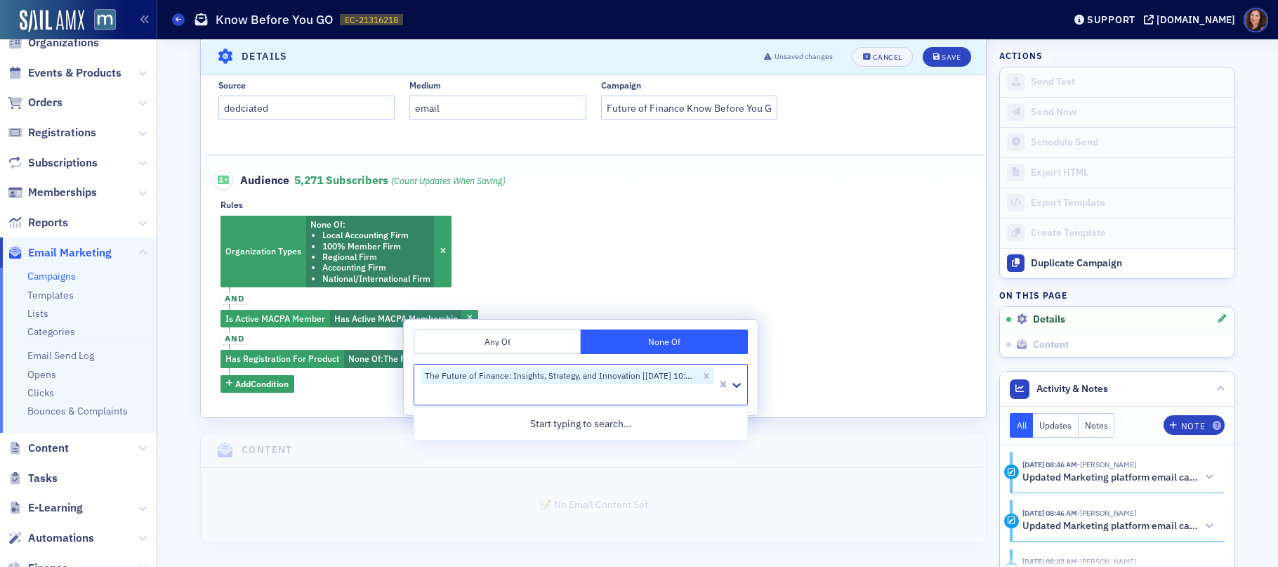
scroll to position [0, 0]
click at [812, 323] on div "Organization Types None Of : Local Accounting Firm 100% Member Firm Regional Fi…" at bounding box center [593, 304] width 746 height 177
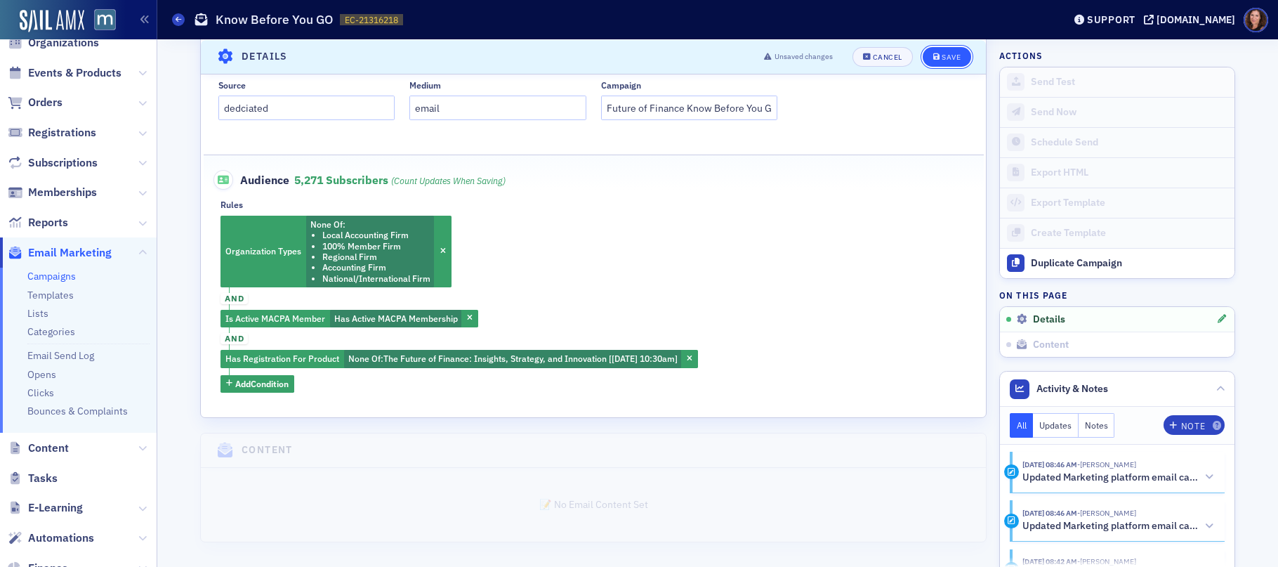
click at [933, 54] on icon "submit" at bounding box center [936, 57] width 7 height 8
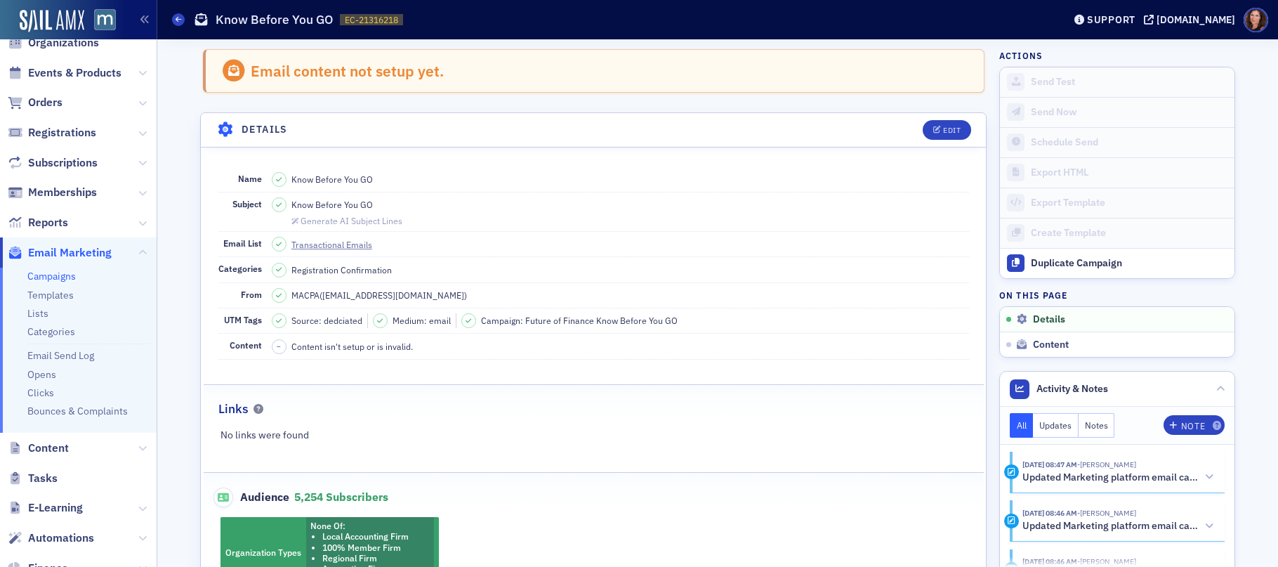
click at [48, 275] on link "Campaigns" at bounding box center [51, 276] width 48 height 13
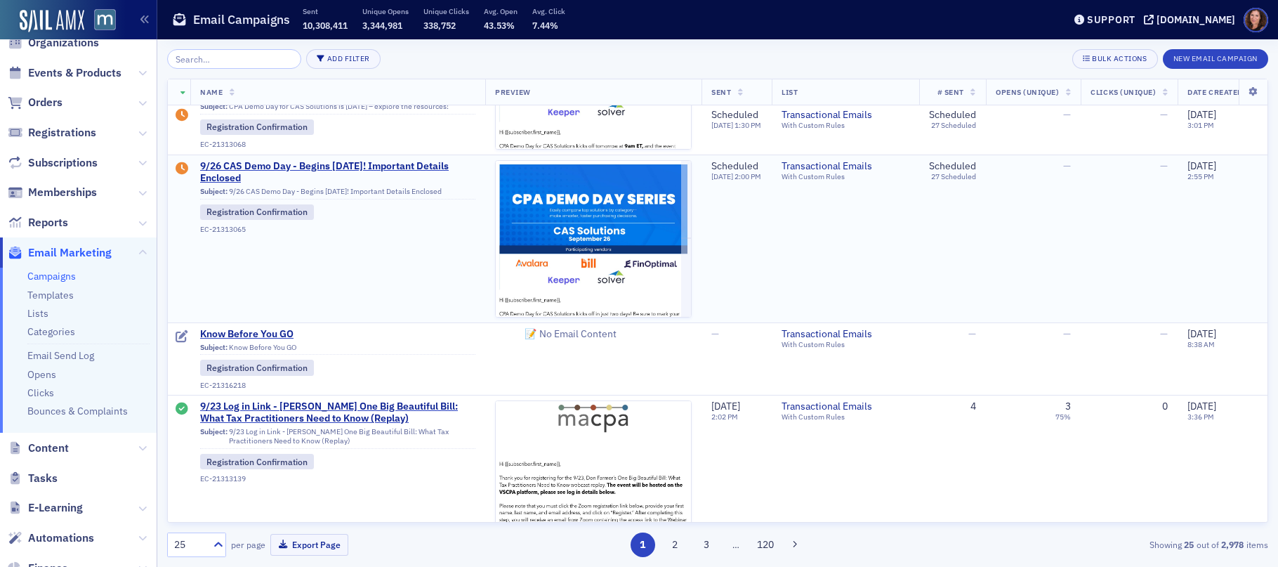
scroll to position [286, 0]
click at [272, 330] on span "Know Before You GO" at bounding box center [337, 333] width 275 height 13
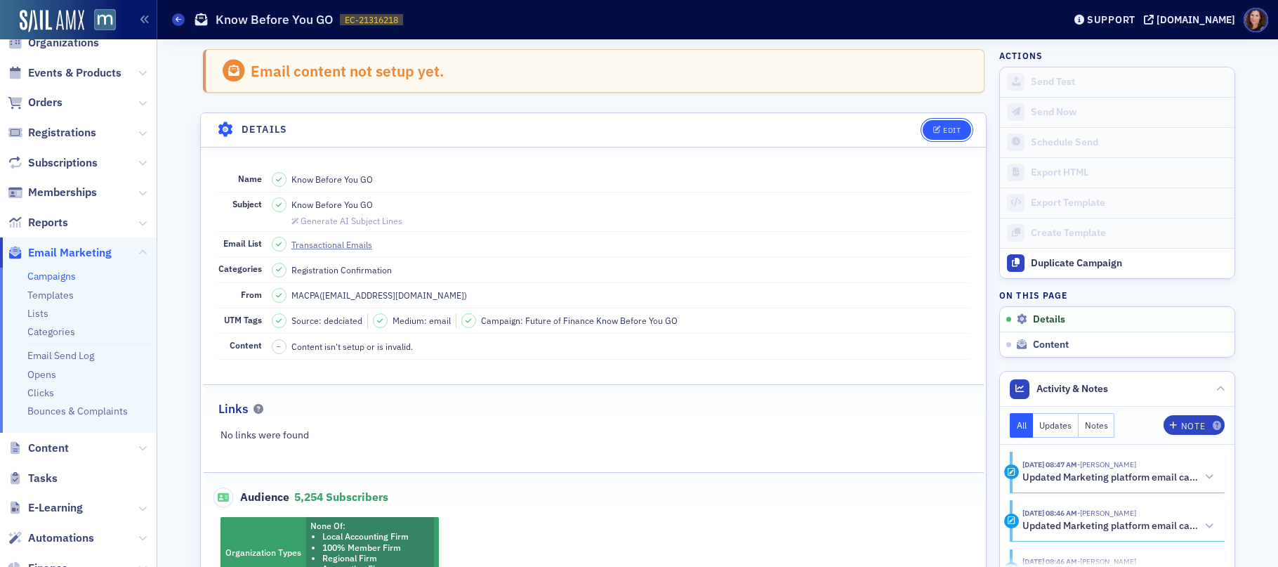
click at [949, 130] on div "Edit" at bounding box center [952, 130] width 18 height 8
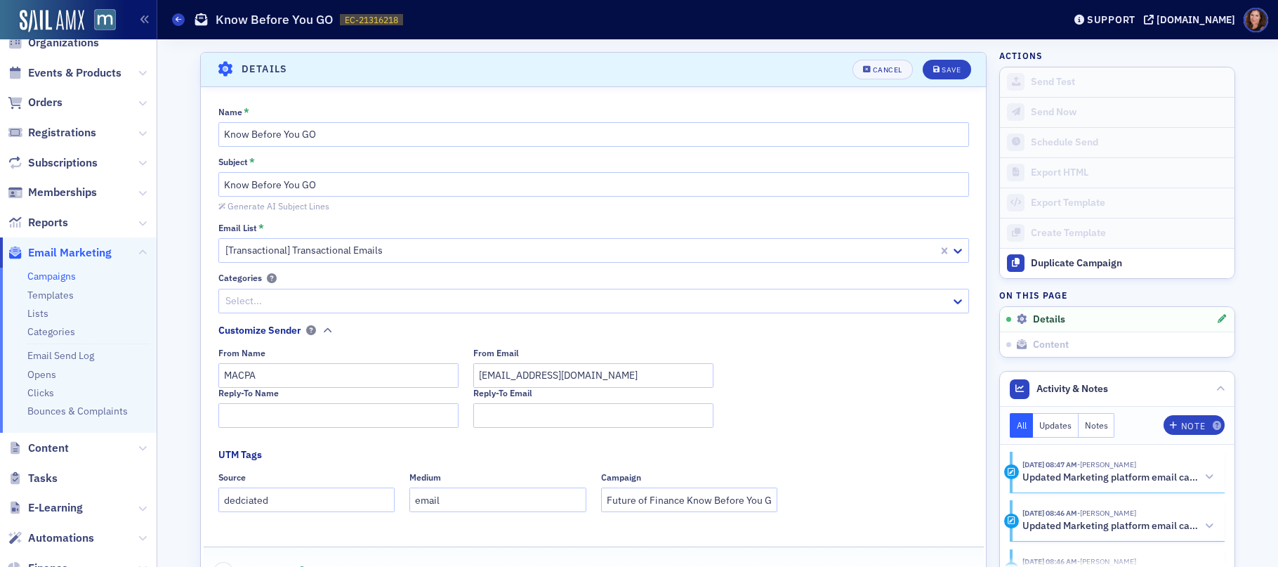
scroll to position [66, 0]
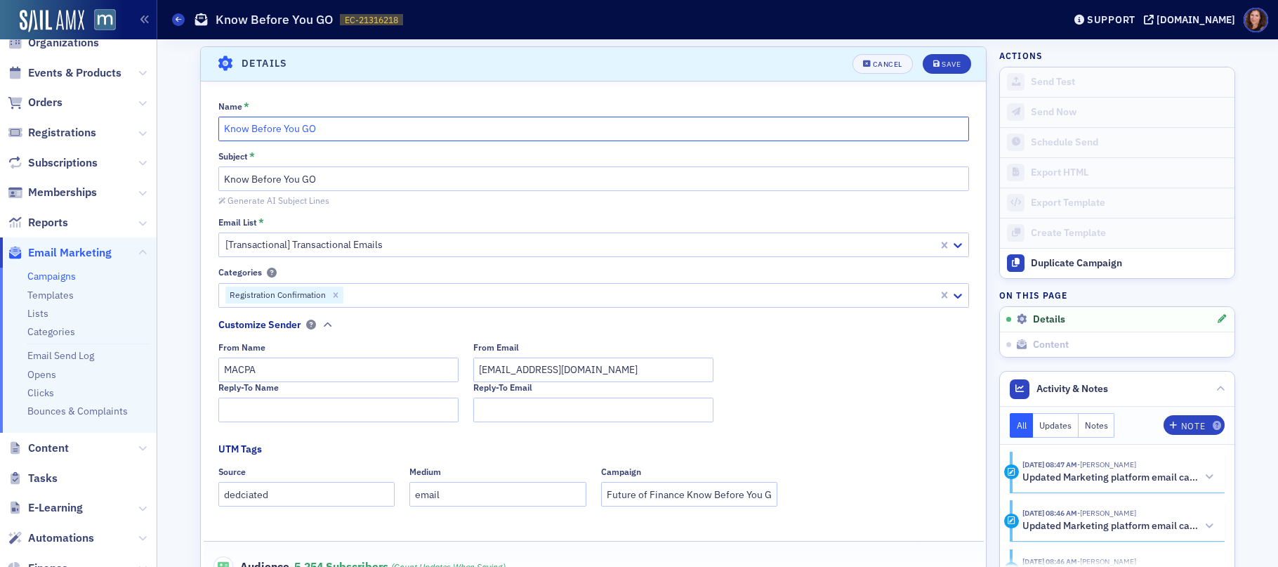
click at [409, 135] on input "Know Before You GO" at bounding box center [593, 129] width 750 height 25
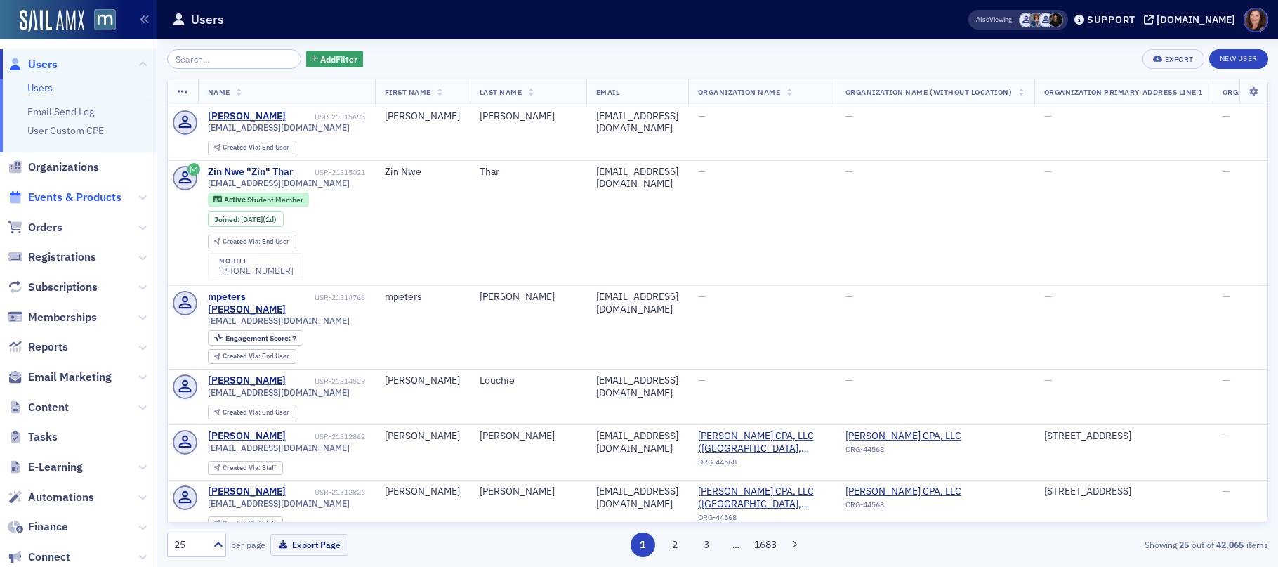
click at [93, 199] on span "Events & Products" at bounding box center [74, 197] width 93 height 15
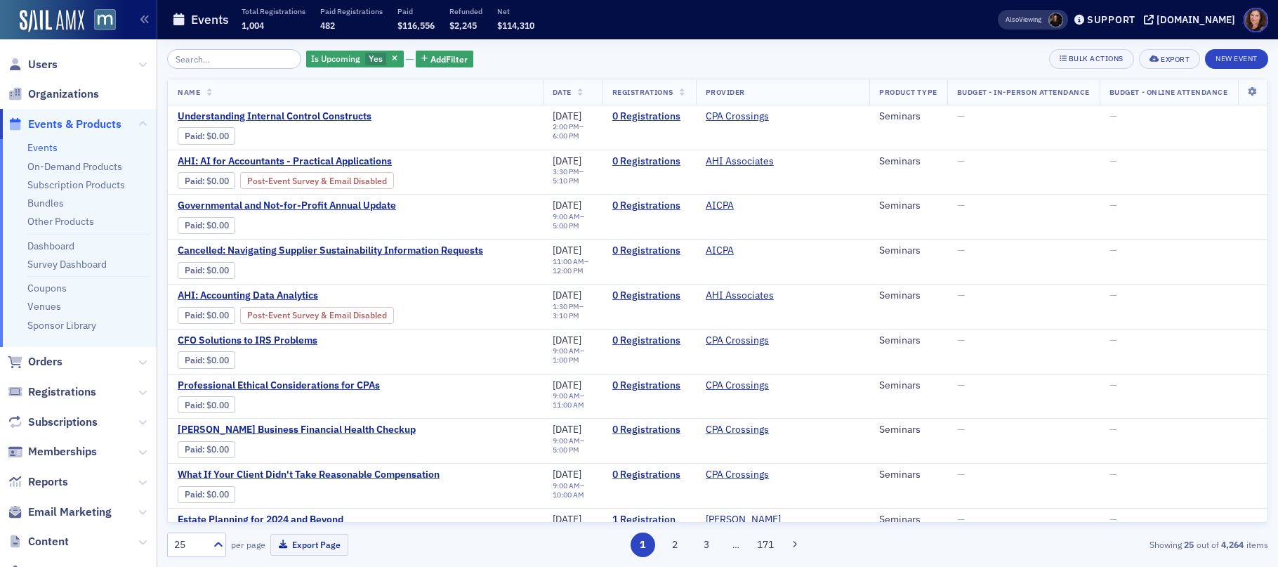
click at [211, 62] on input "search" at bounding box center [234, 59] width 134 height 20
click at [226, 60] on input "search" at bounding box center [234, 59] width 134 height 20
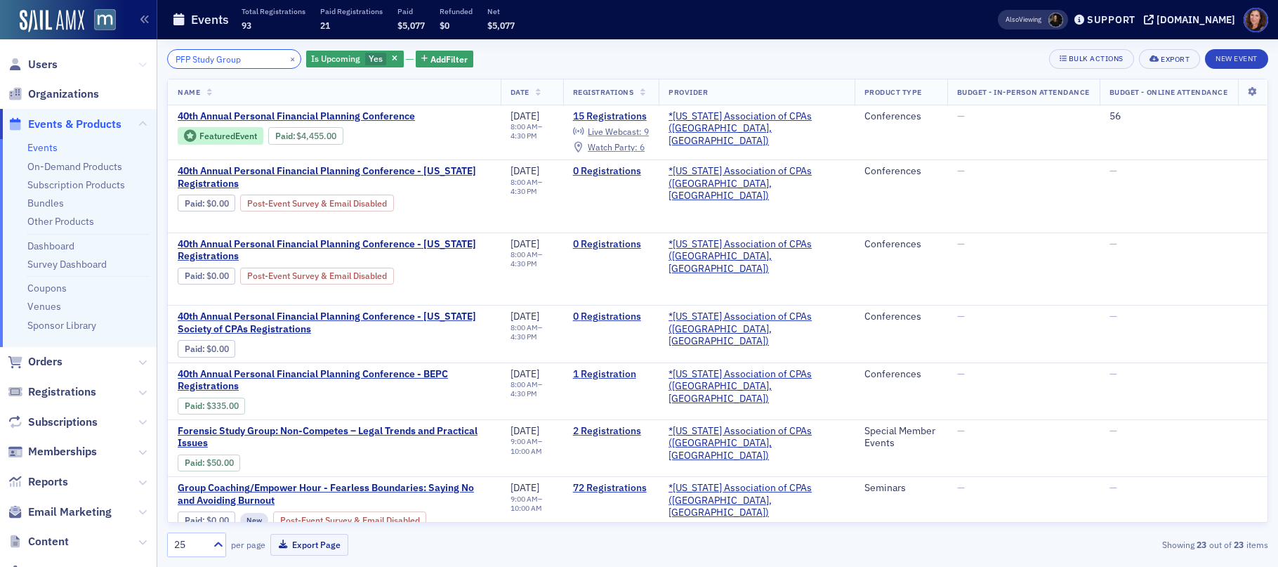
drag, startPoint x: 194, startPoint y: 58, endPoint x: 129, endPoint y: 58, distance: 64.6
click at [129, 58] on div "Users Organizations Events & Products Events On-Demand Products Subscription Pr…" at bounding box center [639, 283] width 1278 height 567
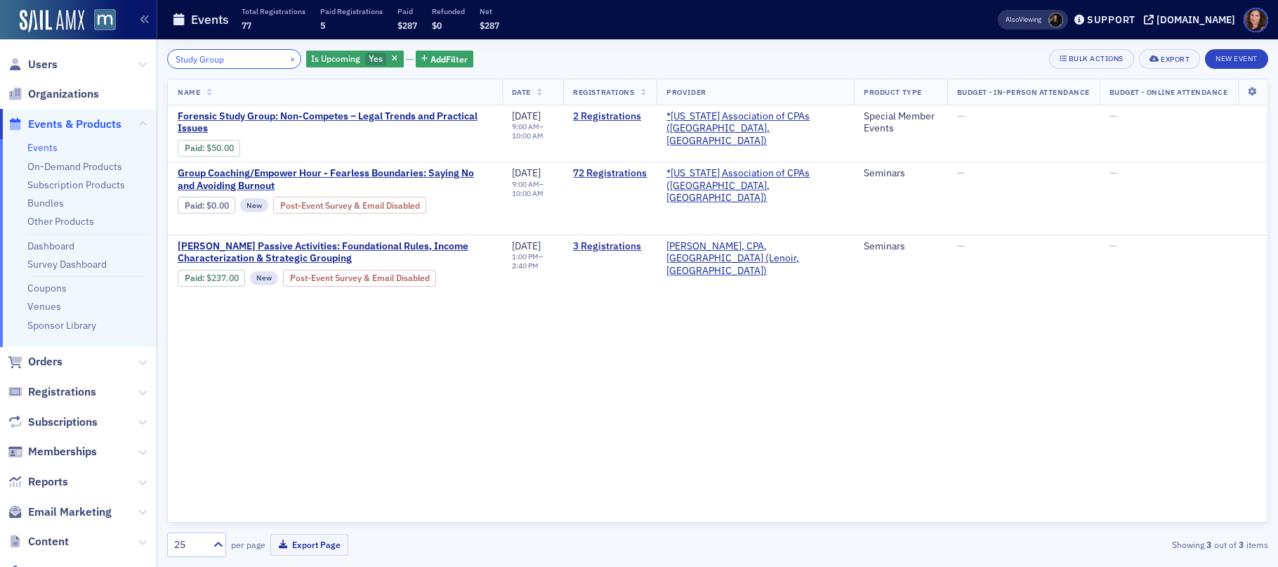
drag, startPoint x: 246, startPoint y: 61, endPoint x: 165, endPoint y: 57, distance: 81.5
click at [165, 57] on div "Study Group × Is Upcoming Yes Add Filter Bulk Actions Export New Event Name Dat…" at bounding box center [717, 302] width 1120 height 527
drag, startPoint x: 233, startPoint y: 63, endPoint x: 145, endPoint y: 56, distance: 88.0
click at [145, 56] on div "Users Organizations Events & Products Events On-Demand Products Subscription Pr…" at bounding box center [639, 283] width 1278 height 567
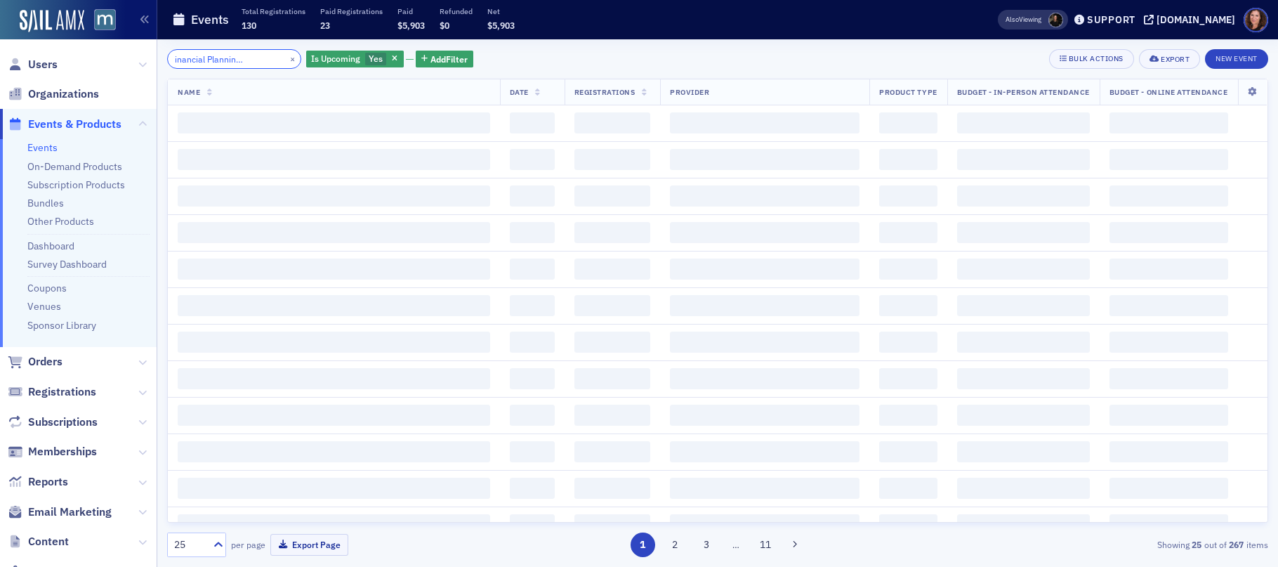
scroll to position [0, 63]
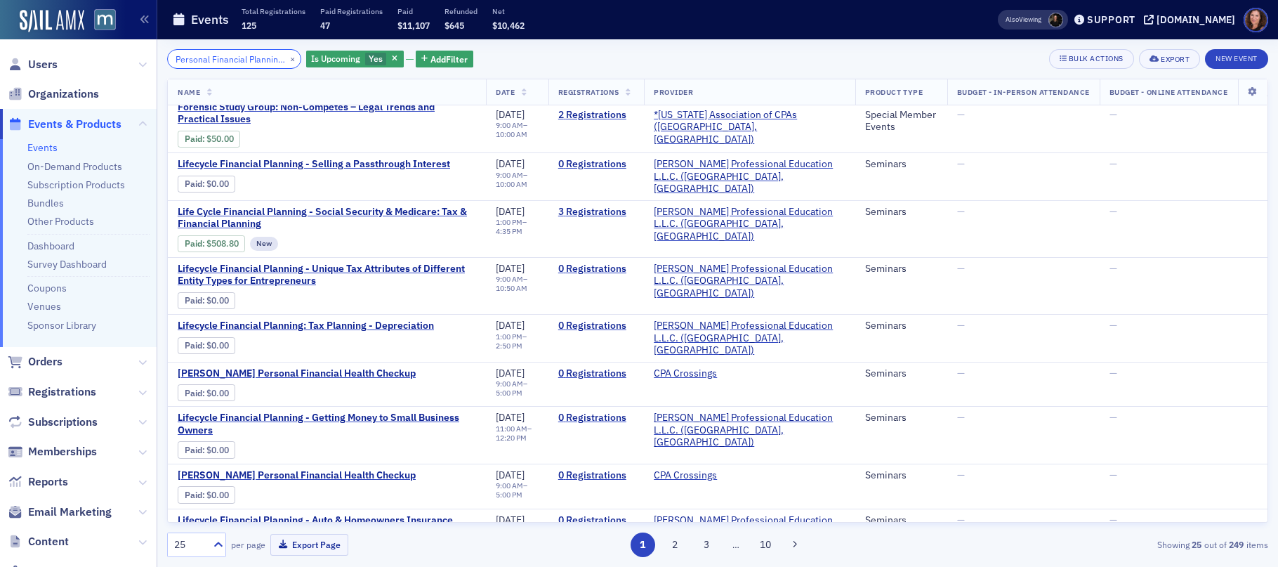
click at [248, 58] on input "Personal Financial Planning Study Group" at bounding box center [234, 59] width 134 height 20
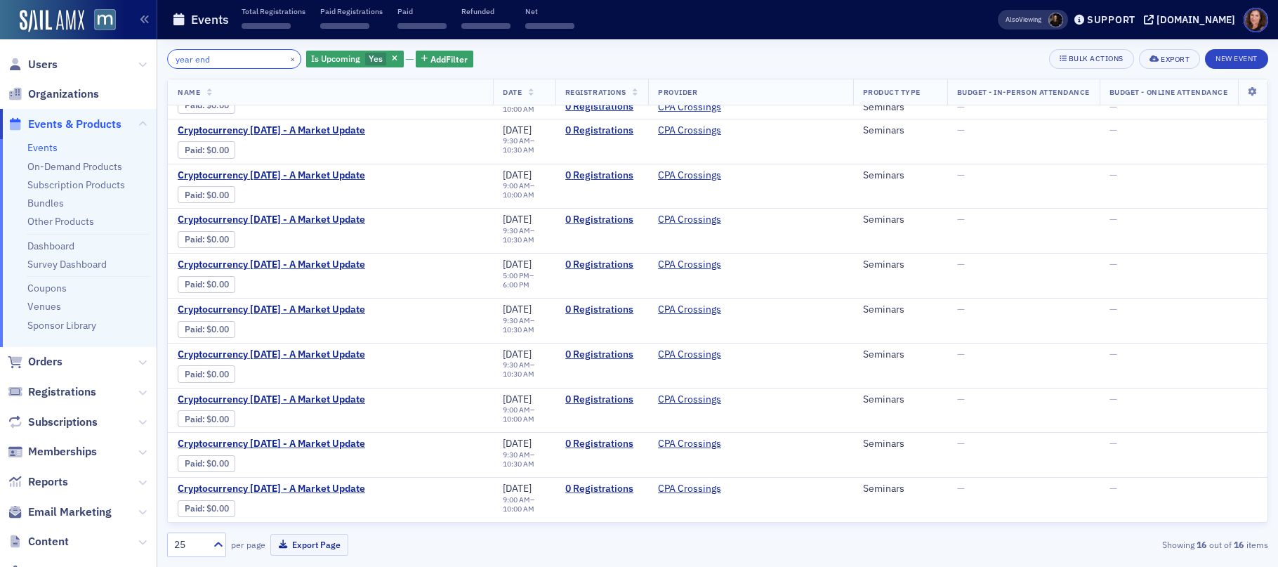
scroll to position [369, 0]
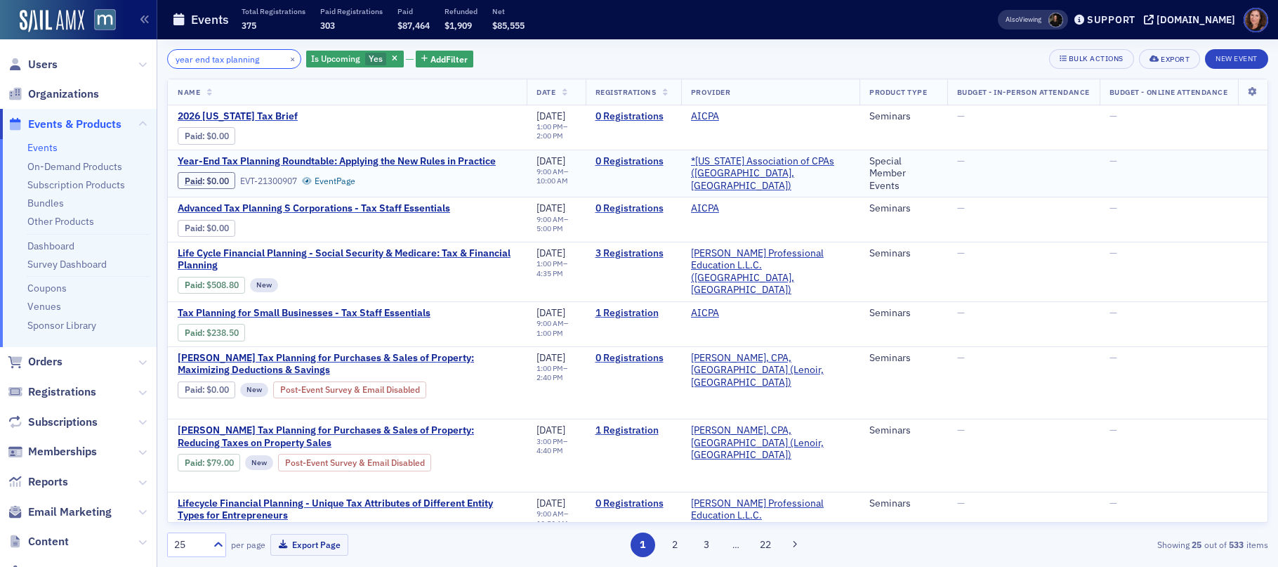
scroll to position [12, 0]
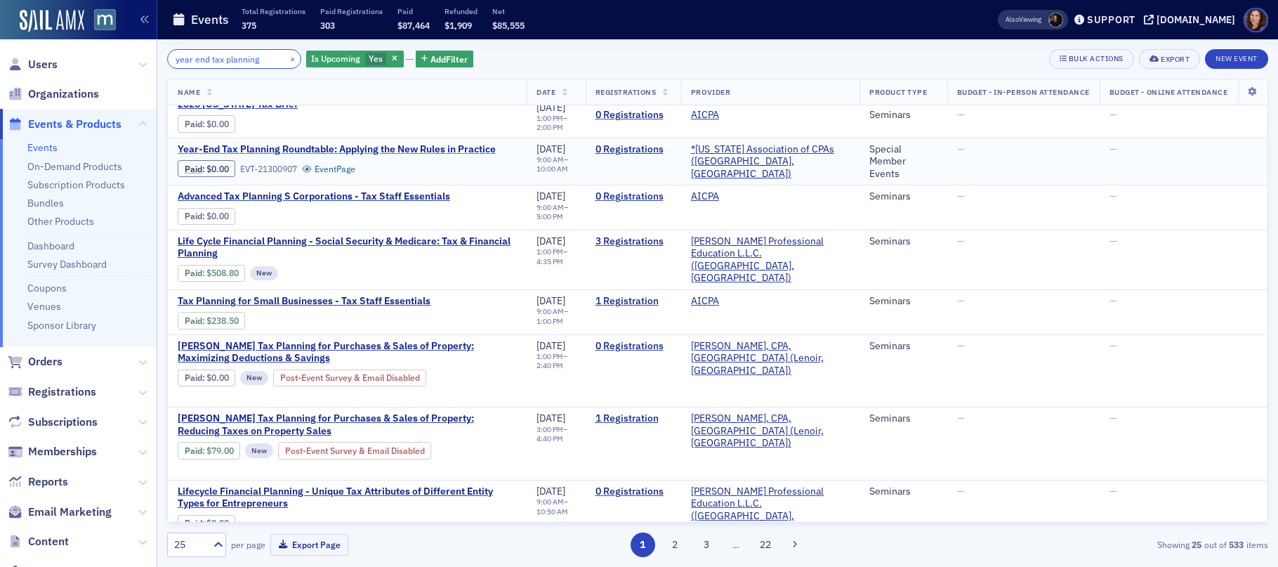
type input "year end tax planning"
click at [379, 151] on span "Year-End Tax Planning Roundtable: Applying the New Rules in Practice" at bounding box center [337, 149] width 318 height 13
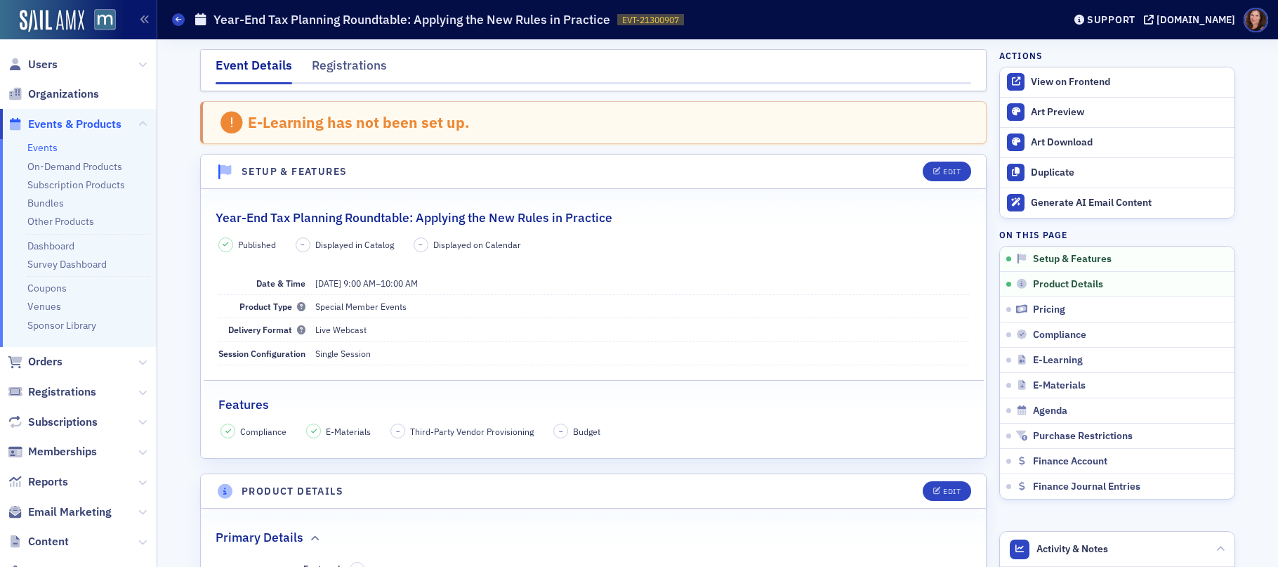
click at [48, 148] on link "Events" at bounding box center [42, 147] width 30 height 13
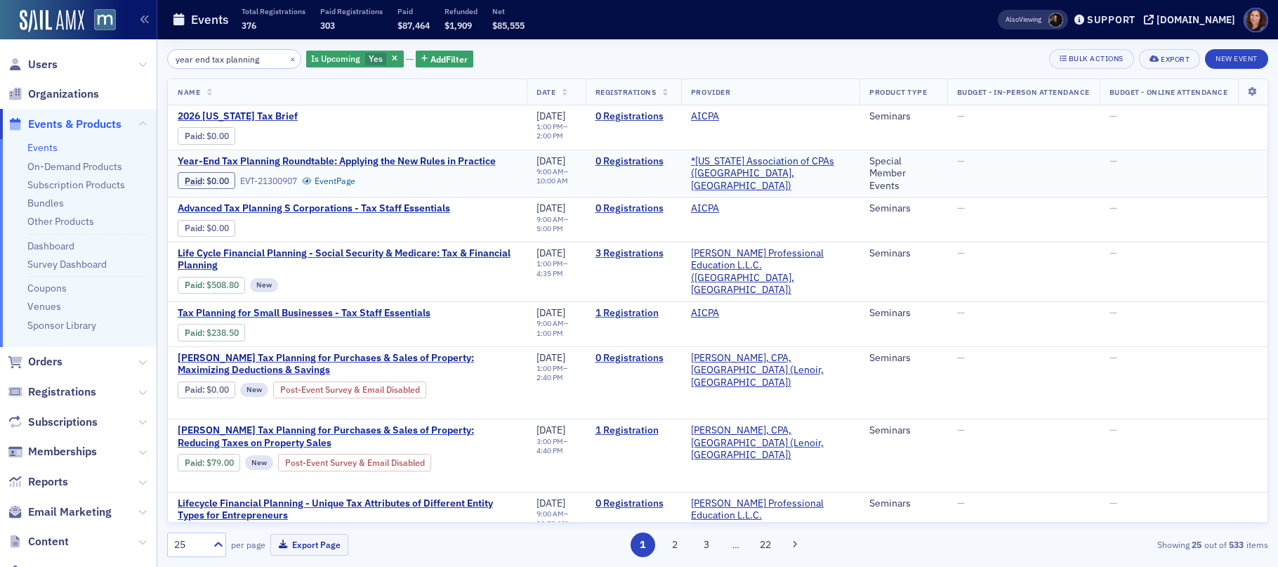
click at [329, 155] on span "Year-End Tax Planning Roundtable: Applying the New Rules in Practice" at bounding box center [337, 161] width 318 height 13
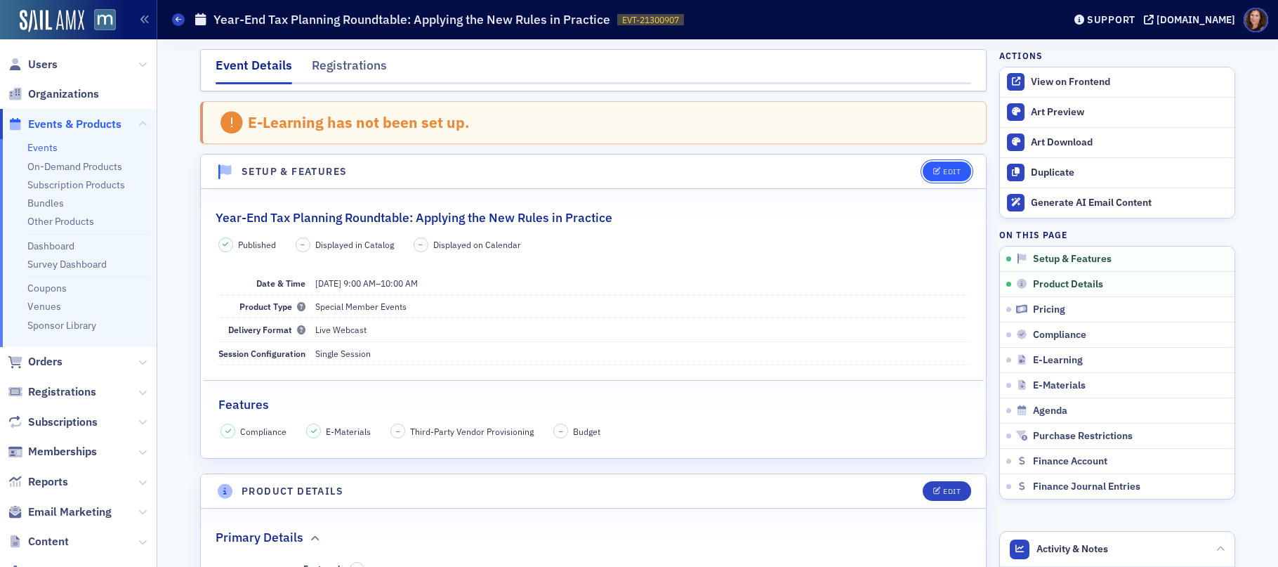
click at [939, 176] on button "Edit" at bounding box center [946, 171] width 48 height 20
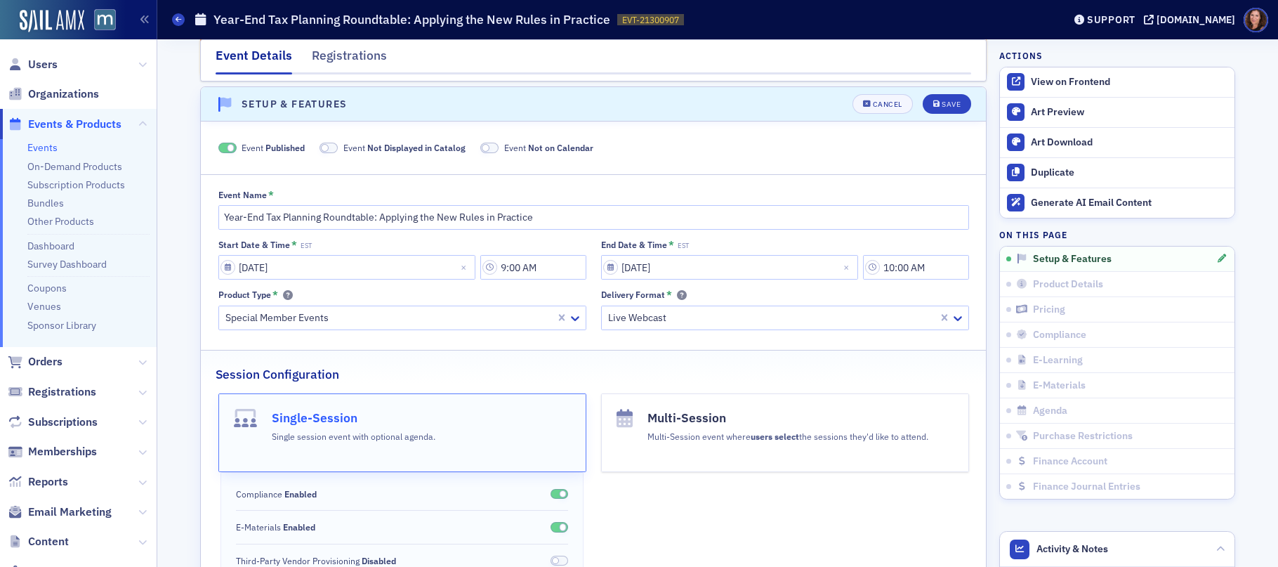
scroll to position [72, 0]
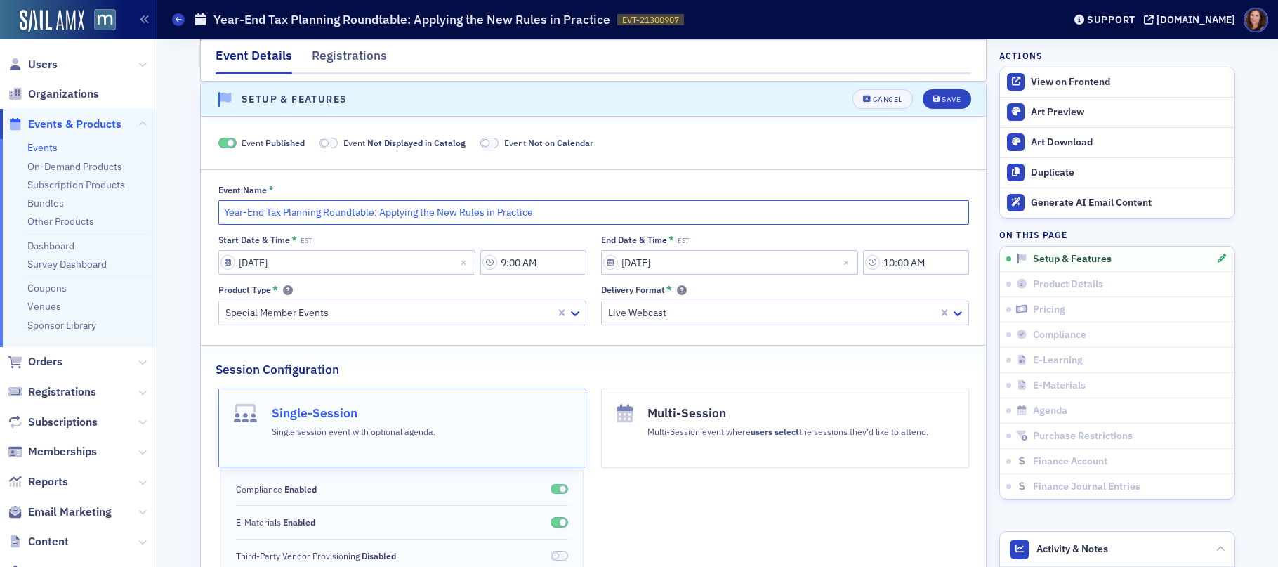
click at [220, 212] on input "Year-End Tax Planning Roundtable: Applying the New Rules in Practice" at bounding box center [593, 212] width 750 height 25
click at [422, 212] on input "PFP Roundtable - Year-End Tax Planning Roundtable: Applying the New Rules in Pr…" at bounding box center [593, 212] width 750 height 25
type input "PFP Roundtable - Year-End Tax Planning: Applying the New Rules in Practice"
click at [954, 100] on div "Save" at bounding box center [950, 99] width 19 height 8
